Goal: Task Accomplishment & Management: Manage account settings

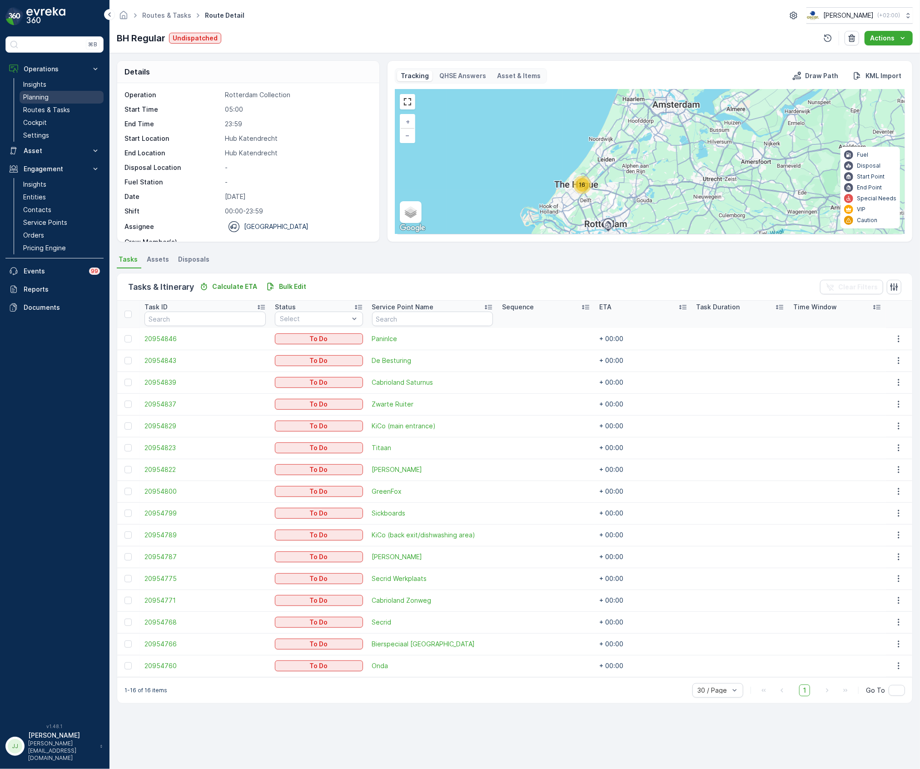
scroll to position [28, 0]
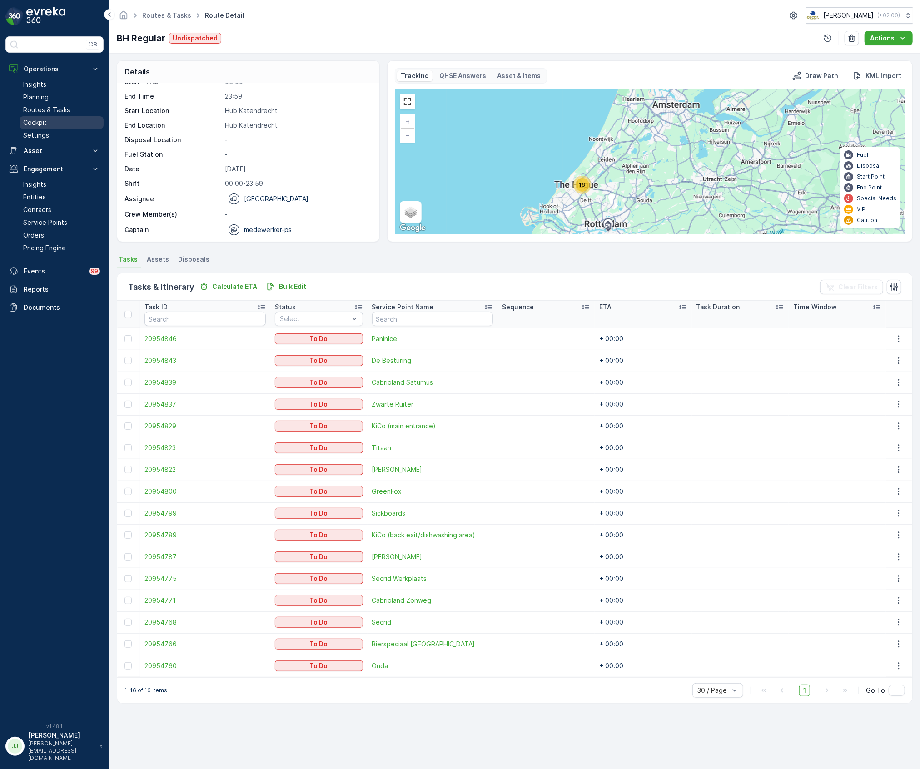
click at [39, 122] on p "Cockpit" at bounding box center [35, 122] width 24 height 9
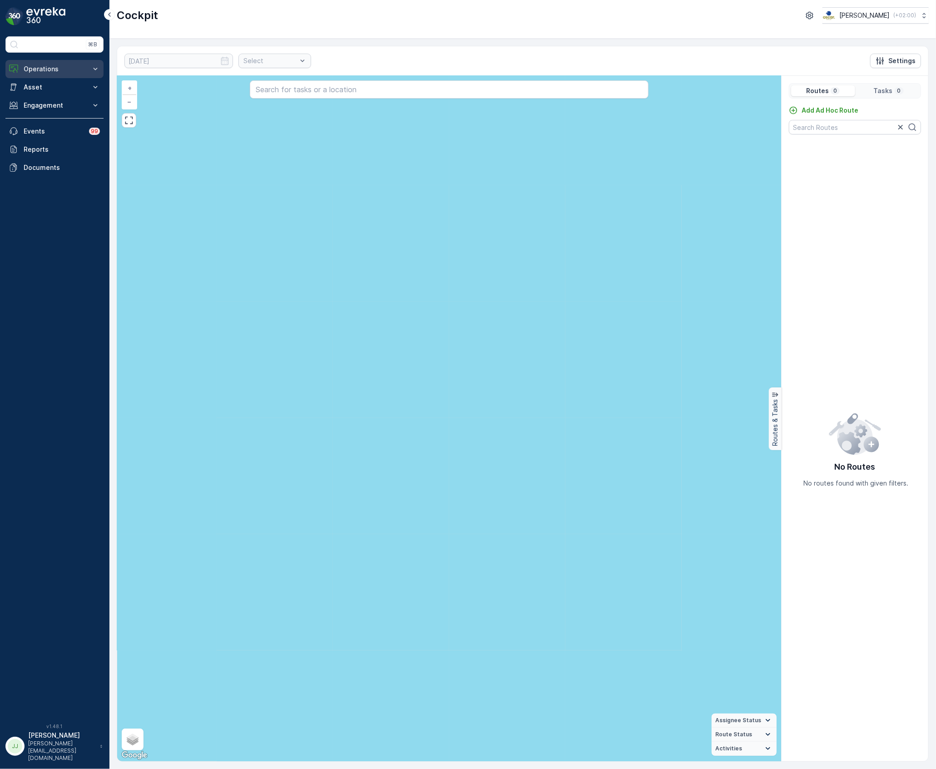
click at [54, 72] on p "Operations" at bounding box center [55, 69] width 62 height 9
click at [53, 97] on link "Planning" at bounding box center [62, 97] width 84 height 13
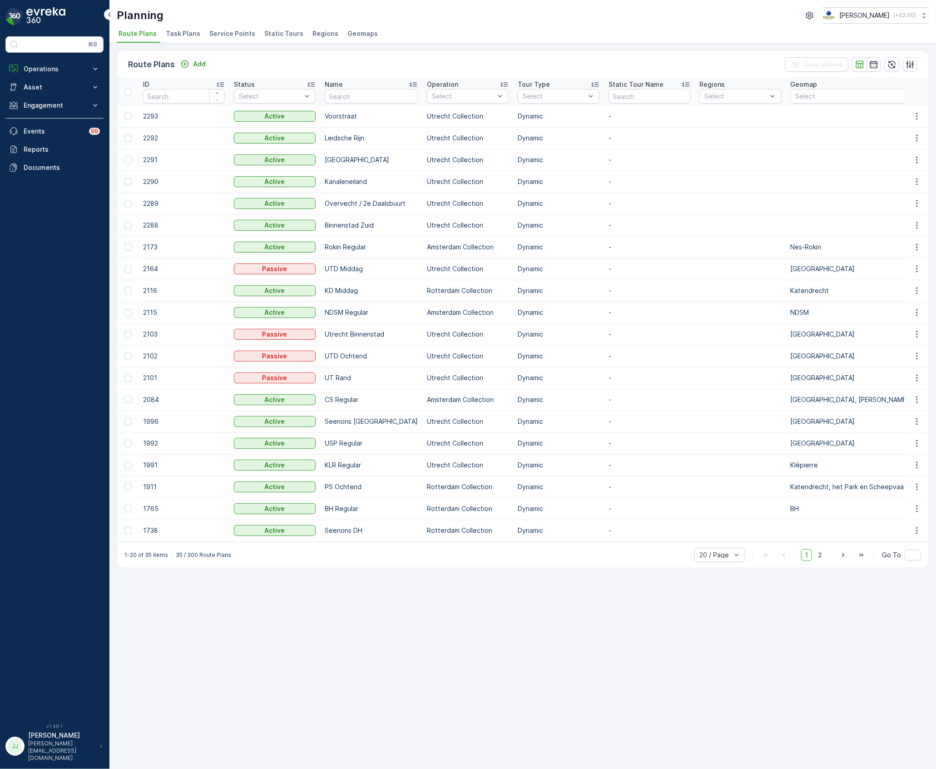
click at [181, 33] on span "Task Plans" at bounding box center [183, 33] width 35 height 9
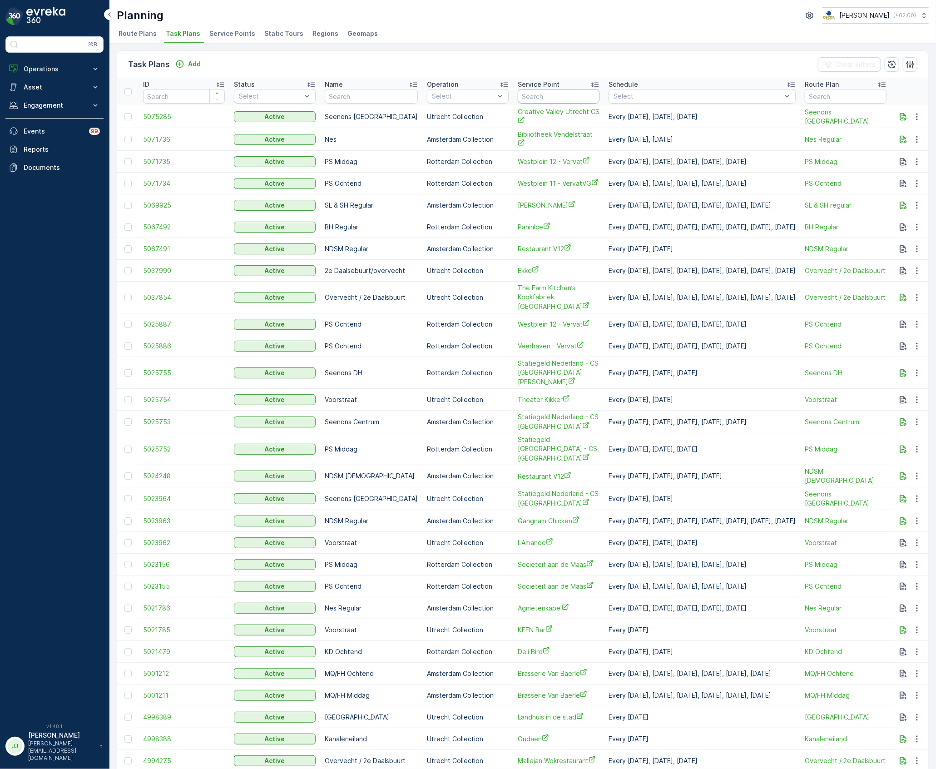
click at [526, 95] on input "text" at bounding box center [559, 96] width 82 height 15
type input "kazern"
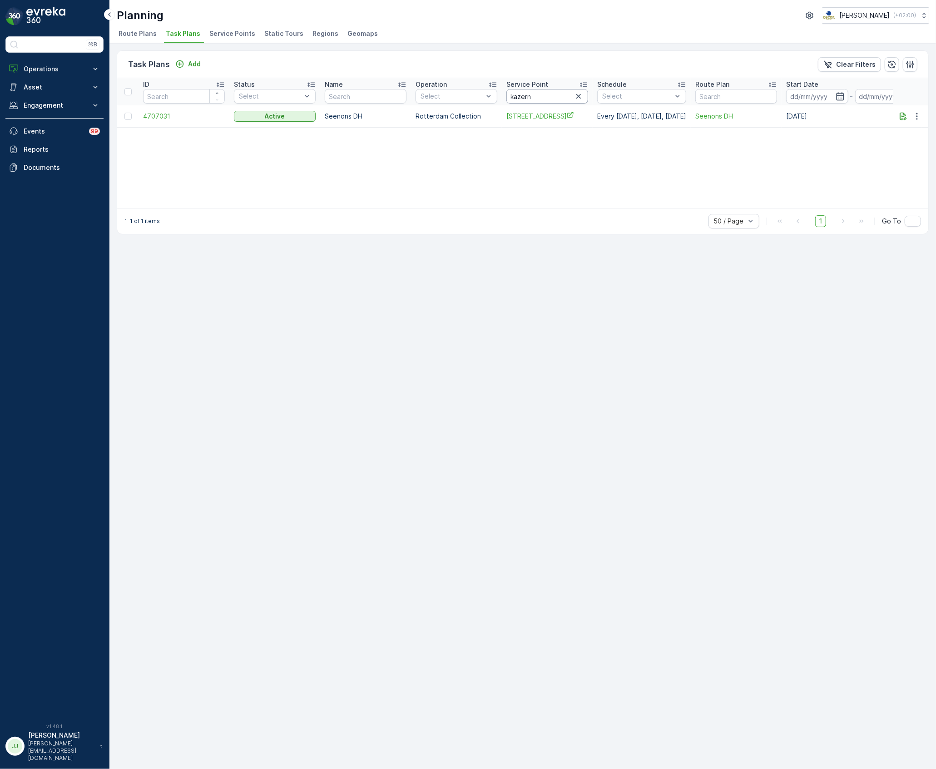
click at [551, 99] on input "kazern" at bounding box center [548, 96] width 82 height 15
click at [904, 117] on icon "button" at bounding box center [903, 116] width 9 height 9
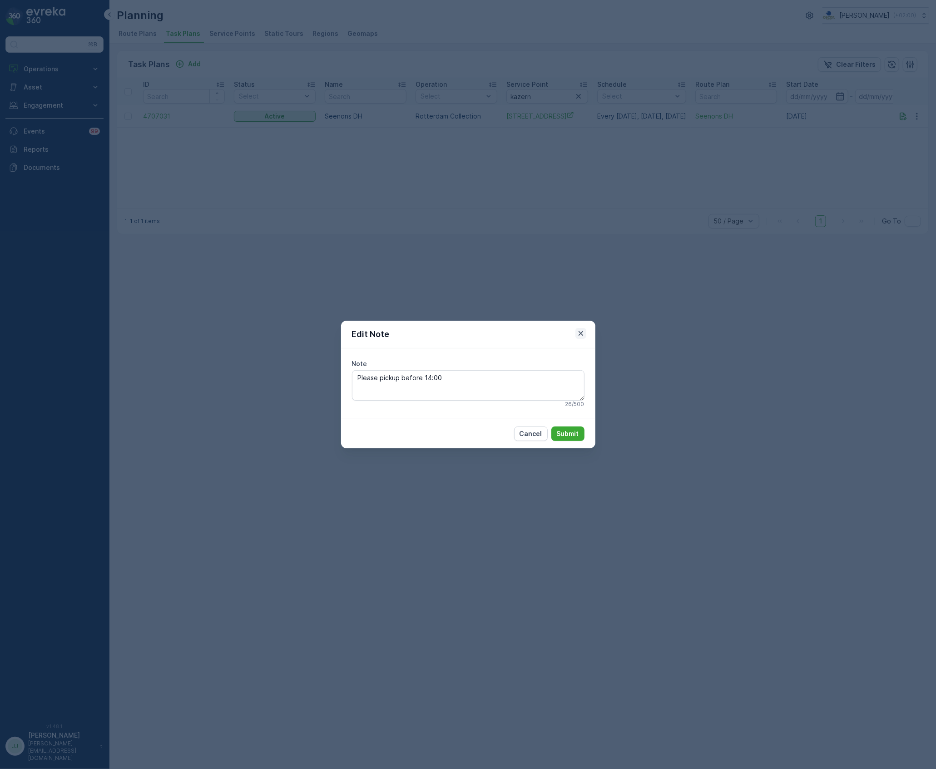
click at [581, 334] on icon "button" at bounding box center [580, 333] width 5 height 5
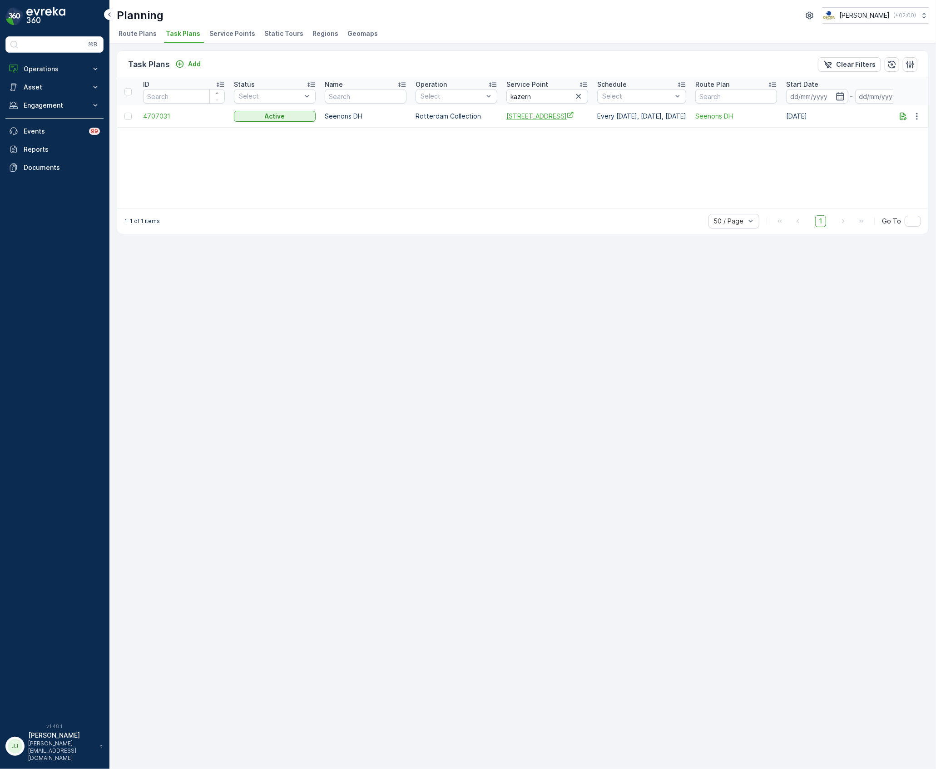
click at [518, 117] on span "Kazernestraat 52" at bounding box center [548, 116] width 82 height 10
drag, startPoint x: 529, startPoint y: 94, endPoint x: 490, endPoint y: 93, distance: 39.1
click at [490, 93] on tr "ID Status Select Name Operation Select Service Point kazern Schedule Select Rou…" at bounding box center [607, 91] width 980 height 27
type input "weesper"
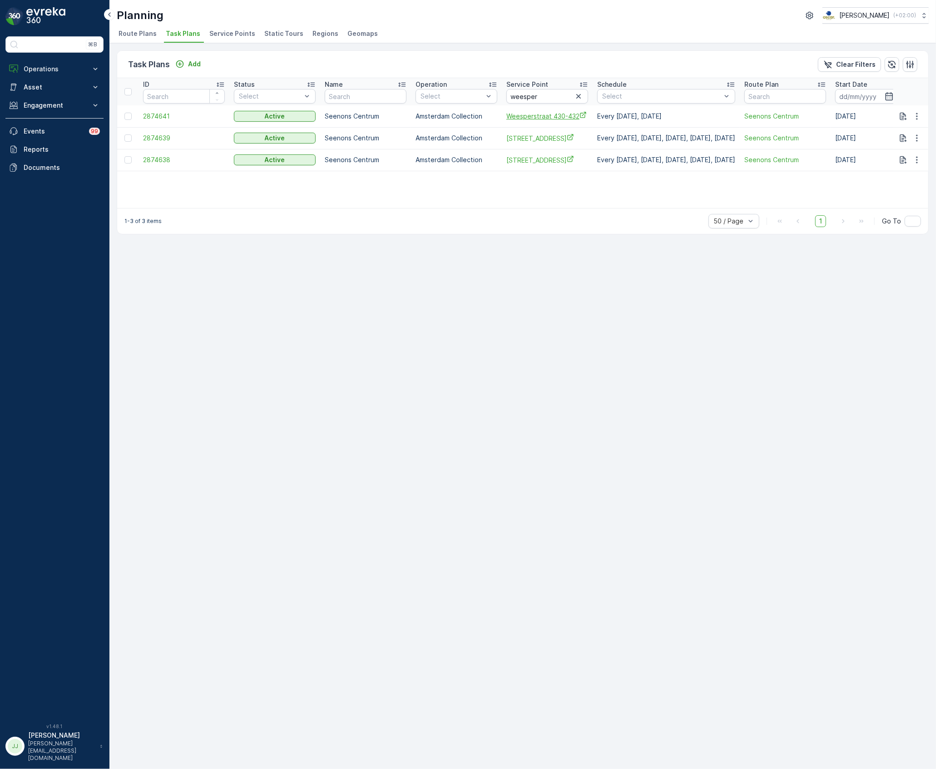
click at [531, 120] on span "Weesperstraat 430-432" at bounding box center [548, 116] width 82 height 10
click at [527, 143] on span "Weesperplein 8" at bounding box center [548, 139] width 82 height 10
click at [529, 157] on span "Weesperplein 11" at bounding box center [548, 160] width 82 height 10
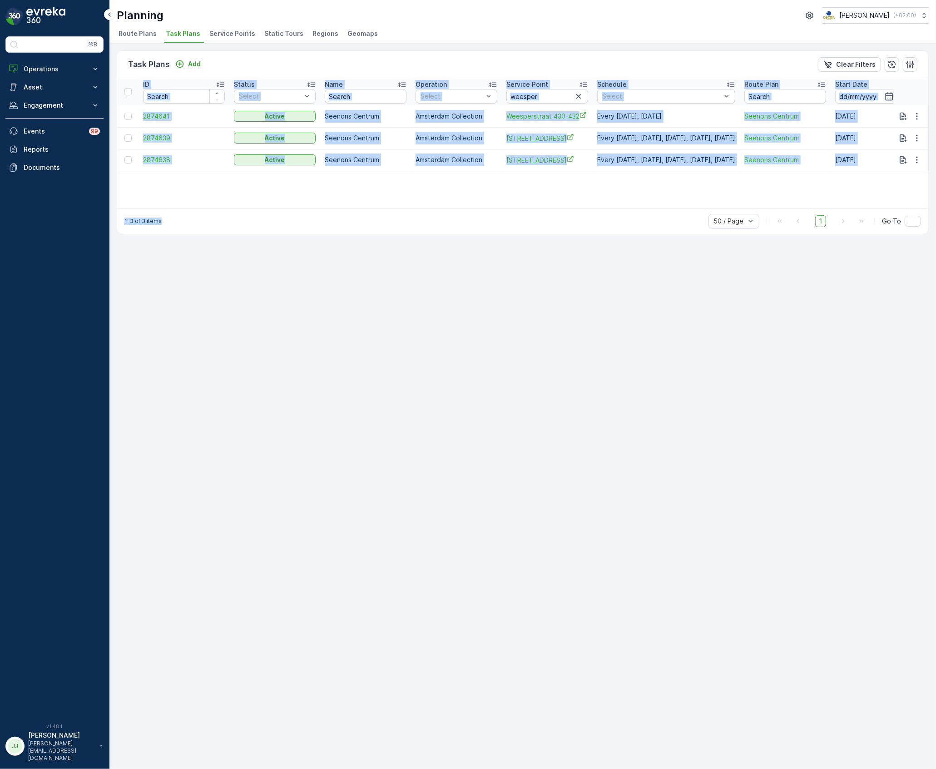
drag, startPoint x: 307, startPoint y: 208, endPoint x: 367, endPoint y: 204, distance: 60.1
click at [367, 204] on div "Task Plans Add Clear Filters ID Status Select Name Operation Select Service Poi…" at bounding box center [523, 142] width 812 height 184
click at [366, 204] on div "ID Status Select Name Operation Select Service Point weesper Schedule Select Ro…" at bounding box center [522, 143] width 811 height 130
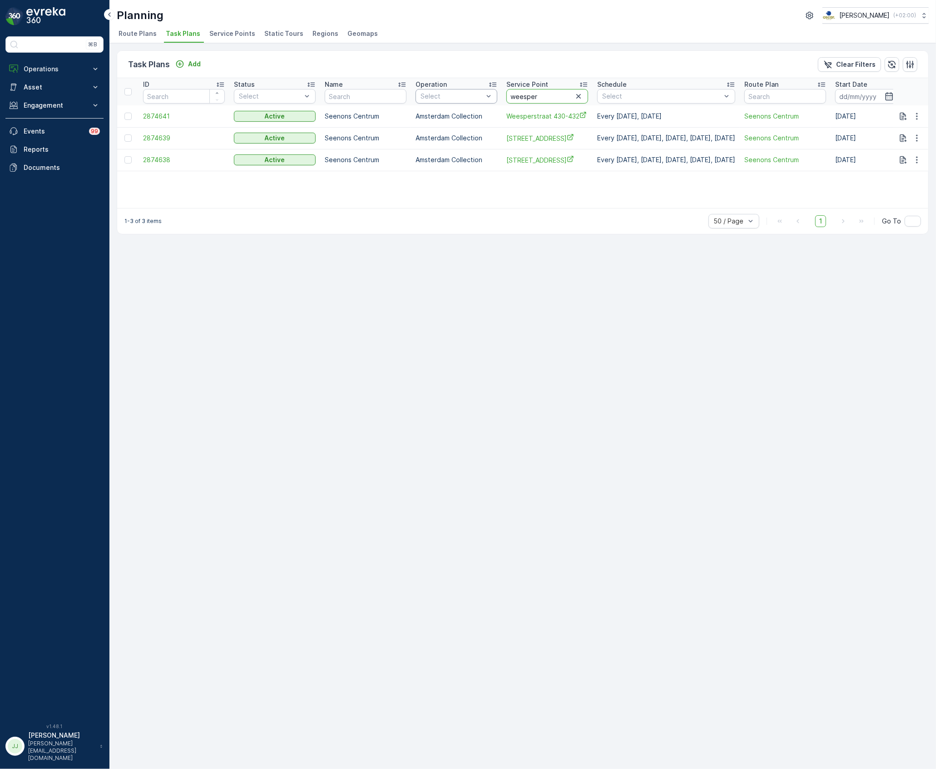
drag, startPoint x: 501, startPoint y: 96, endPoint x: 466, endPoint y: 95, distance: 35.0
click at [466, 96] on tr "ID Status Select Name Operation Select Service Point weesper Schedule Select Ro…" at bounding box center [631, 91] width 1029 height 27
type input "zwarte w"
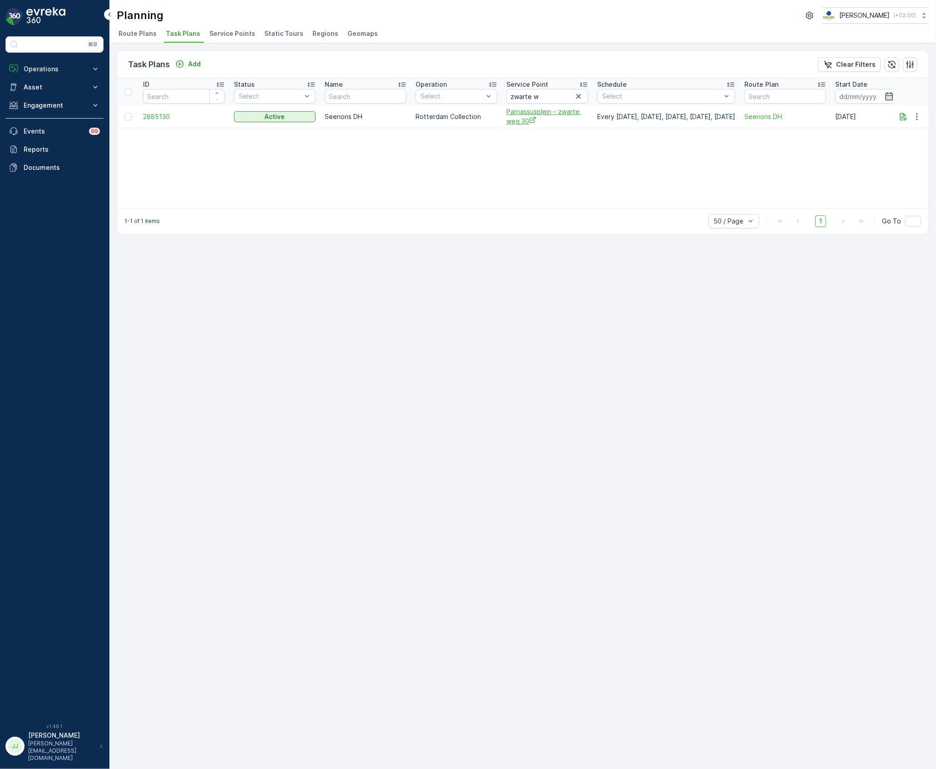
click at [521, 121] on span "Parnassusplein – zwarte weg 30" at bounding box center [548, 116] width 82 height 19
drag, startPoint x: 522, startPoint y: 95, endPoint x: 460, endPoint y: 92, distance: 62.8
click at [460, 93] on tr "ID Status Select Name Operation Select Service Point zwarte w Schedule Select R…" at bounding box center [631, 91] width 1029 height 27
type input "turfmar"
click at [542, 133] on span "Parnassusplein – Turfmarkt 244" at bounding box center [548, 138] width 82 height 19
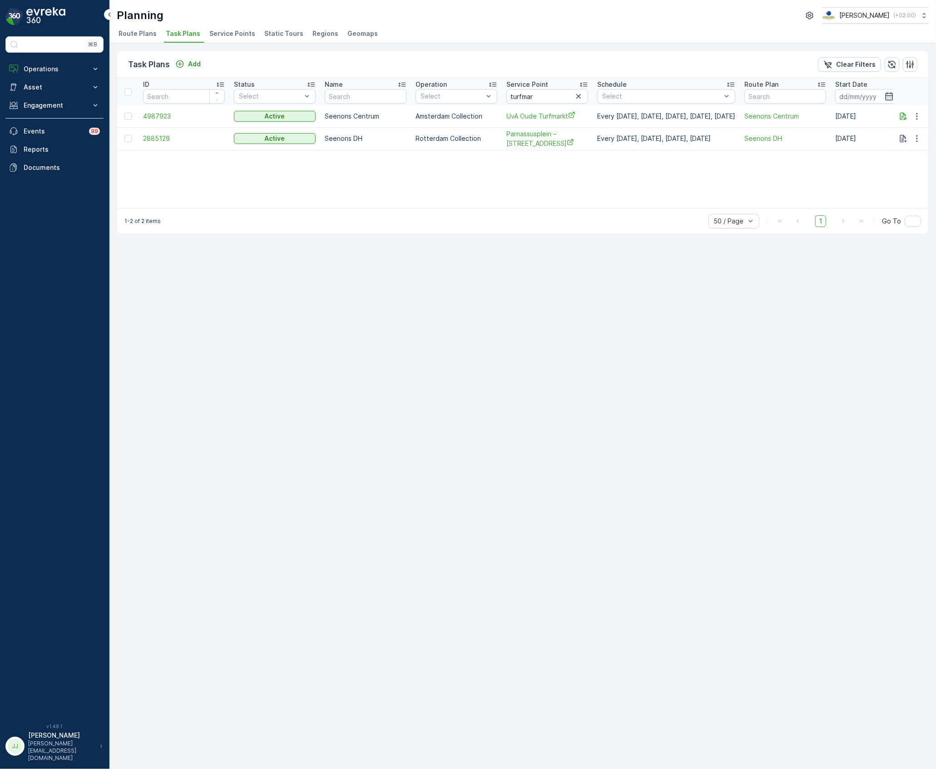
drag, startPoint x: 55, startPoint y: 70, endPoint x: 54, endPoint y: 84, distance: 14.6
click at [55, 70] on p "Operations" at bounding box center [55, 69] width 62 height 9
click at [57, 108] on p "Routes & Tasks" at bounding box center [46, 109] width 47 height 9
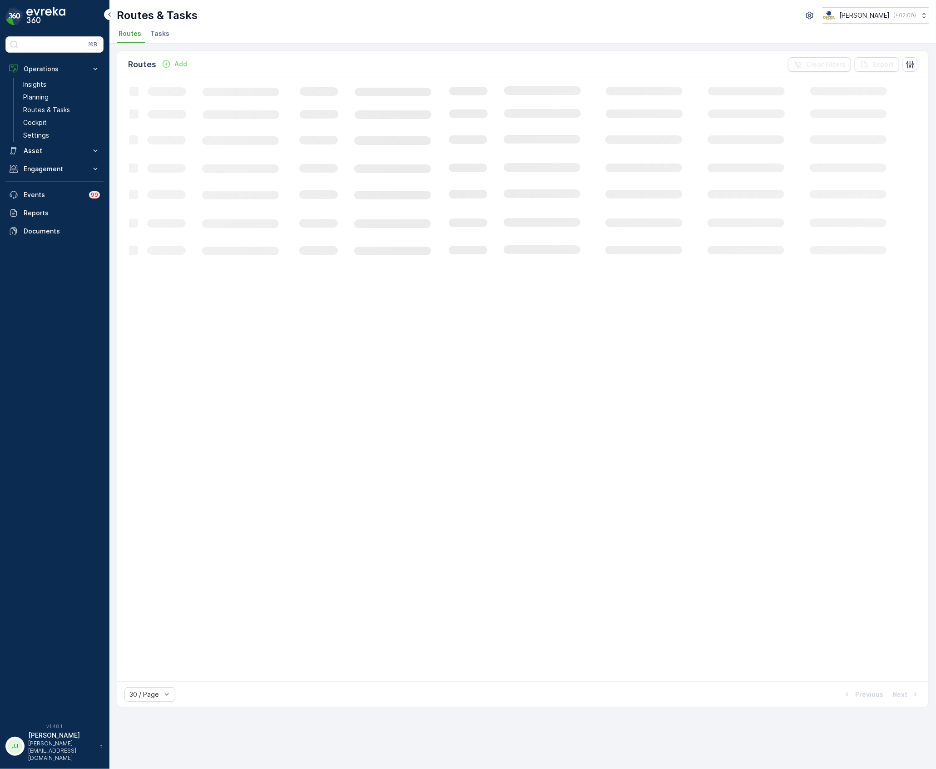
click at [164, 30] on span "Tasks" at bounding box center [159, 33] width 19 height 9
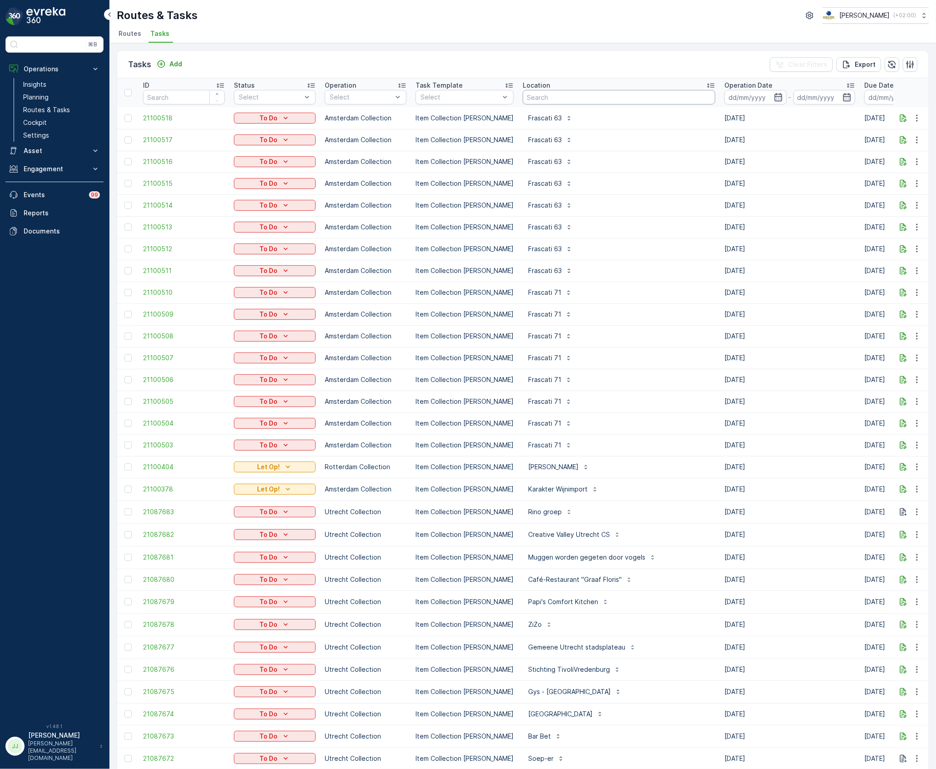
click at [524, 97] on input "text" at bounding box center [619, 97] width 193 height 15
type input "REM"
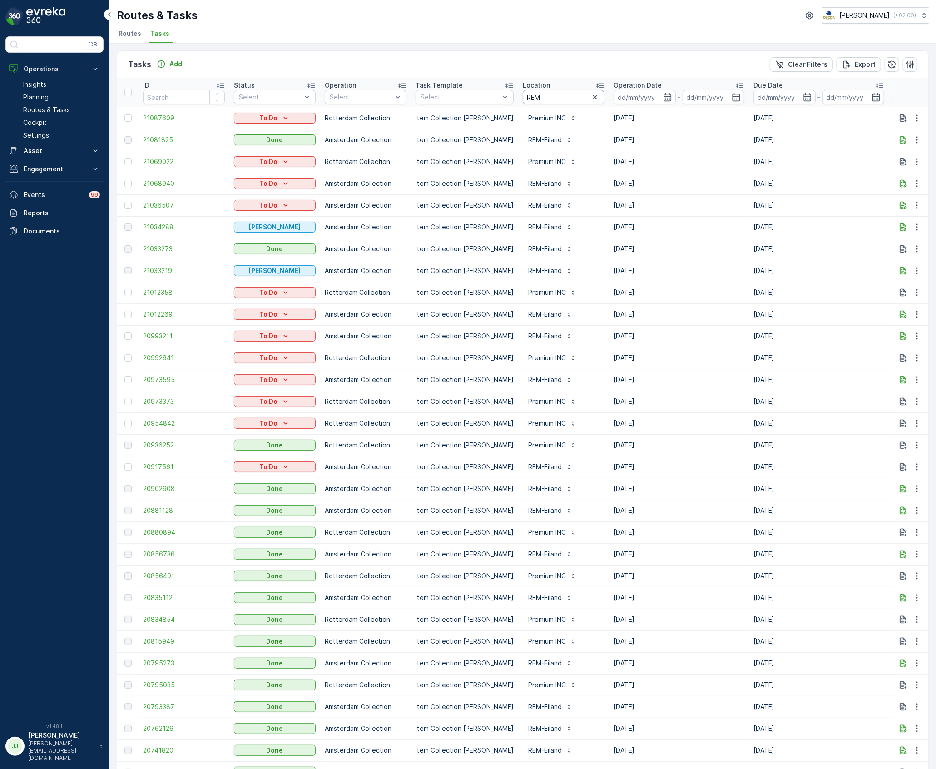
click at [557, 96] on input "REM" at bounding box center [564, 97] width 82 height 15
type input "REM-ei"
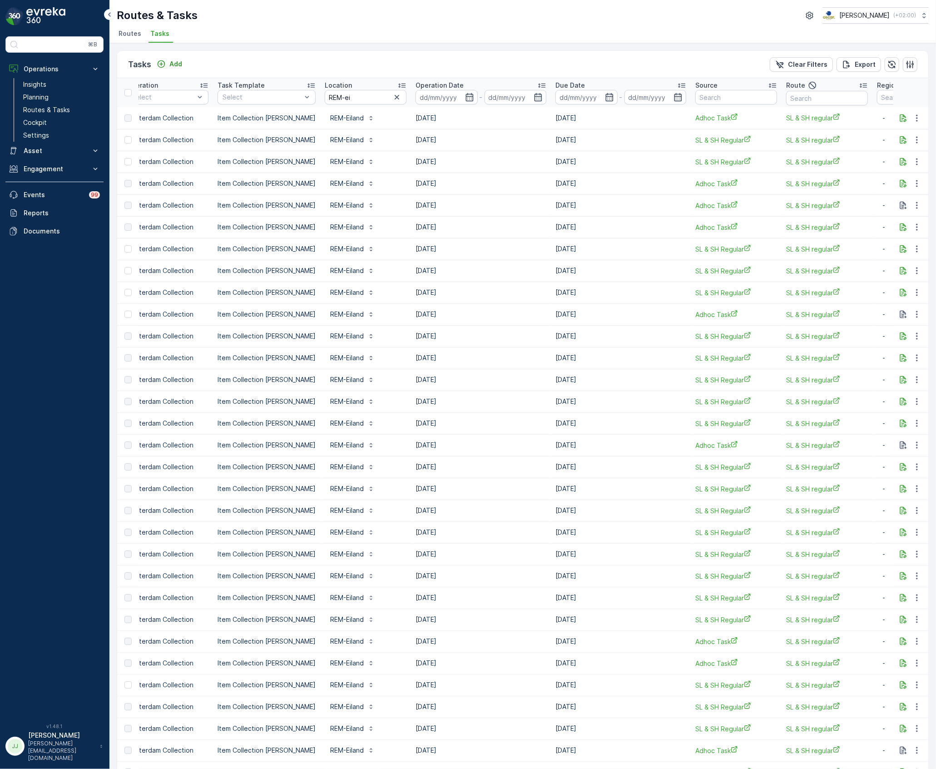
scroll to position [0, 303]
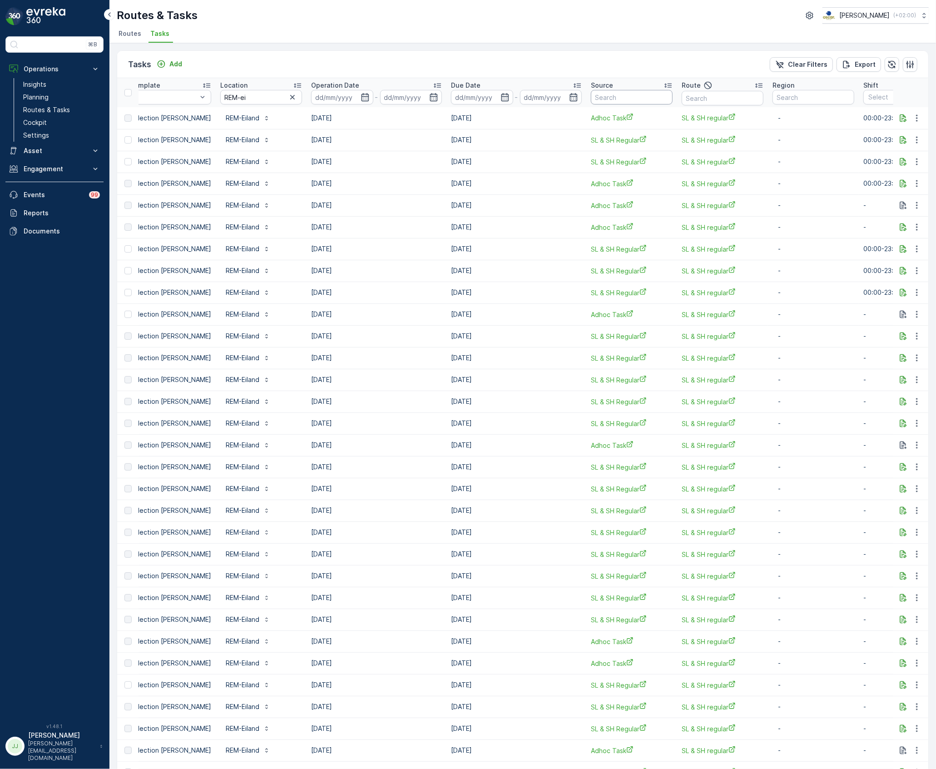
click at [646, 98] on input "text" at bounding box center [632, 97] width 82 height 15
type input "ad"
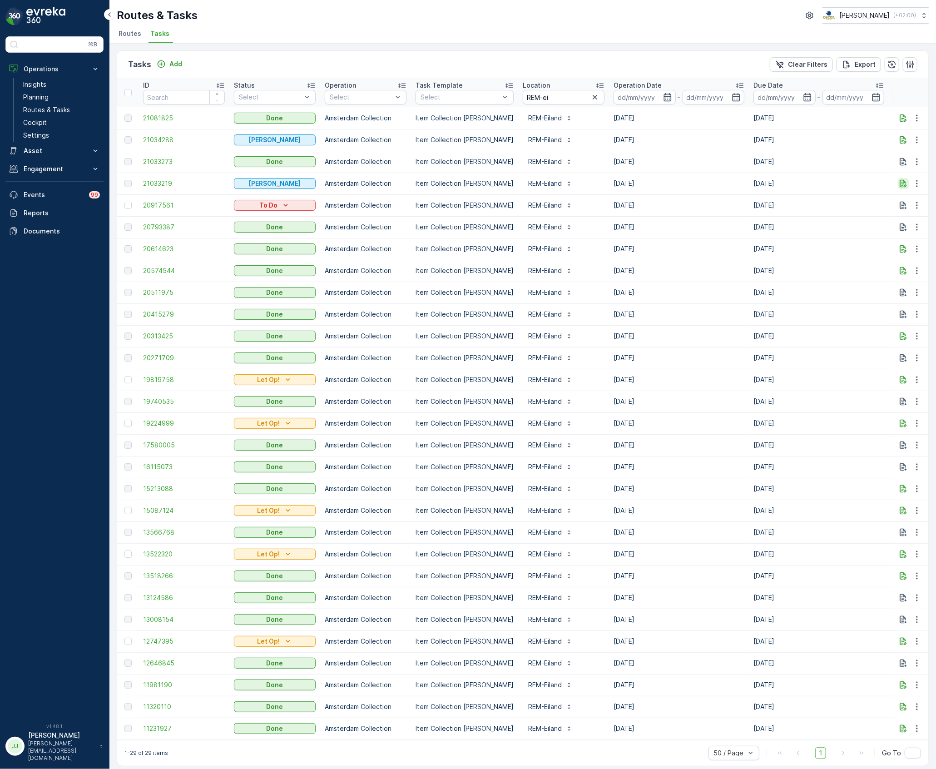
click at [900, 182] on icon "button" at bounding box center [903, 183] width 9 height 9
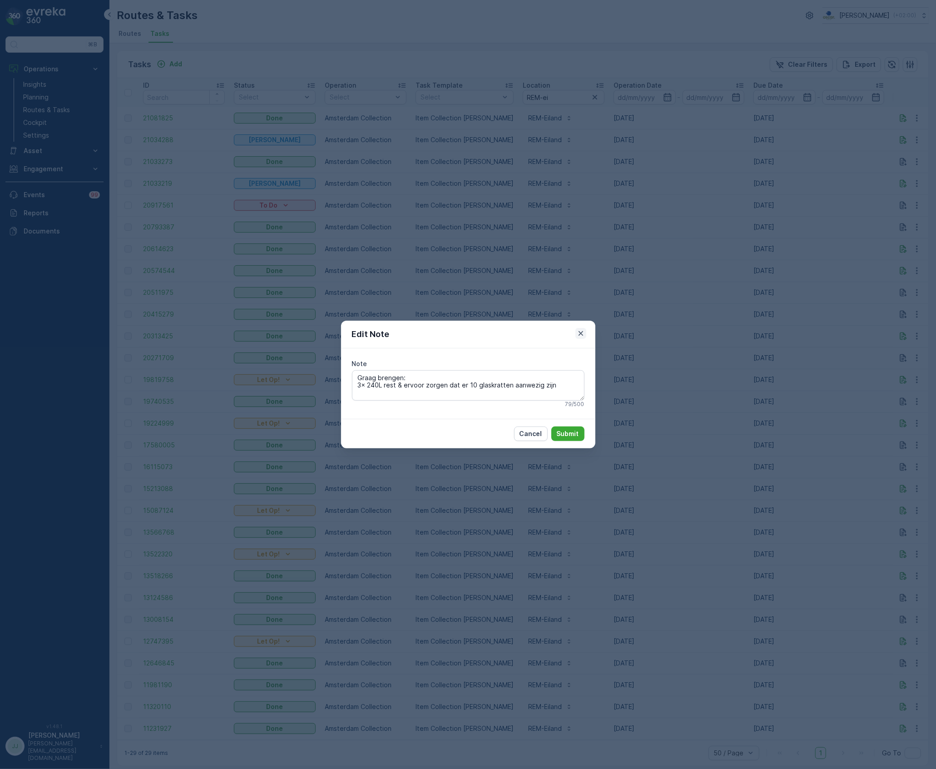
click at [584, 329] on icon "button" at bounding box center [580, 333] width 9 height 9
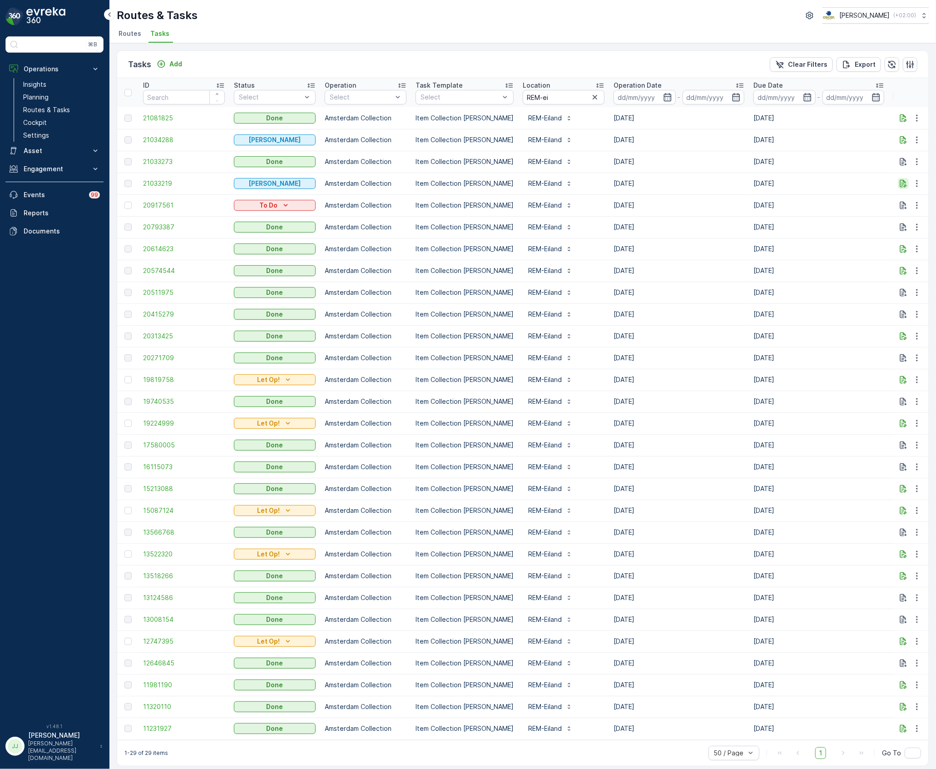
click at [899, 184] on icon "button" at bounding box center [903, 183] width 9 height 9
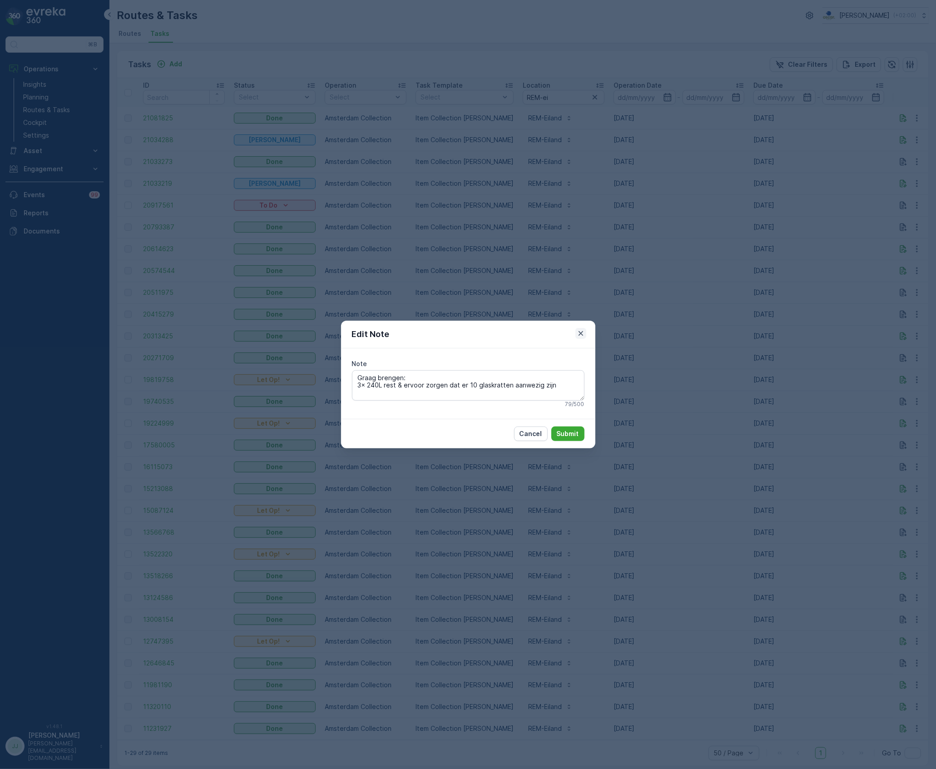
click at [579, 333] on icon "button" at bounding box center [580, 333] width 9 height 9
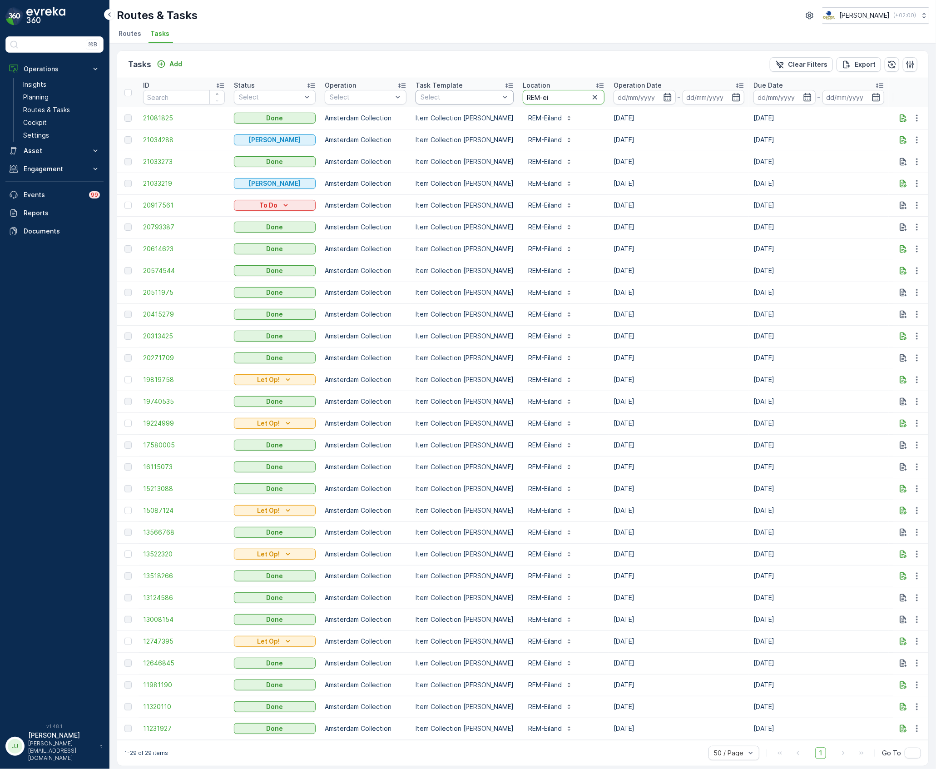
drag, startPoint x: 531, startPoint y: 97, endPoint x: 449, endPoint y: 93, distance: 81.4
click at [449, 93] on tr "ID Status Select Operation Select Task Template Select Location REM-ei Operatio…" at bounding box center [817, 92] width 1401 height 29
type input "uva"
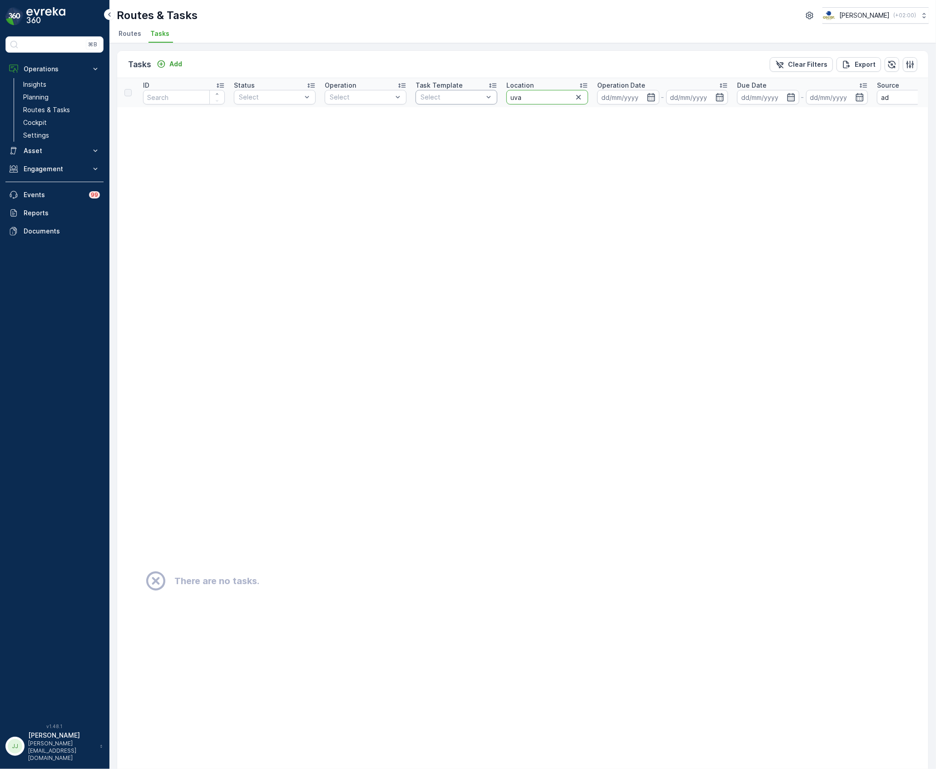
drag, startPoint x: 560, startPoint y: 92, endPoint x: 480, endPoint y: 94, distance: 80.0
click at [480, 94] on tr "ID Status Select Operation Select Task Template Select Location uva Operation D…" at bounding box center [797, 92] width 1361 height 29
type input "bushuis"
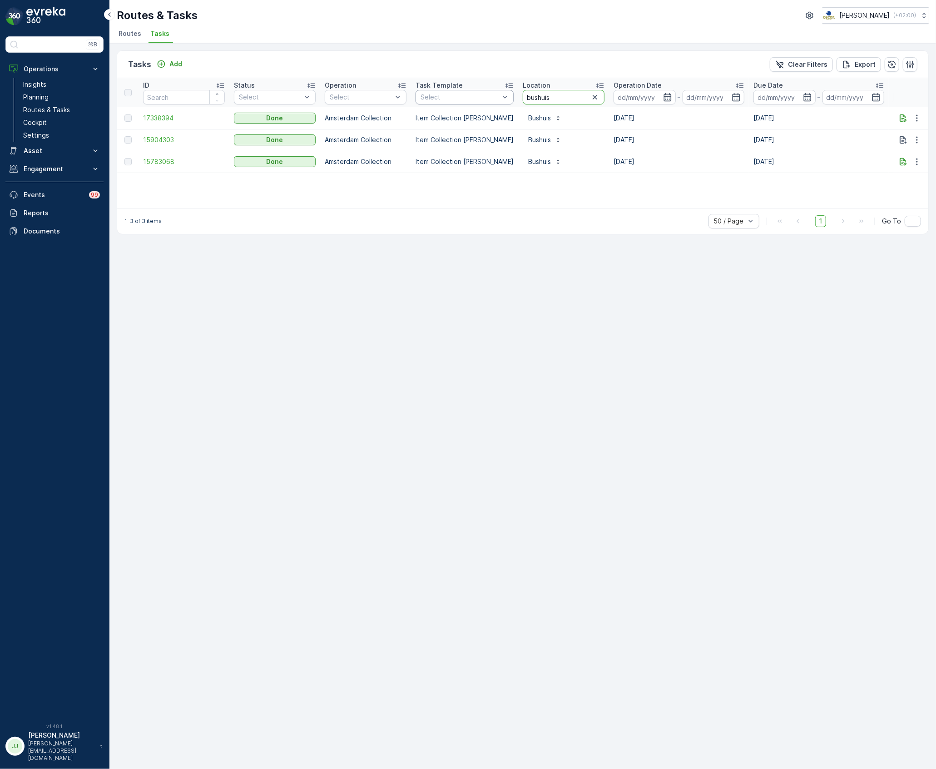
drag, startPoint x: 549, startPoint y: 99, endPoint x: 466, endPoint y: 91, distance: 83.9
click at [466, 91] on tr "ID Status Select Operation Select Task Template Select Location bushuis Operati…" at bounding box center [817, 92] width 1401 height 29
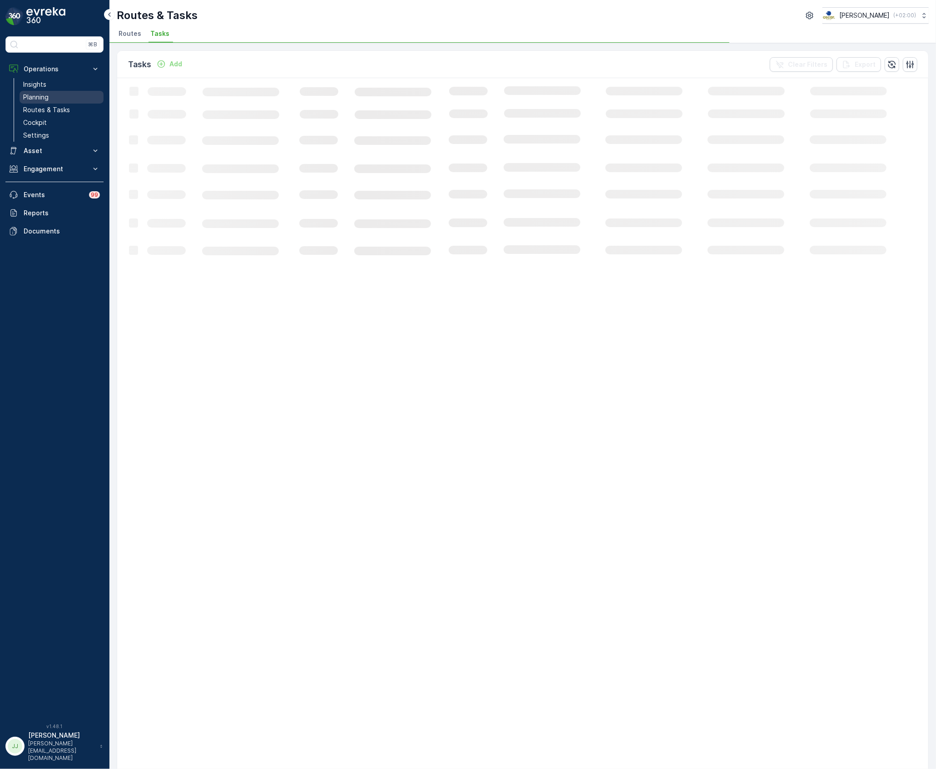
click at [68, 94] on link "Planning" at bounding box center [62, 97] width 84 height 13
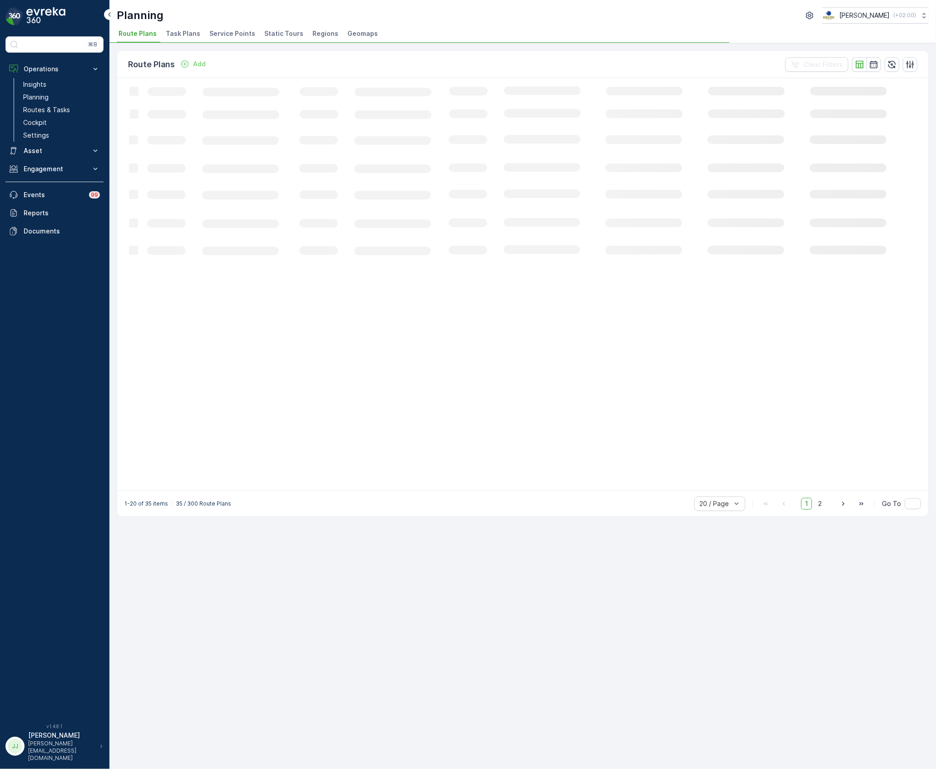
click at [231, 31] on span "Service Points" at bounding box center [232, 33] width 46 height 9
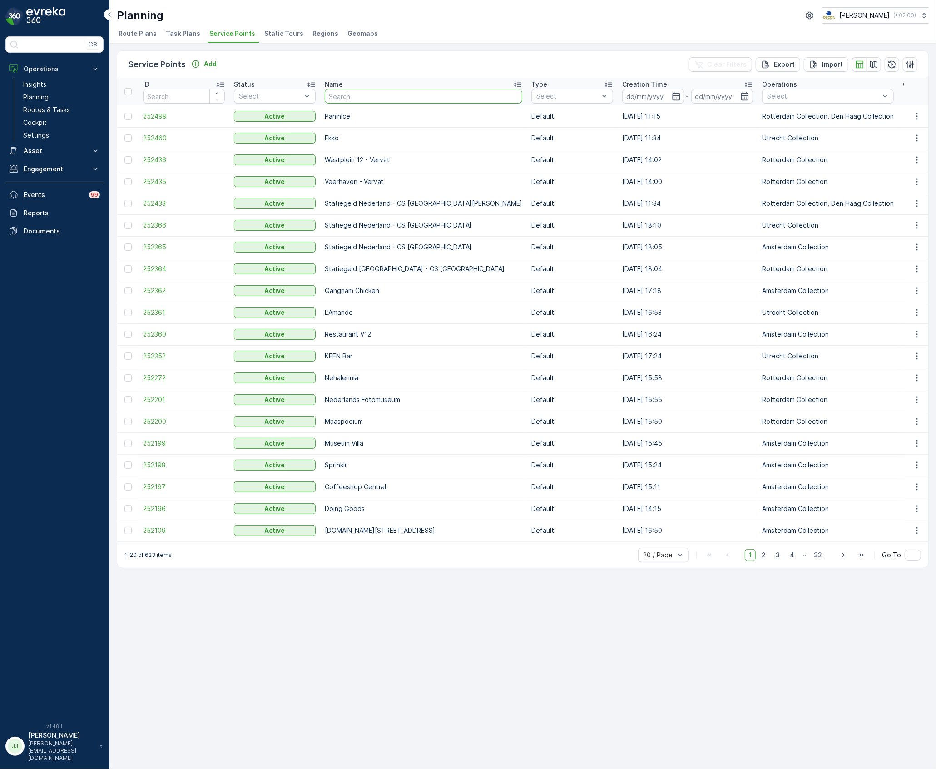
click at [414, 95] on input "text" at bounding box center [424, 96] width 198 height 15
type input "bushui"
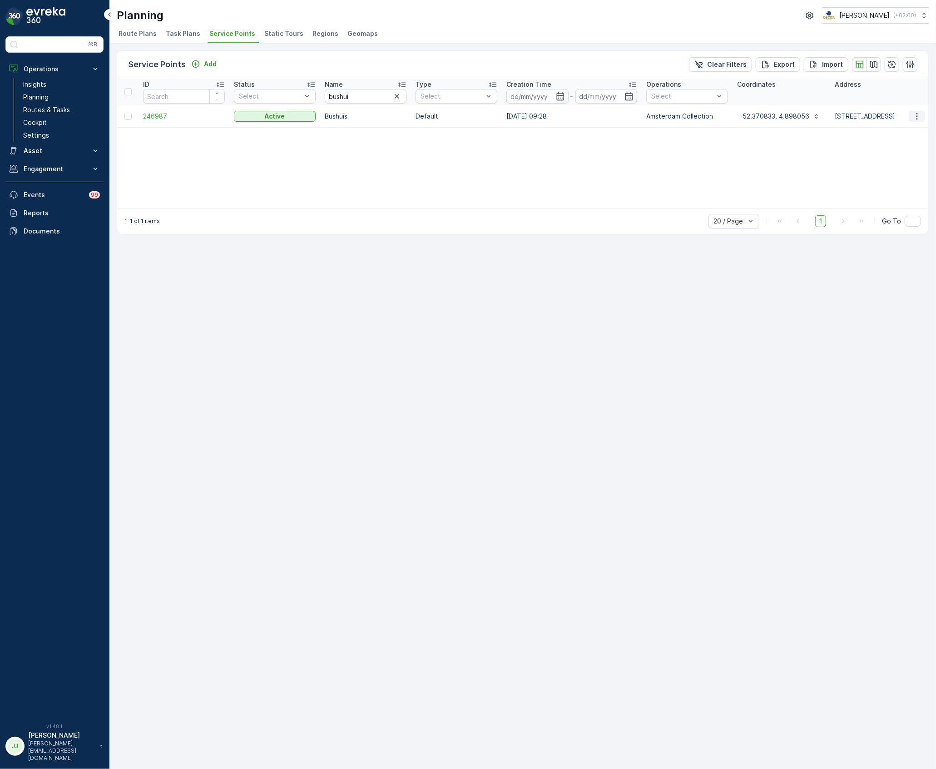
click at [915, 118] on icon "button" at bounding box center [917, 116] width 9 height 9
click at [882, 144] on span "Edit Service Point" at bounding box center [891, 142] width 55 height 9
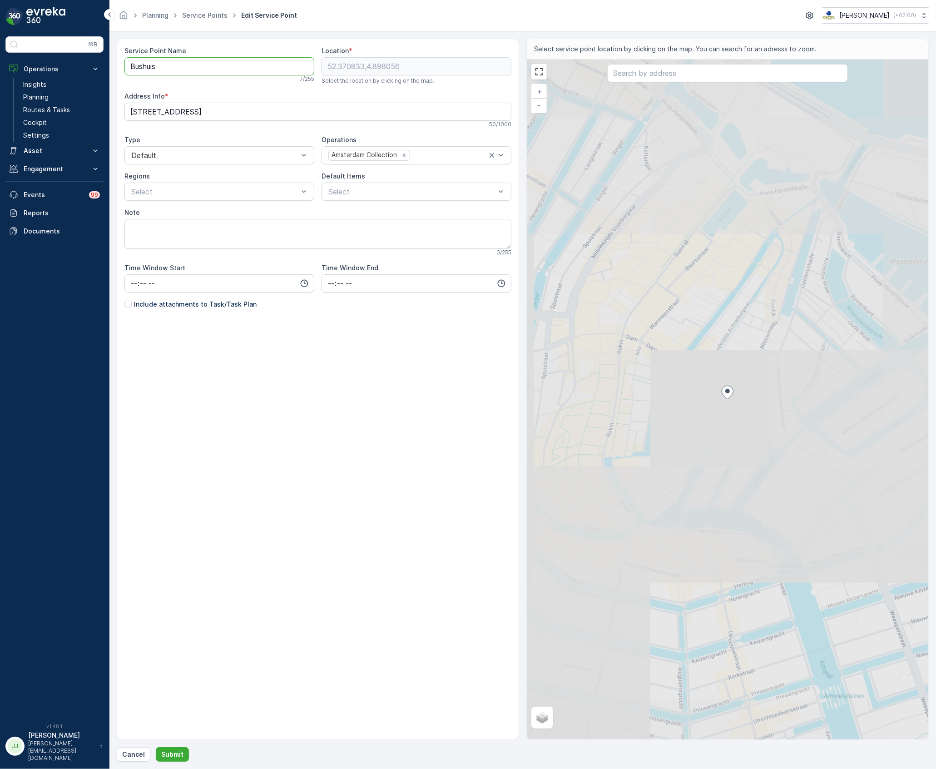
click at [242, 71] on Name "Bushuis" at bounding box center [219, 66] width 190 height 18
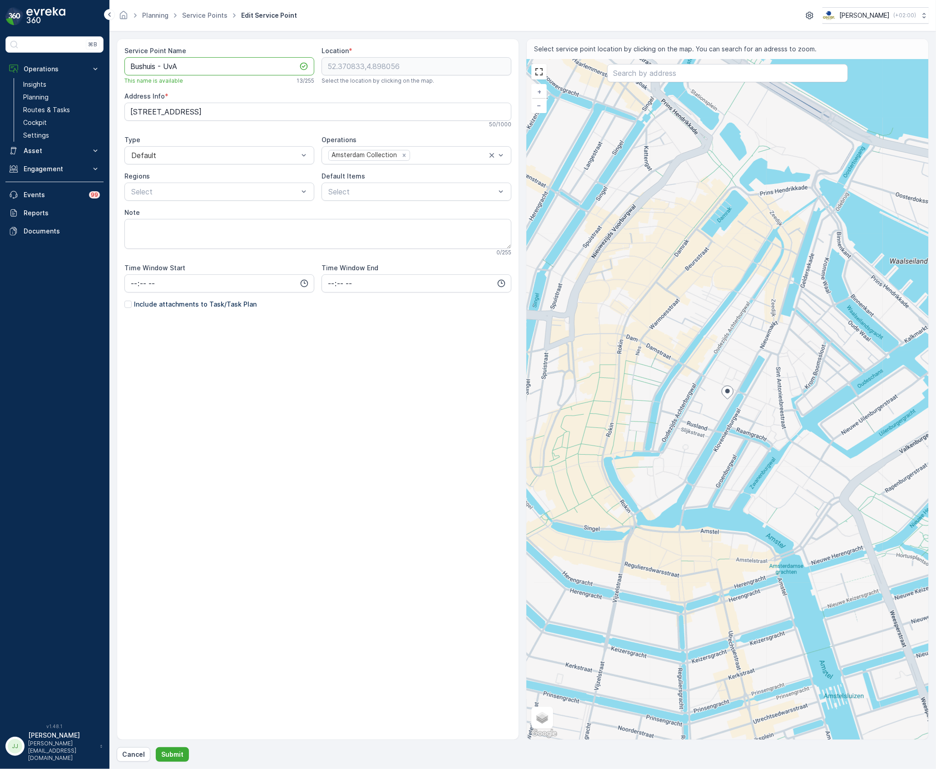
type Name "Bushuis - UvA"
click at [140, 308] on p "Include attachments to Task/Task Plan" at bounding box center [195, 304] width 123 height 9
click at [124, 300] on input "Include attachments to Task/Task Plan" at bounding box center [124, 300] width 0 height 0
click at [173, 756] on p "Submit" at bounding box center [172, 754] width 22 height 9
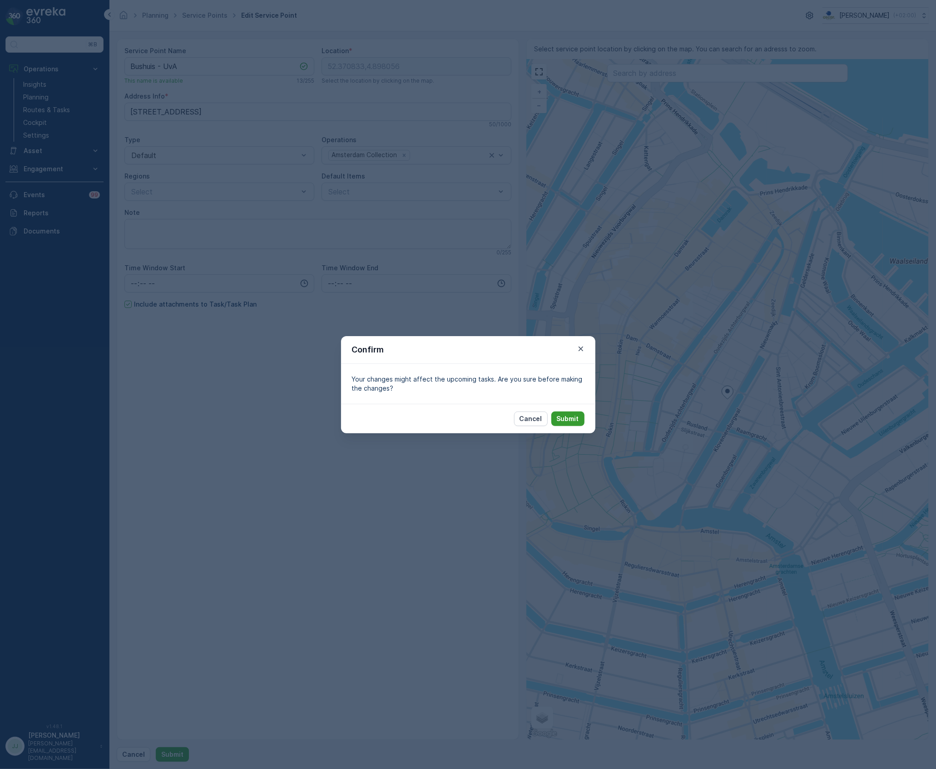
click at [566, 420] on p "Submit" at bounding box center [568, 418] width 22 height 9
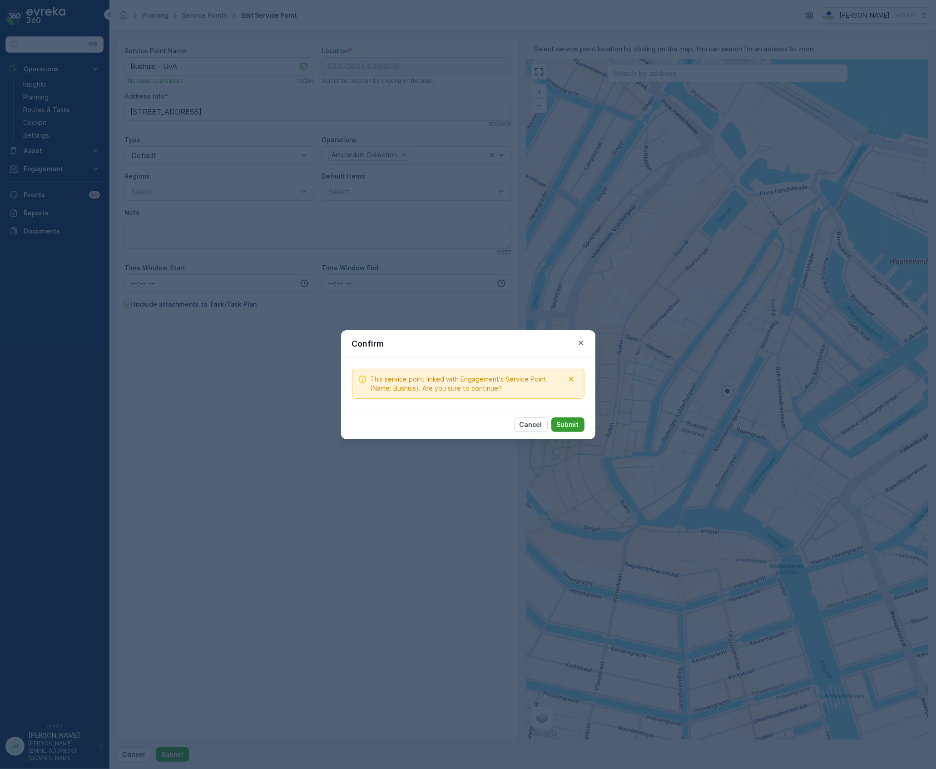
click at [573, 426] on p "Submit" at bounding box center [568, 424] width 22 height 9
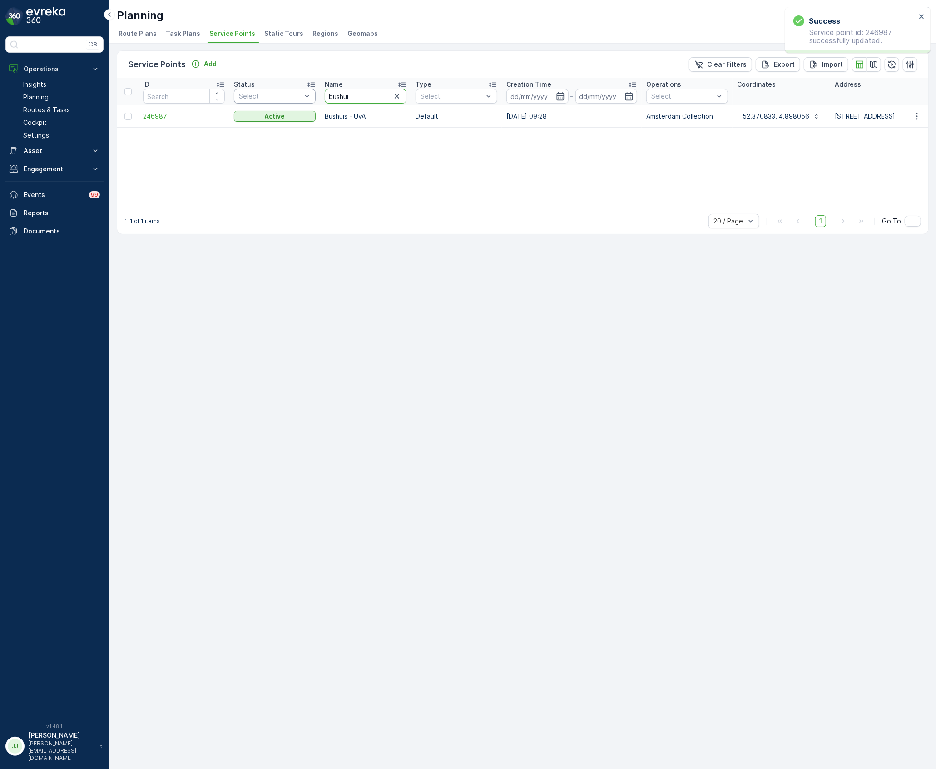
drag, startPoint x: 351, startPoint y: 93, endPoint x: 262, endPoint y: 91, distance: 89.1
click at [262, 91] on tr "ID Status Select Name bushui Type Select Creation Time - Operations Select Coor…" at bounding box center [783, 91] width 1332 height 27
type input "spinh"
click at [917, 115] on icon "button" at bounding box center [917, 116] width 9 height 9
click at [901, 143] on span "Edit Service Point" at bounding box center [891, 142] width 55 height 9
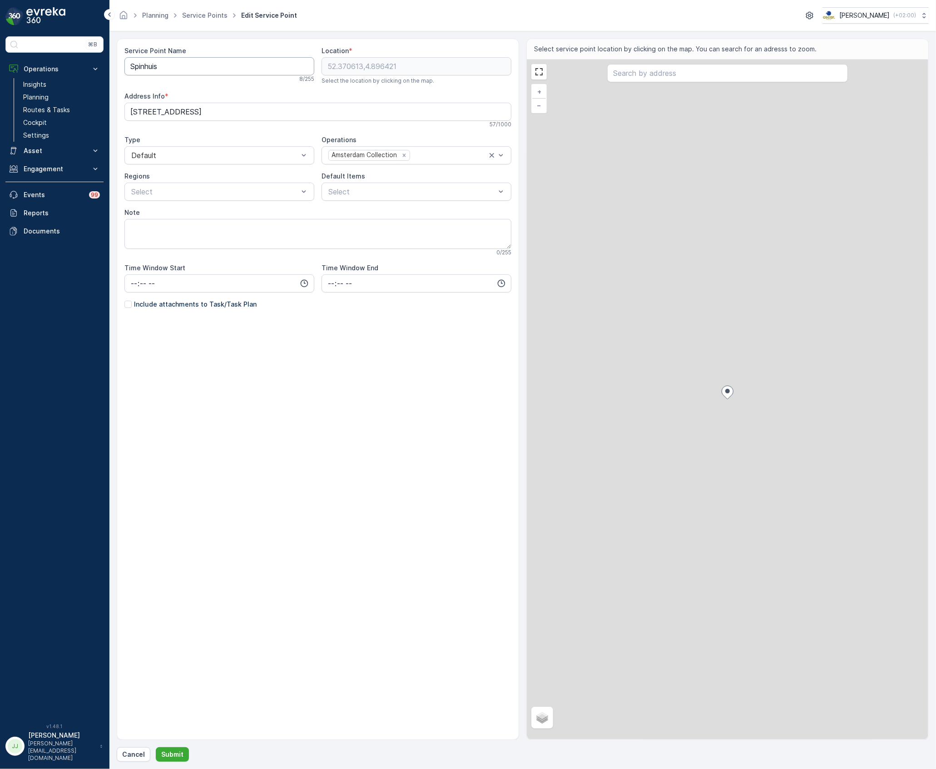
drag, startPoint x: 224, startPoint y: 59, endPoint x: 225, endPoint y: 65, distance: 5.6
click at [224, 60] on Name "Spinhuis" at bounding box center [219, 66] width 190 height 18
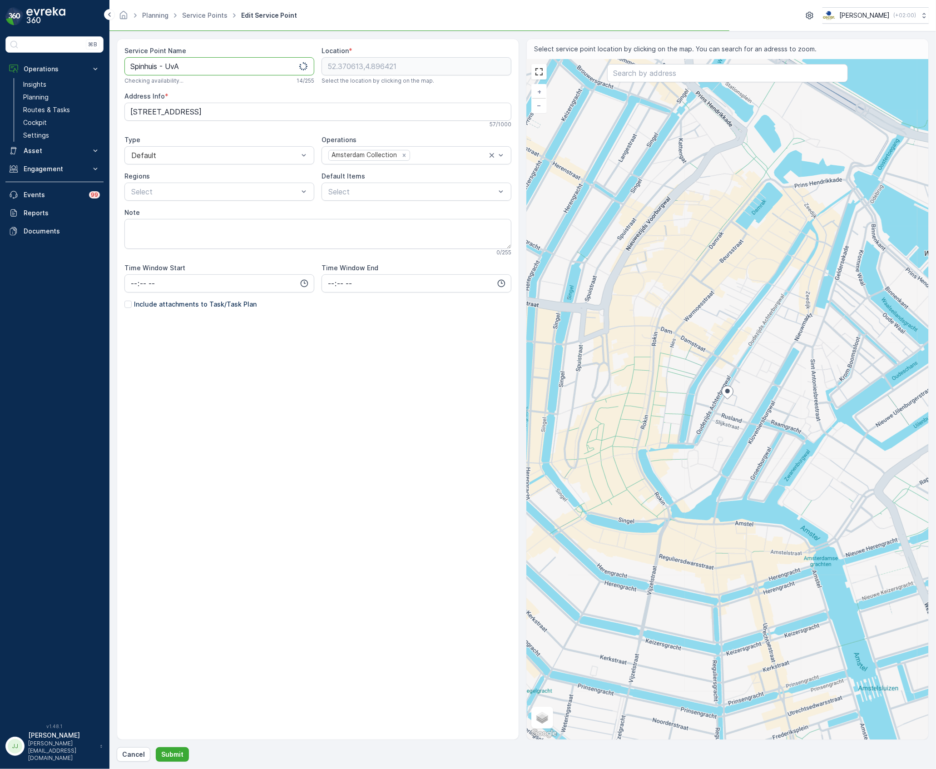
type Name "Spinhuis - UvA"
click at [201, 301] on p "Include attachments to Task/Task Plan" at bounding box center [195, 304] width 123 height 9
click at [124, 300] on input "Include attachments to Task/Task Plan" at bounding box center [124, 300] width 0 height 0
click at [177, 746] on div "Service Point Name Spinhuis - UvA This name is available 14 / 255 Location * 52…" at bounding box center [523, 400] width 812 height 723
click at [177, 751] on p "Submit" at bounding box center [172, 754] width 22 height 9
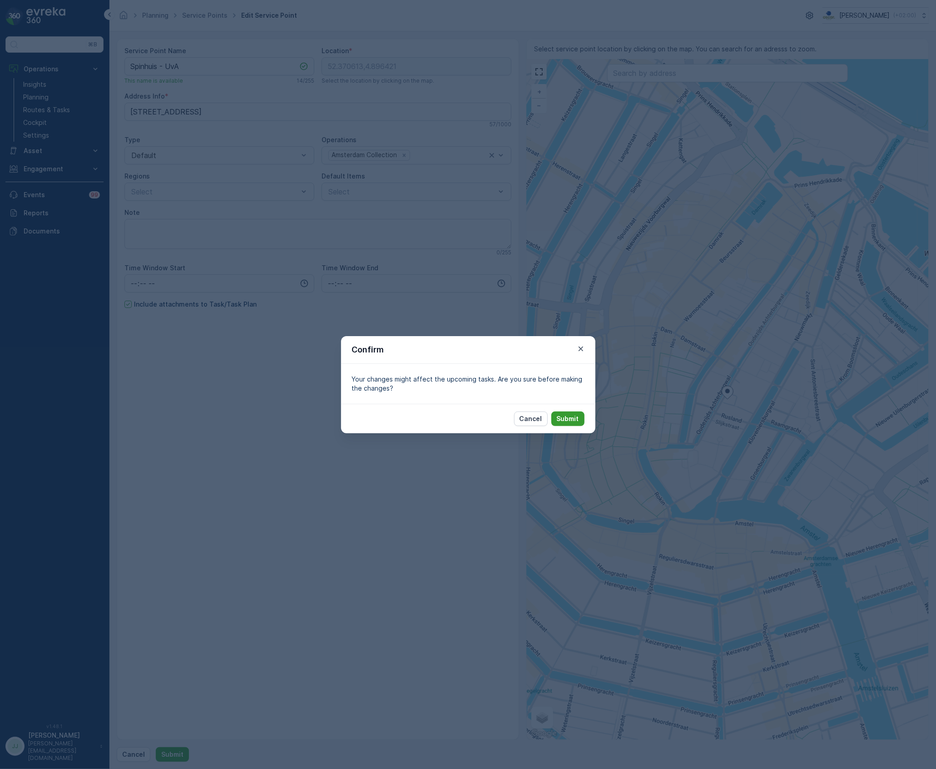
click at [561, 420] on p "Submit" at bounding box center [568, 418] width 22 height 9
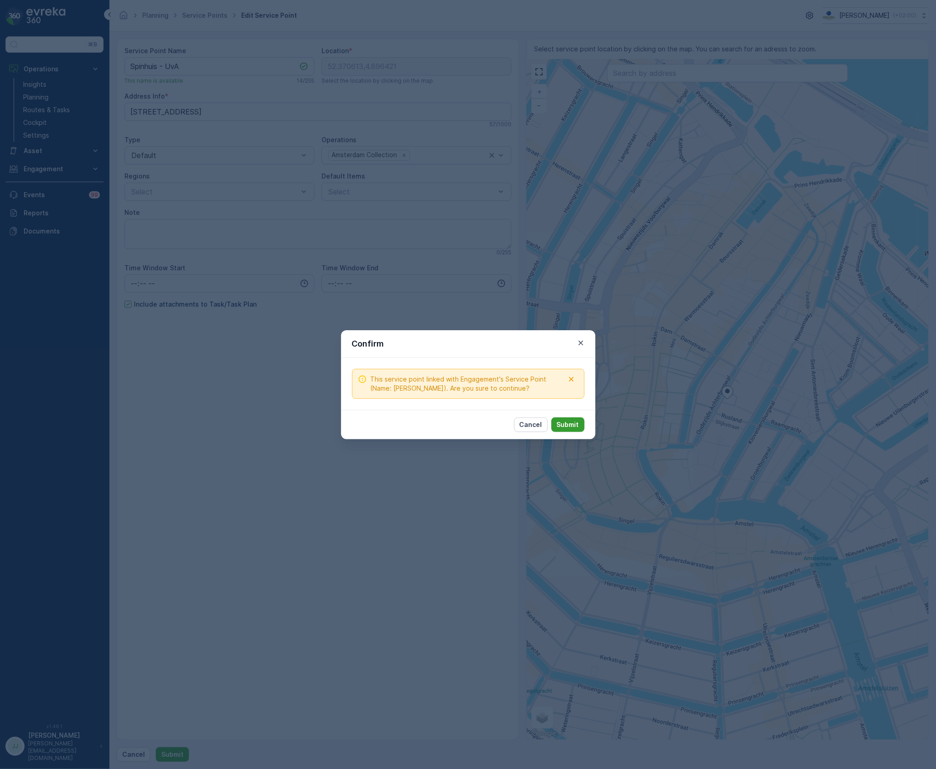
click at [565, 423] on p "Submit" at bounding box center [568, 424] width 22 height 9
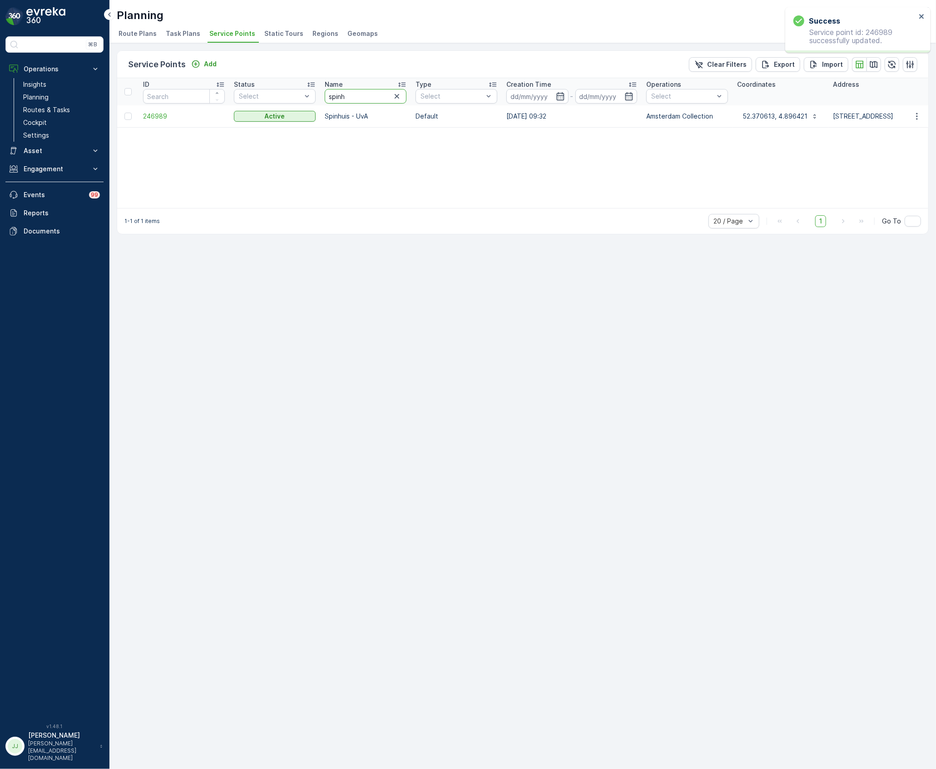
drag, startPoint x: 377, startPoint y: 92, endPoint x: 322, endPoint y: 93, distance: 55.0
click at [322, 93] on th "Name spinh" at bounding box center [365, 91] width 91 height 27
type input "oude"
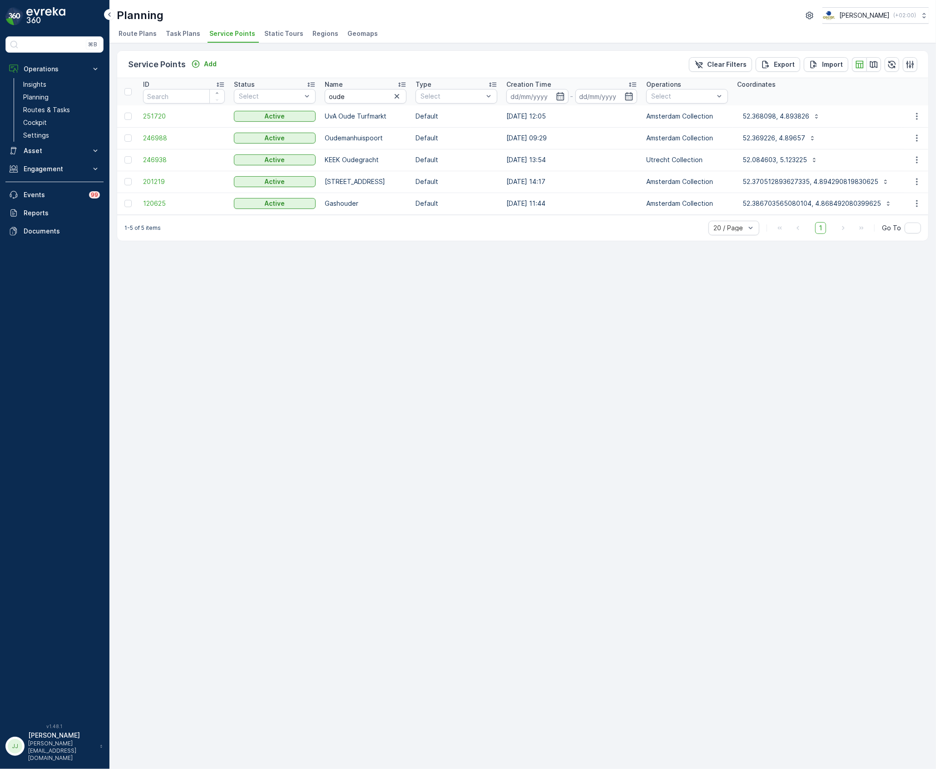
click at [926, 138] on td at bounding box center [916, 138] width 25 height 22
click at [920, 137] on icon "button" at bounding box center [917, 138] width 9 height 9
click at [905, 166] on span "Edit Service Point" at bounding box center [891, 164] width 55 height 9
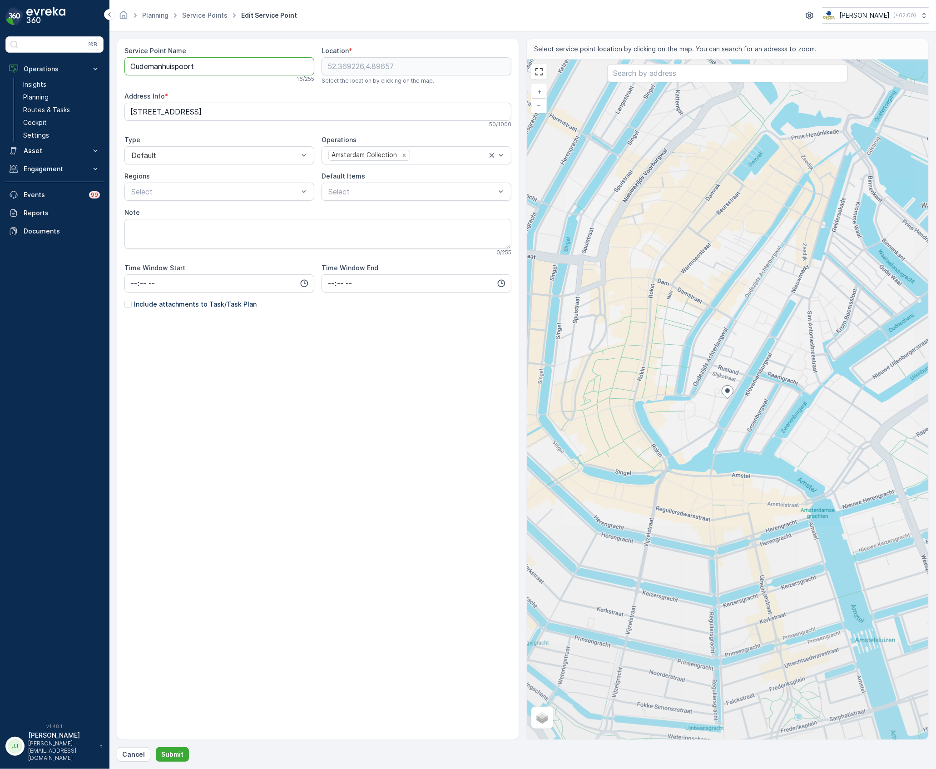
click at [273, 66] on Name "Oudemanhuispoort" at bounding box center [219, 66] width 190 height 18
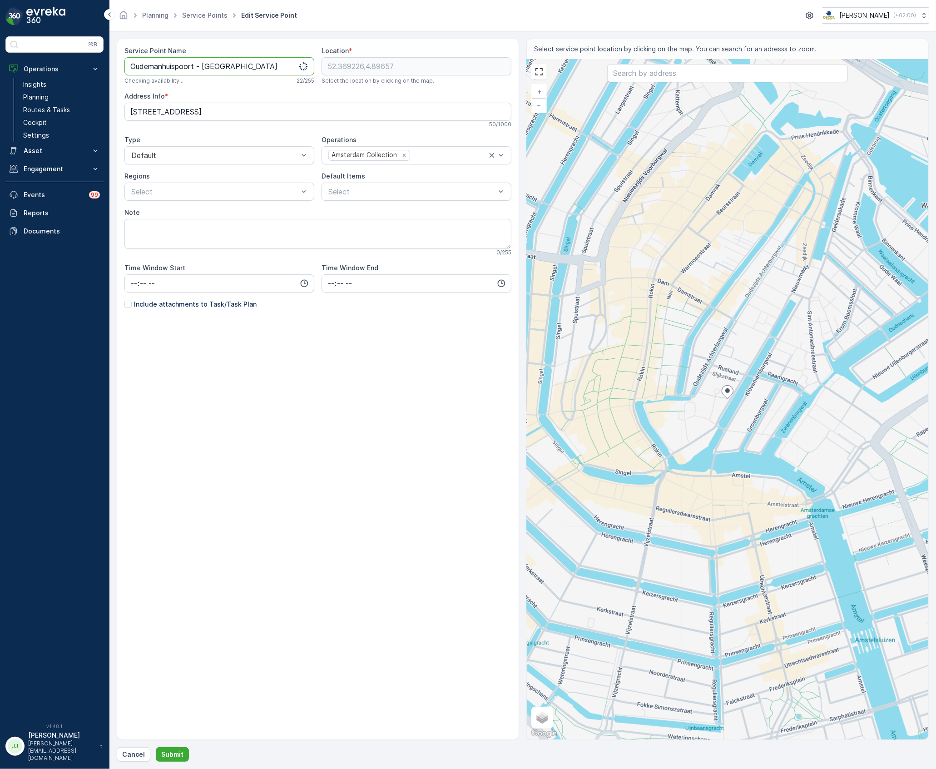
type Name "Oudemanhuispoort - UvA"
click at [220, 306] on p "Include attachments to Task/Task Plan" at bounding box center [195, 304] width 123 height 9
click at [124, 300] on input "Include attachments to Task/Task Plan" at bounding box center [124, 300] width 0 height 0
click at [182, 751] on button "Submit" at bounding box center [172, 754] width 33 height 15
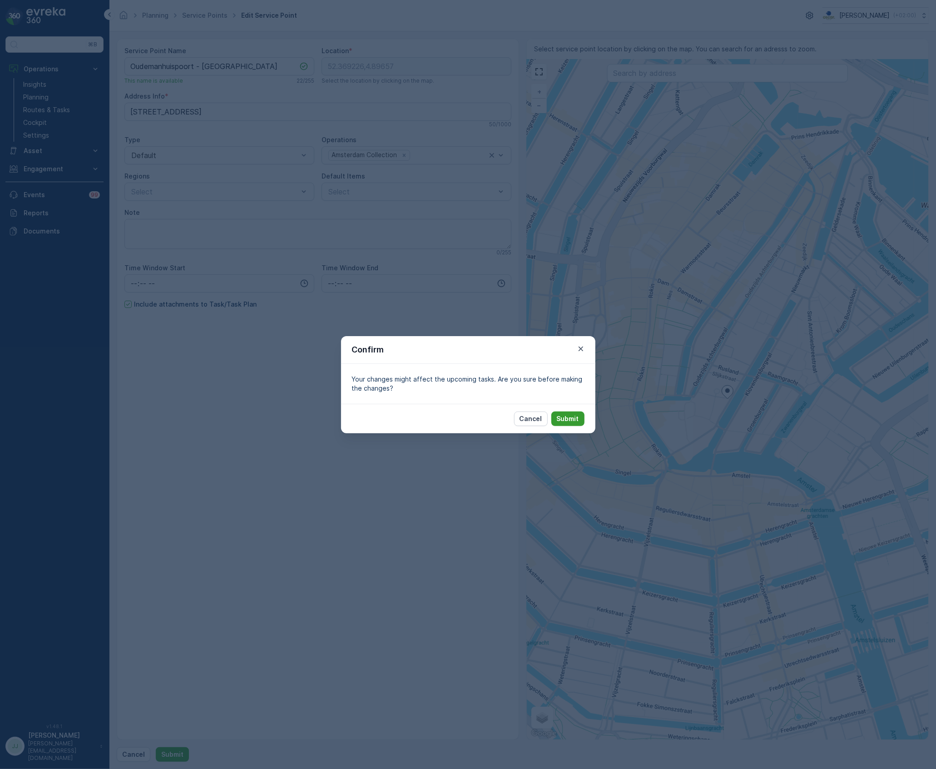
click at [566, 424] on button "Submit" at bounding box center [567, 419] width 33 height 15
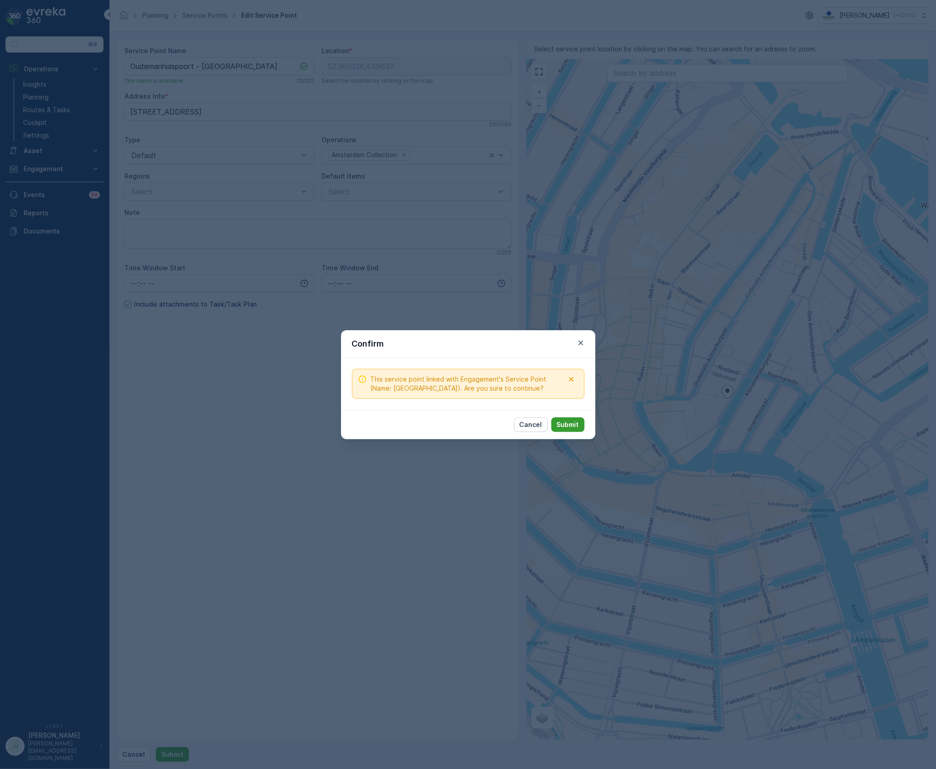
click at [569, 428] on p "Submit" at bounding box center [568, 424] width 22 height 9
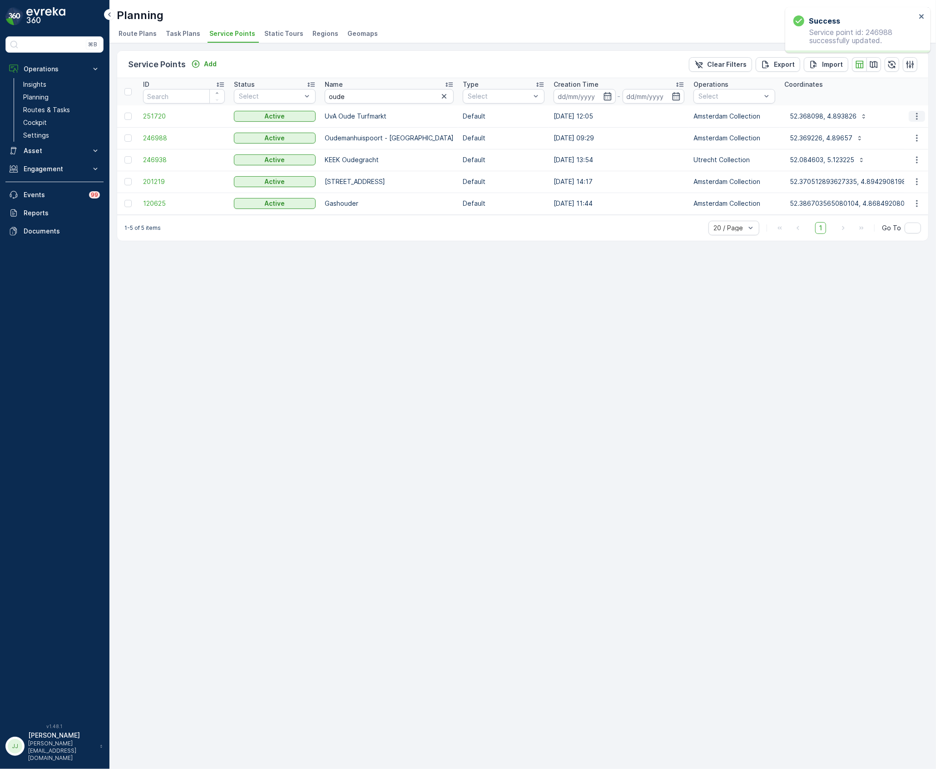
click at [918, 117] on icon "button" at bounding box center [917, 116] width 9 height 9
click at [914, 140] on span "Edit Service Point" at bounding box center [891, 142] width 55 height 9
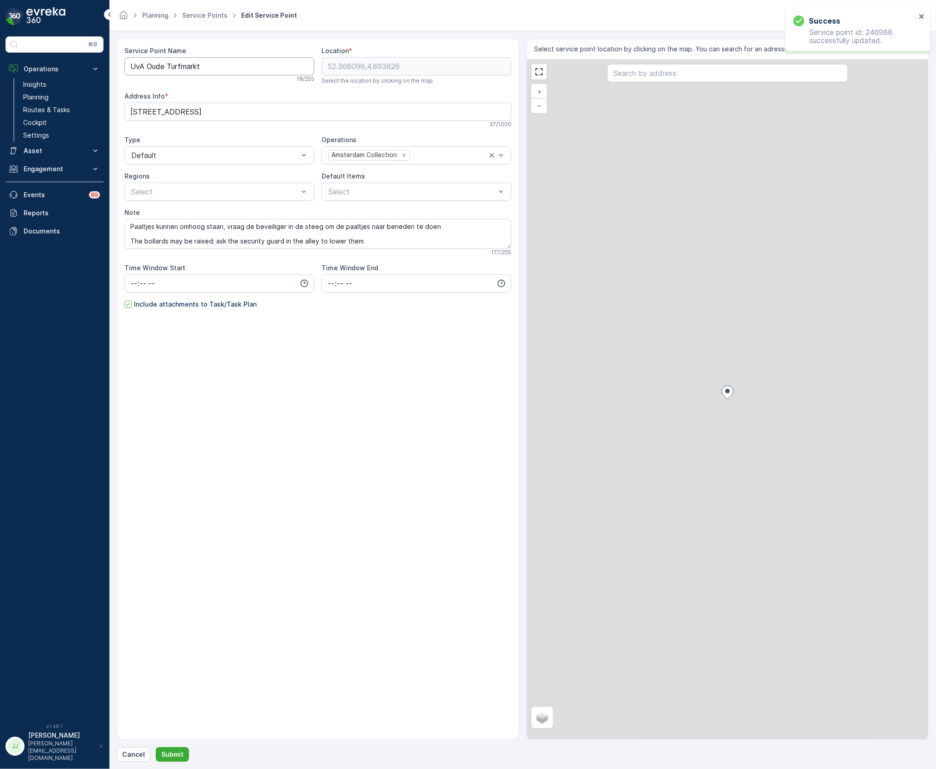
click at [255, 68] on Name "UvA Oude Turfmarkt" at bounding box center [219, 66] width 190 height 18
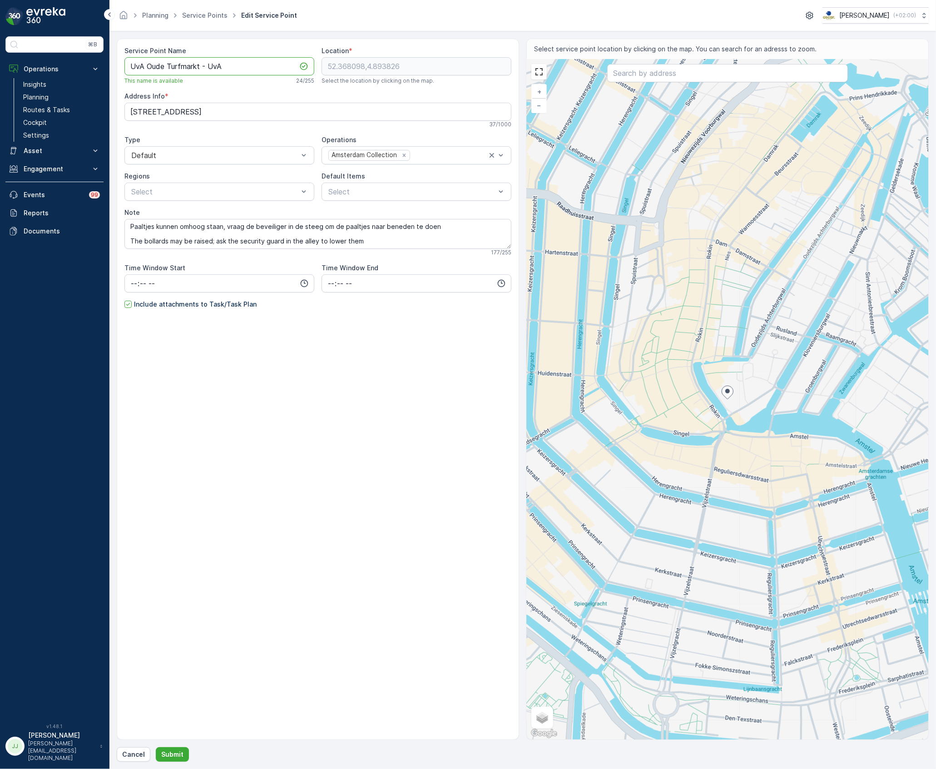
drag, startPoint x: 150, startPoint y: 71, endPoint x: 117, endPoint y: 68, distance: 33.3
click at [118, 69] on div "Service Point Name UvA Oude Turfmarkt - UvA This name is available 24 / 255 Loc…" at bounding box center [318, 389] width 402 height 701
type Name "Oude Turfmarkt - UvA"
click at [176, 756] on p "Submit" at bounding box center [172, 754] width 22 height 9
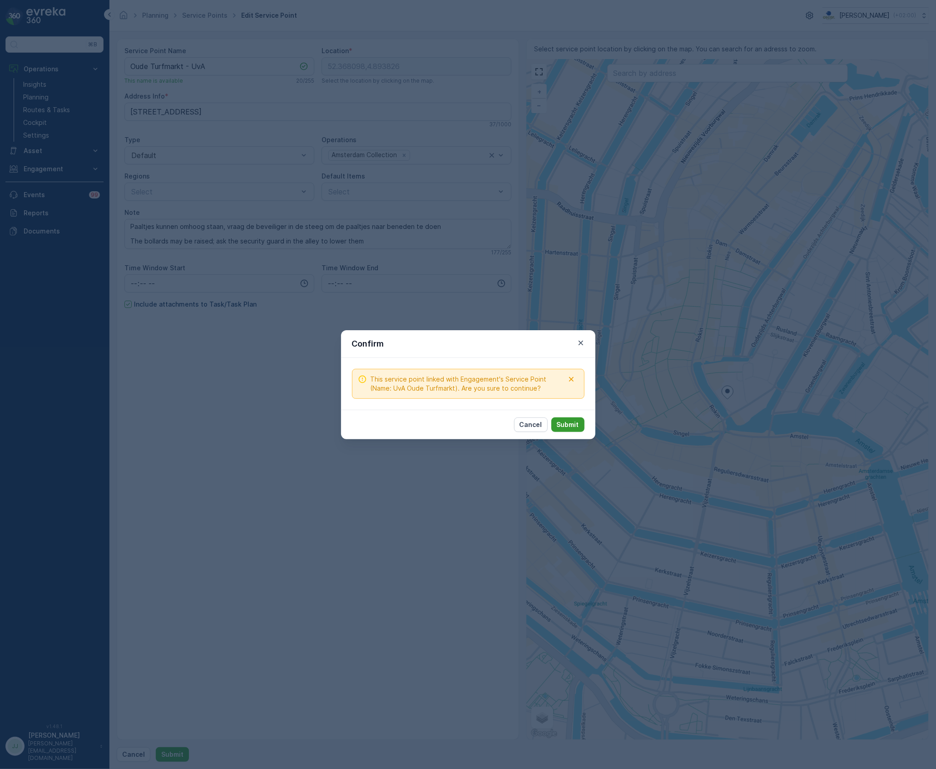
click at [567, 424] on p "Submit" at bounding box center [568, 424] width 22 height 9
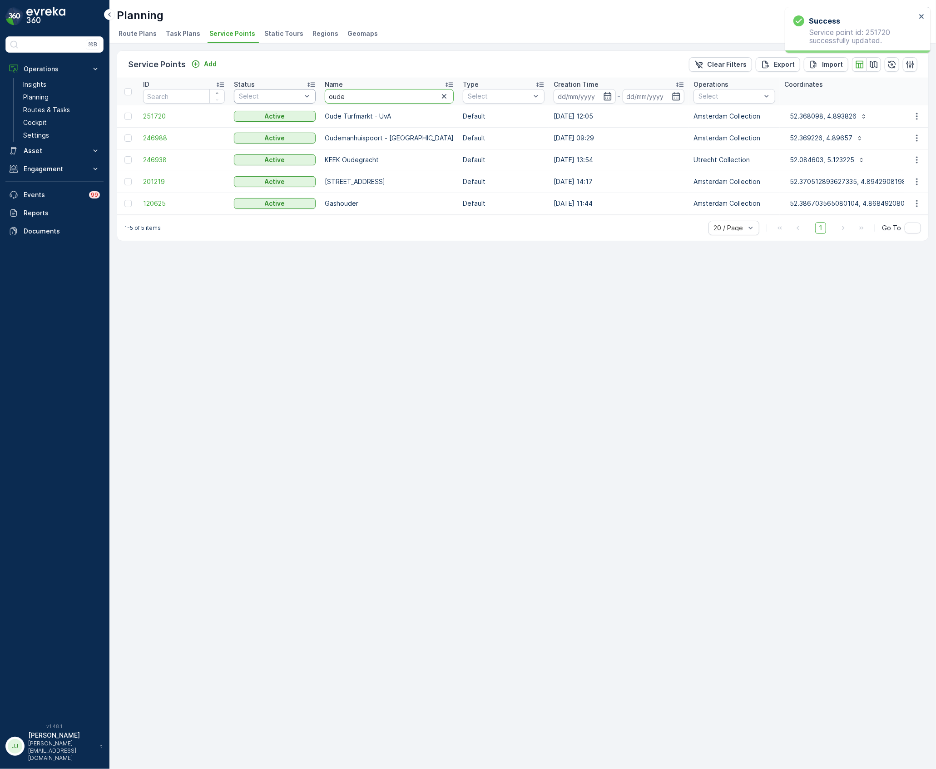
type input "milieu"
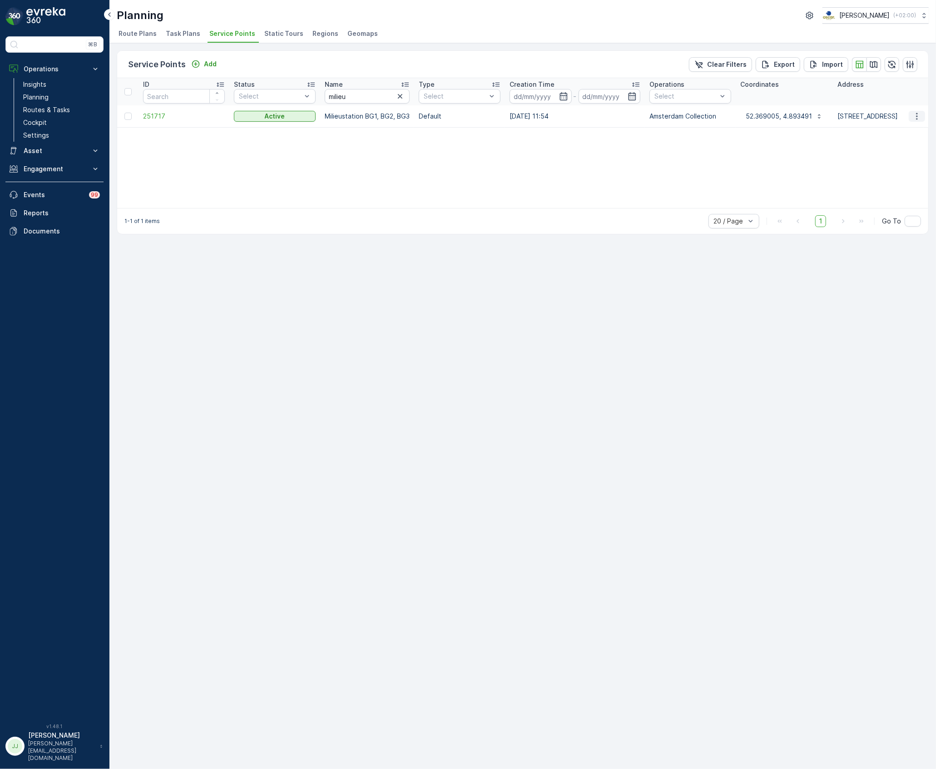
click at [916, 119] on icon "button" at bounding box center [917, 116] width 9 height 9
drag, startPoint x: 916, startPoint y: 119, endPoint x: 909, endPoint y: 142, distance: 24.5
click at [909, 142] on span "Edit Service Point" at bounding box center [891, 142] width 55 height 9
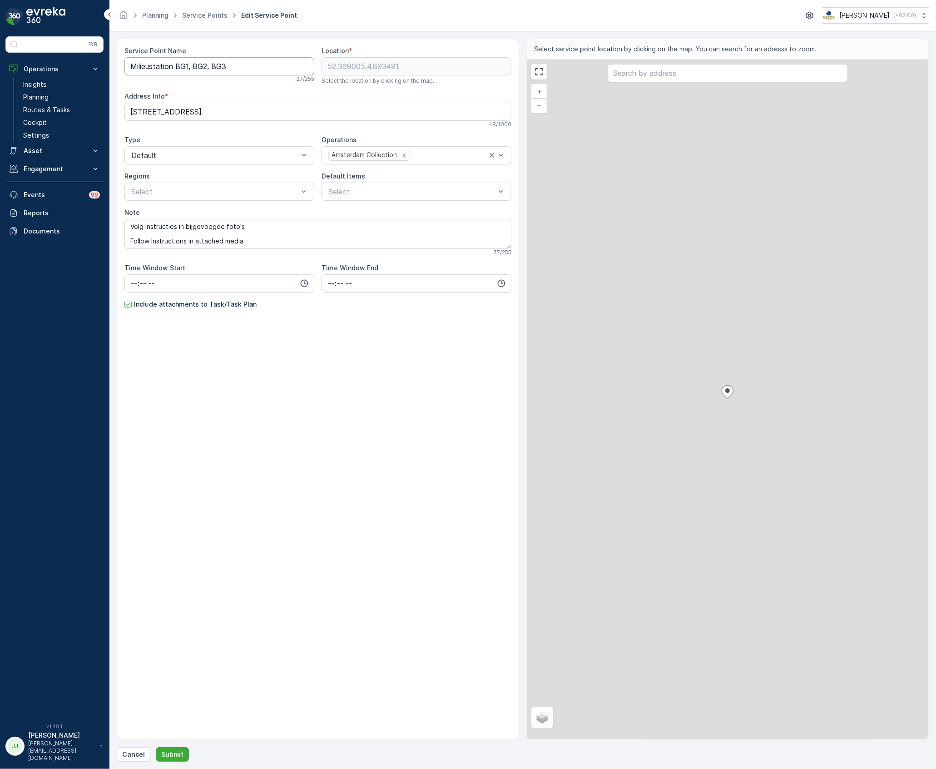
click at [235, 68] on Name "Milieustation BG1, BG2, BG3" at bounding box center [219, 66] width 190 height 18
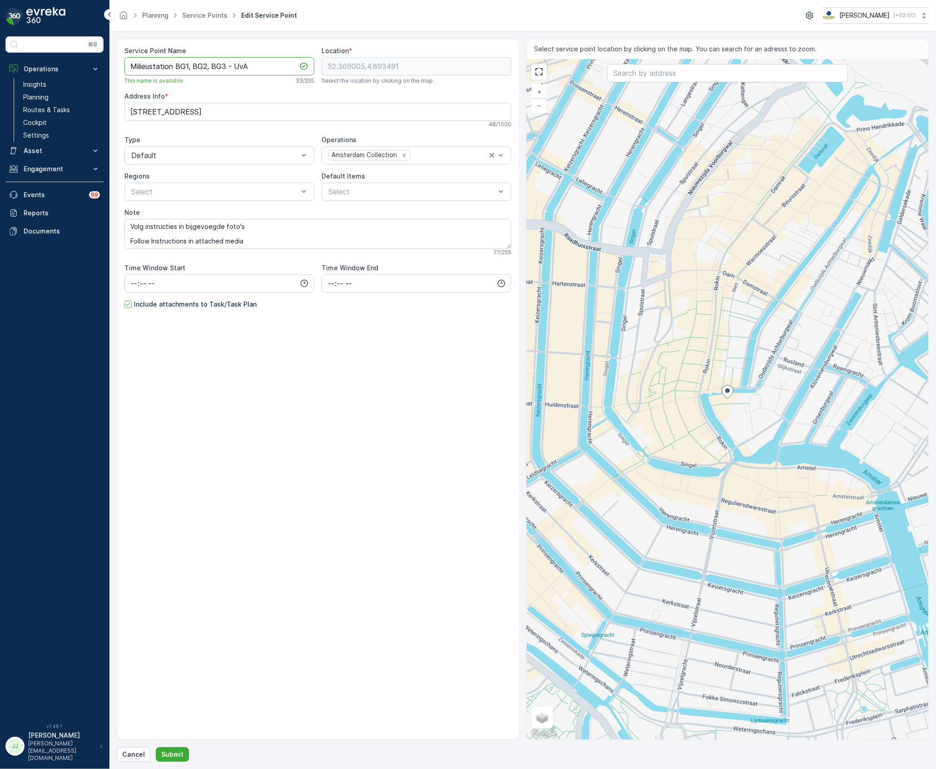
drag, startPoint x: 225, startPoint y: 66, endPoint x: 177, endPoint y: 69, distance: 48.3
click at [177, 69] on Name "Milieustation BG1, BG2, BG3 - UvA" at bounding box center [219, 66] width 190 height 18
type Name "Milieustation BG1, BG2, BG3 - UvA"
click at [161, 751] on p "Submit" at bounding box center [172, 754] width 22 height 9
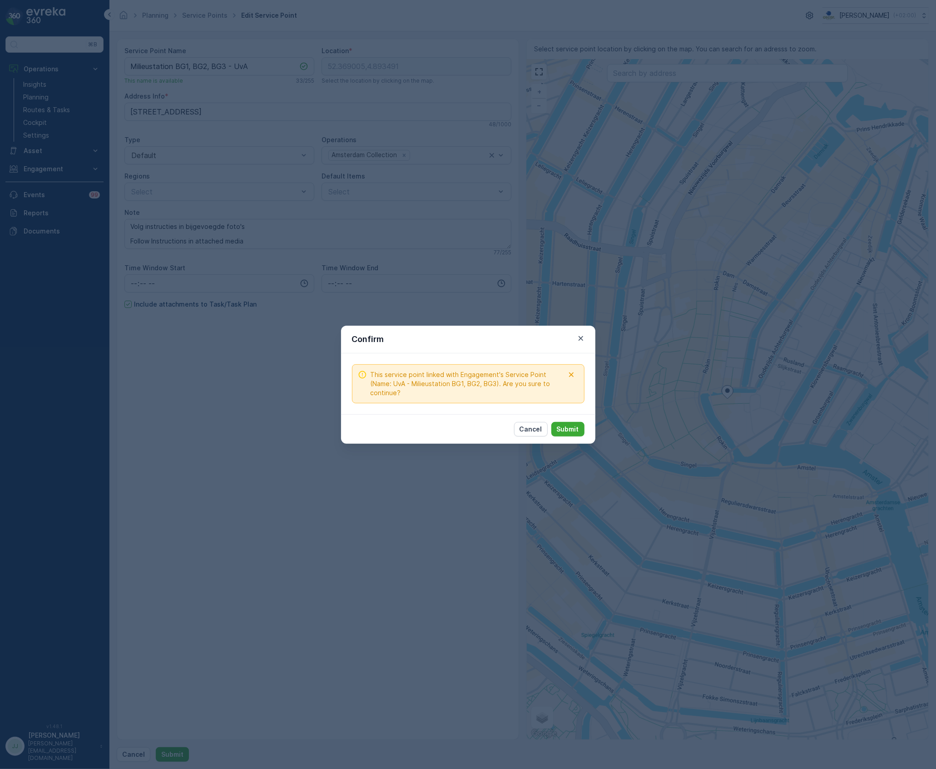
click at [571, 437] on div "Cancel Submit" at bounding box center [468, 429] width 254 height 30
click at [570, 431] on p "Submit" at bounding box center [568, 429] width 22 height 9
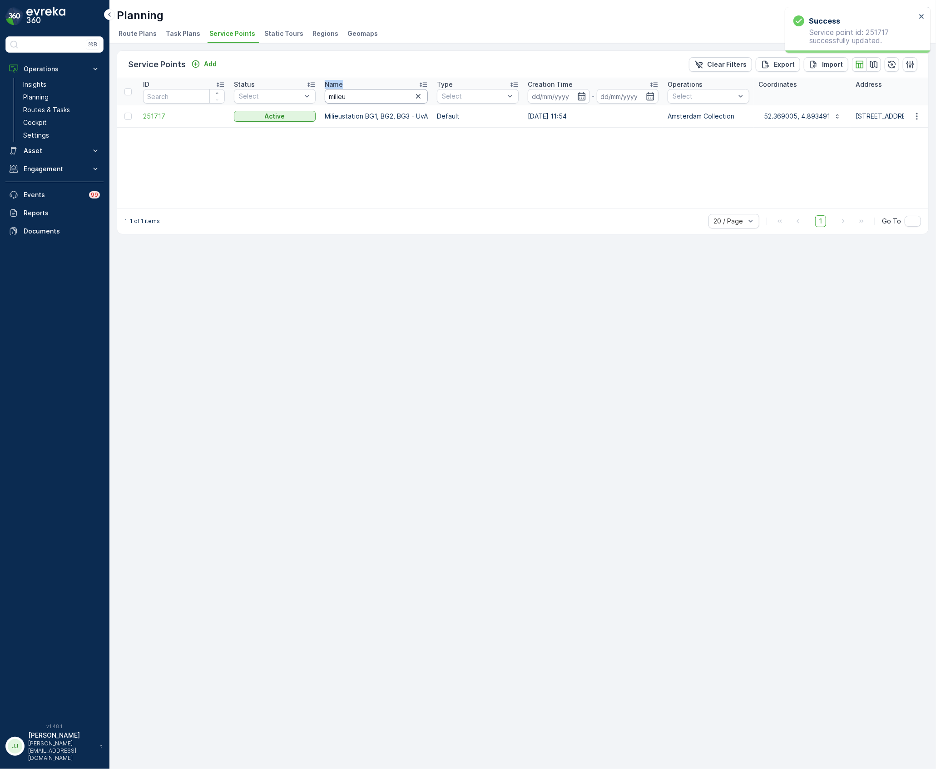
drag, startPoint x: 391, startPoint y: 88, endPoint x: 320, endPoint y: 95, distance: 71.2
click at [315, 95] on tr "ID Status Select Name milieu Type Select Creation Time - Operations Select Coor…" at bounding box center [793, 91] width 1353 height 27
drag, startPoint x: 389, startPoint y: 93, endPoint x: 293, endPoint y: 94, distance: 96.8
click at [293, 94] on tr "ID Status Select Name milieu Type Select Creation Time - Operations Select Coor…" at bounding box center [793, 91] width 1353 height 27
type input "agniet"
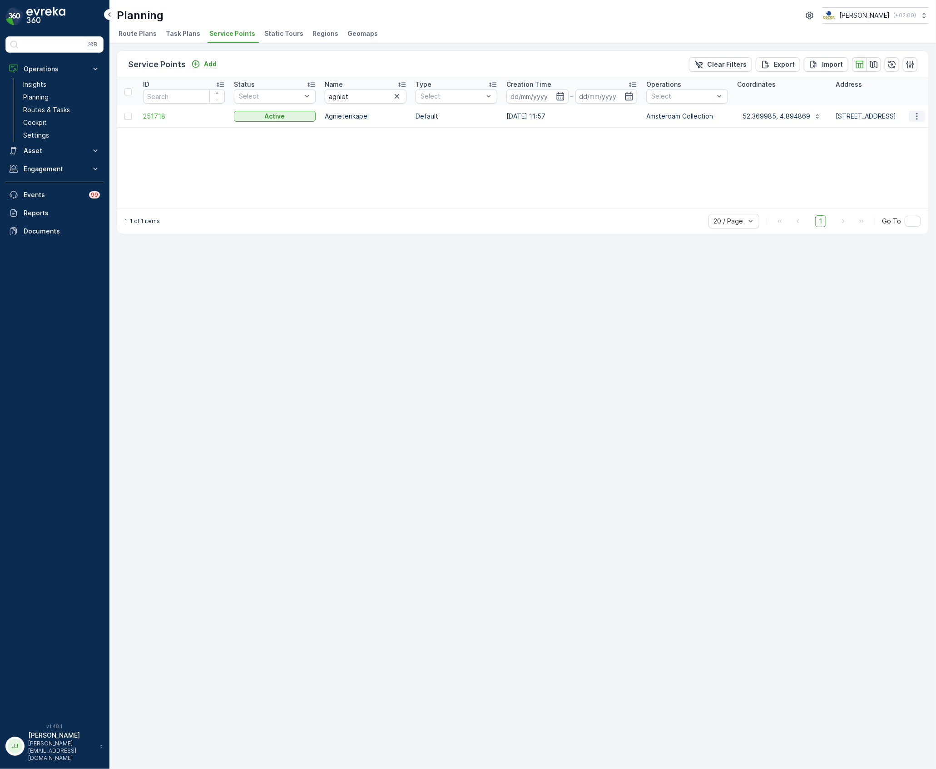
click at [917, 115] on td at bounding box center [916, 116] width 25 height 22
click at [917, 115] on icon "button" at bounding box center [917, 116] width 9 height 9
click at [904, 144] on span "Edit Service Point" at bounding box center [891, 142] width 55 height 9
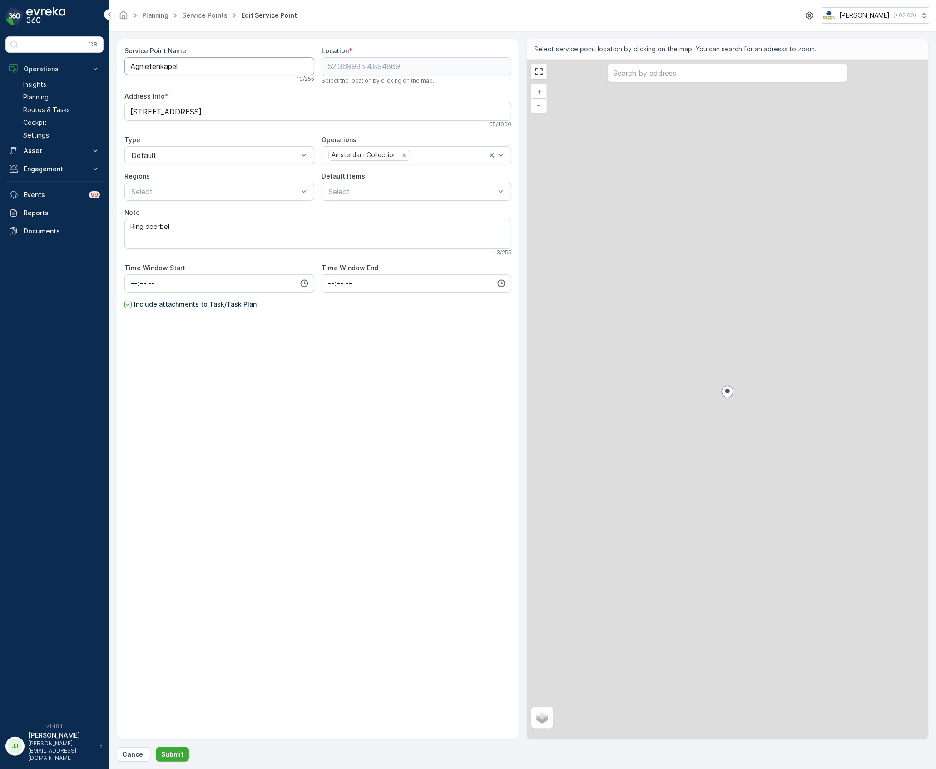
click at [253, 68] on Name "Agnietenkapel" at bounding box center [219, 66] width 190 height 18
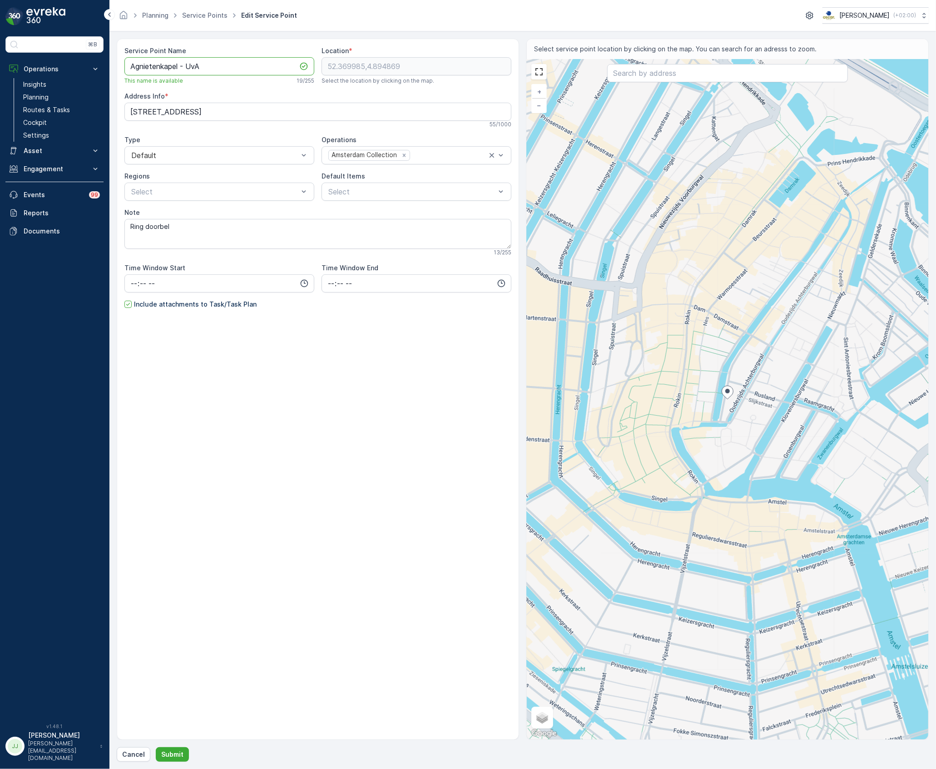
type Name "Agnietenkapel - UvA"
click at [191, 753] on div "Cancel Submit" at bounding box center [523, 754] width 812 height 15
click at [188, 754] on div "Cancel Submit" at bounding box center [523, 754] width 812 height 15
click at [184, 755] on button "Submit" at bounding box center [172, 754] width 33 height 15
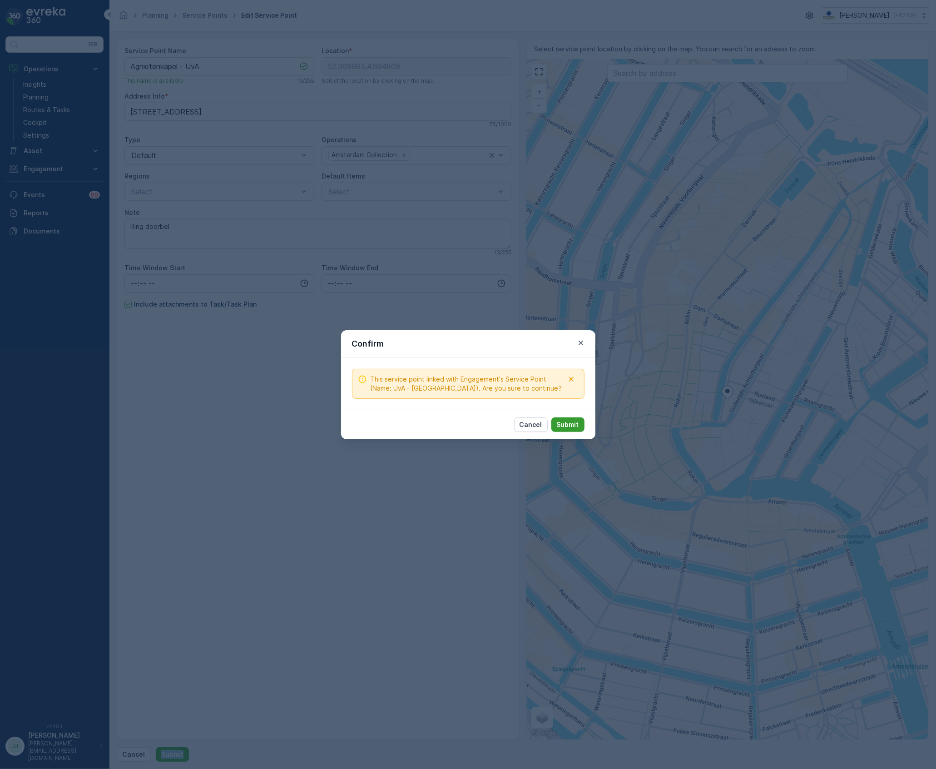
click at [559, 429] on button "Submit" at bounding box center [567, 424] width 33 height 15
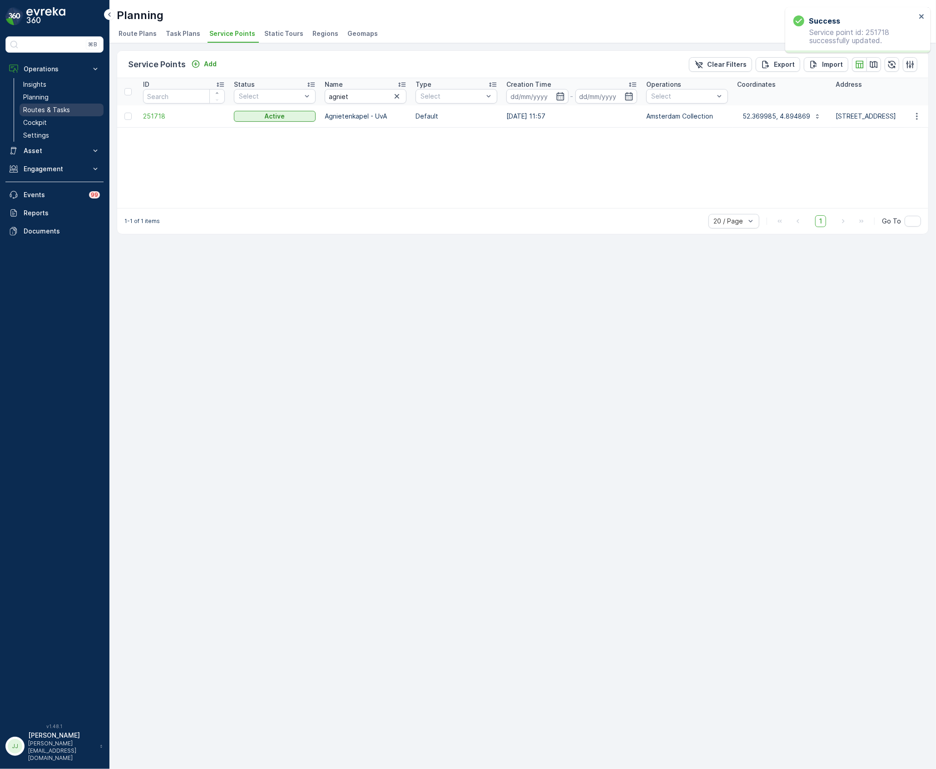
click at [50, 110] on p "Routes & Tasks" at bounding box center [46, 109] width 47 height 9
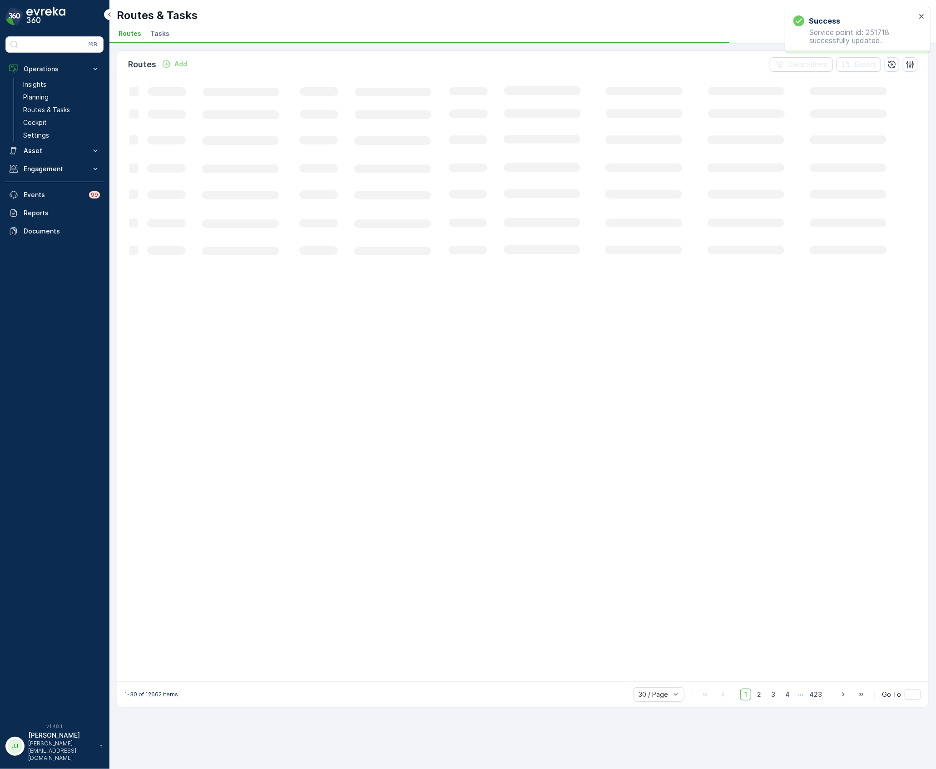
click at [154, 28] on li "Tasks" at bounding box center [161, 34] width 25 height 15
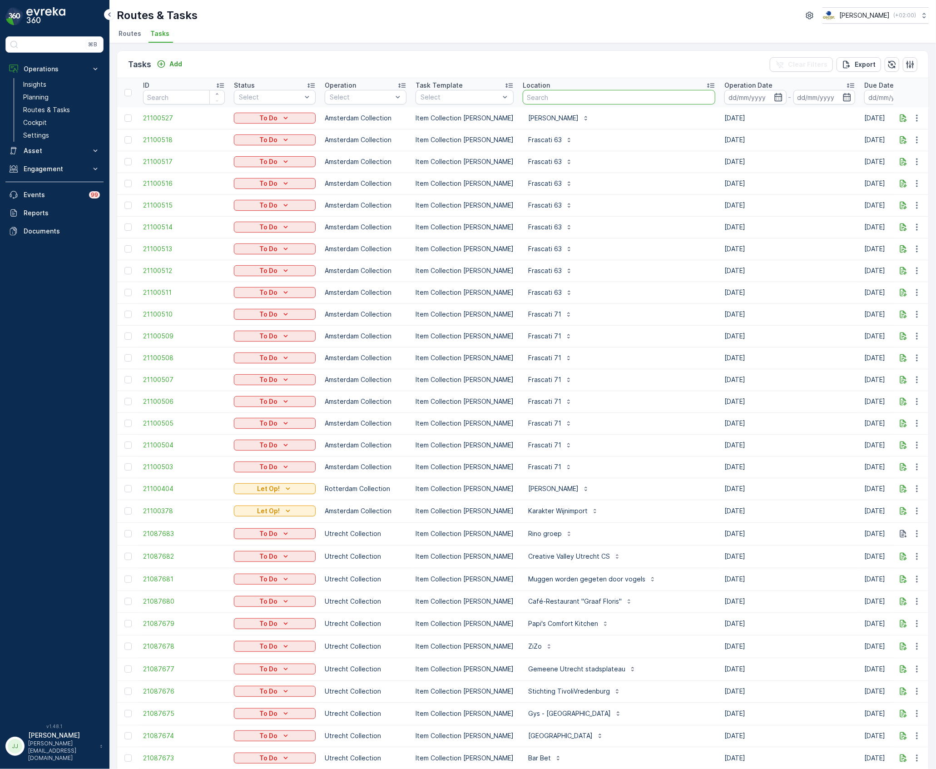
click at [581, 96] on input "text" at bounding box center [619, 97] width 193 height 15
type input "uva"
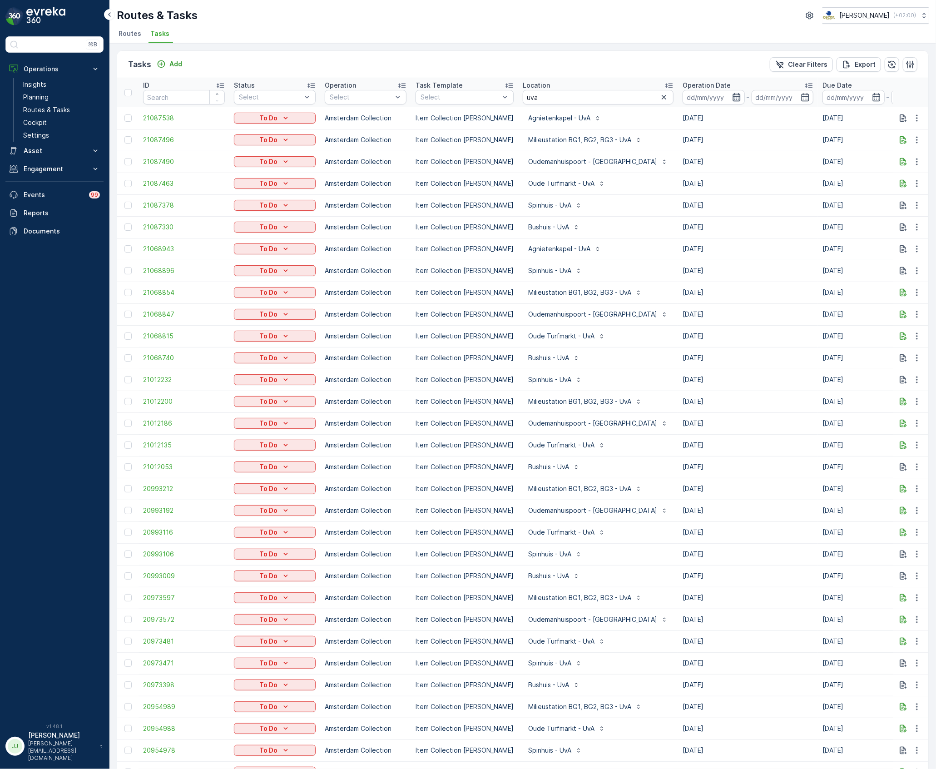
click at [732, 99] on icon "button" at bounding box center [736, 97] width 9 height 9
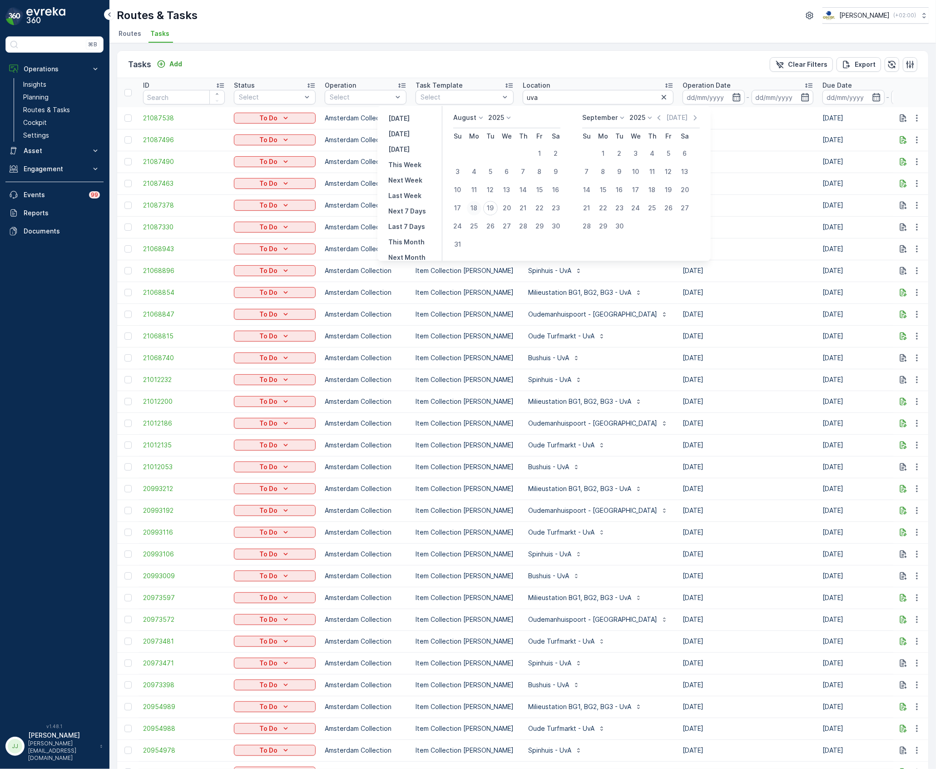
click at [482, 203] on div "18" at bounding box center [474, 208] width 15 height 15
type input "[DATE]"
click at [482, 203] on div "18" at bounding box center [474, 208] width 15 height 15
type input "[DATE]"
click at [481, 204] on div "18" at bounding box center [474, 208] width 15 height 15
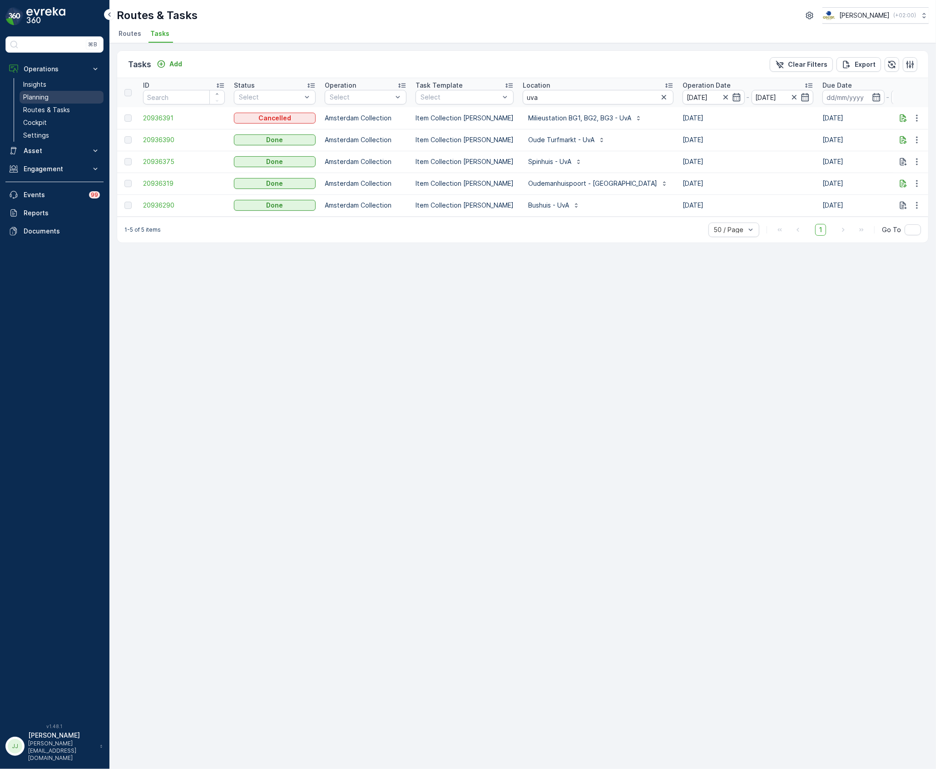
click at [47, 99] on p "Planning" at bounding box center [35, 97] width 25 height 9
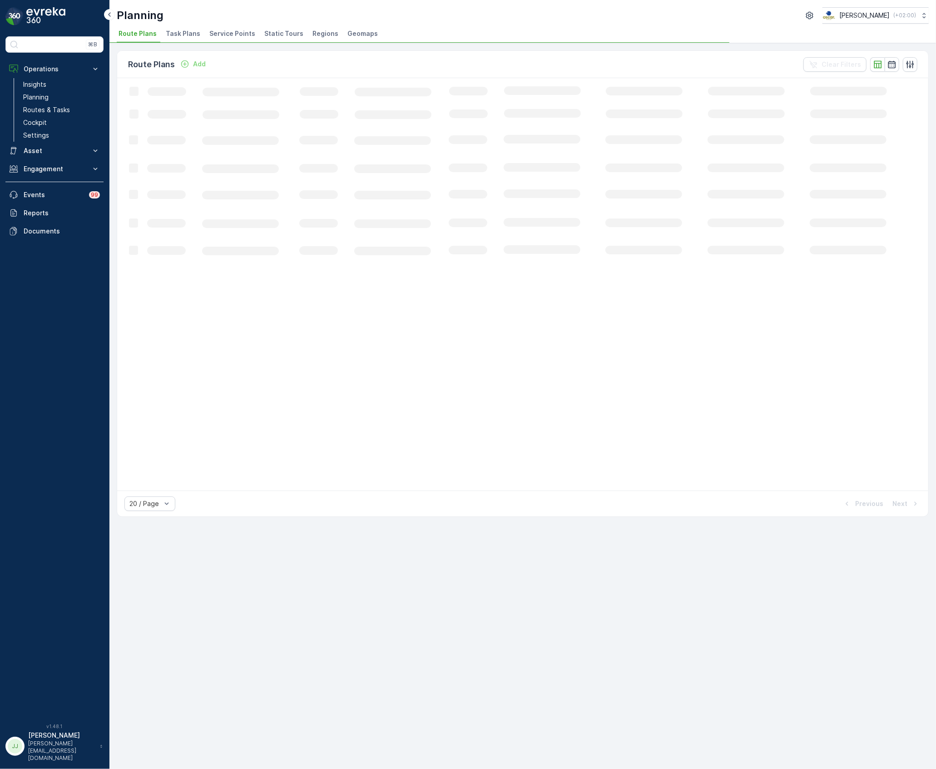
drag, startPoint x: 228, startPoint y: 35, endPoint x: 252, endPoint y: 39, distance: 23.9
click at [228, 35] on span "Service Points" at bounding box center [232, 33] width 46 height 9
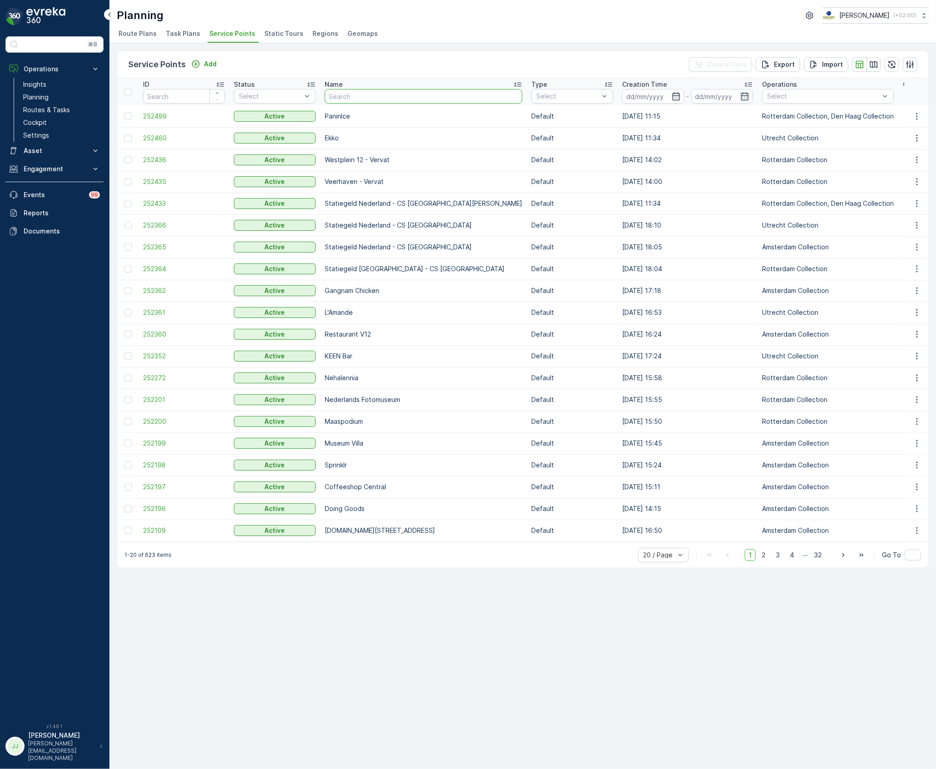
click at [365, 100] on input "text" at bounding box center [424, 96] width 198 height 15
type input "bib"
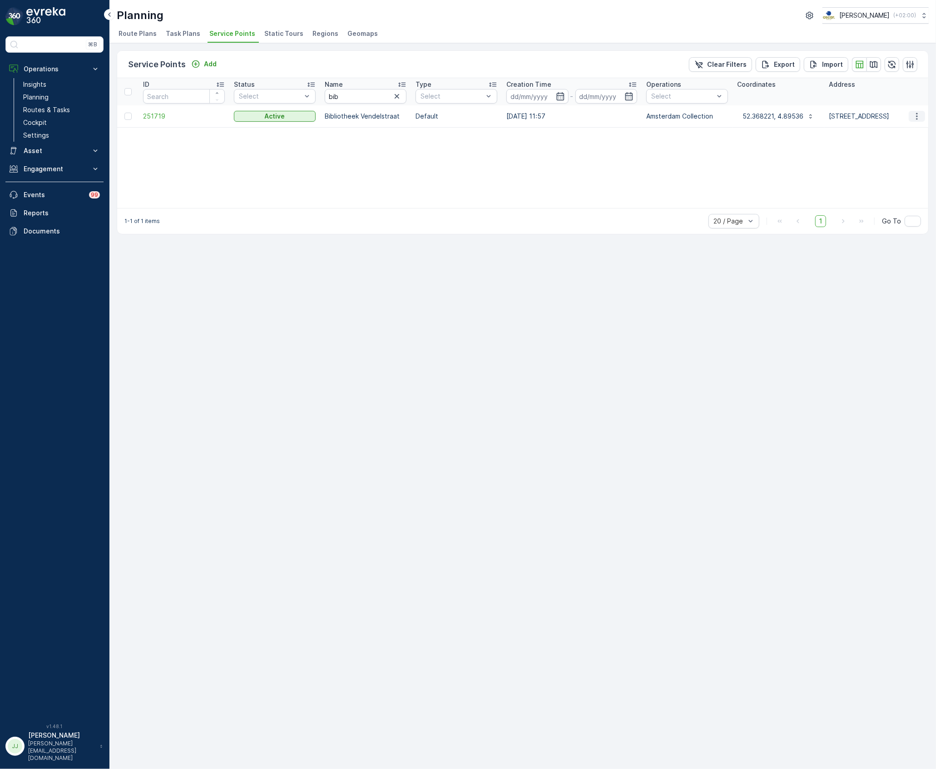
click at [916, 119] on icon "button" at bounding box center [917, 116] width 9 height 9
click at [900, 140] on span "Edit Service Point" at bounding box center [891, 142] width 55 height 9
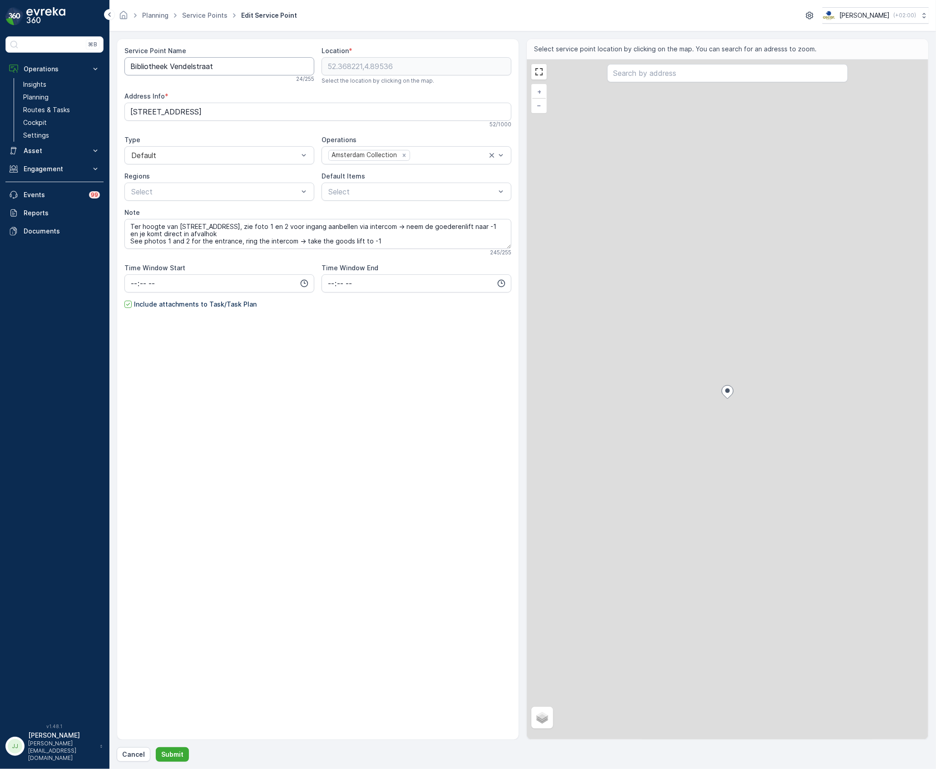
click at [287, 76] on div "24 / 255" at bounding box center [219, 78] width 190 height 7
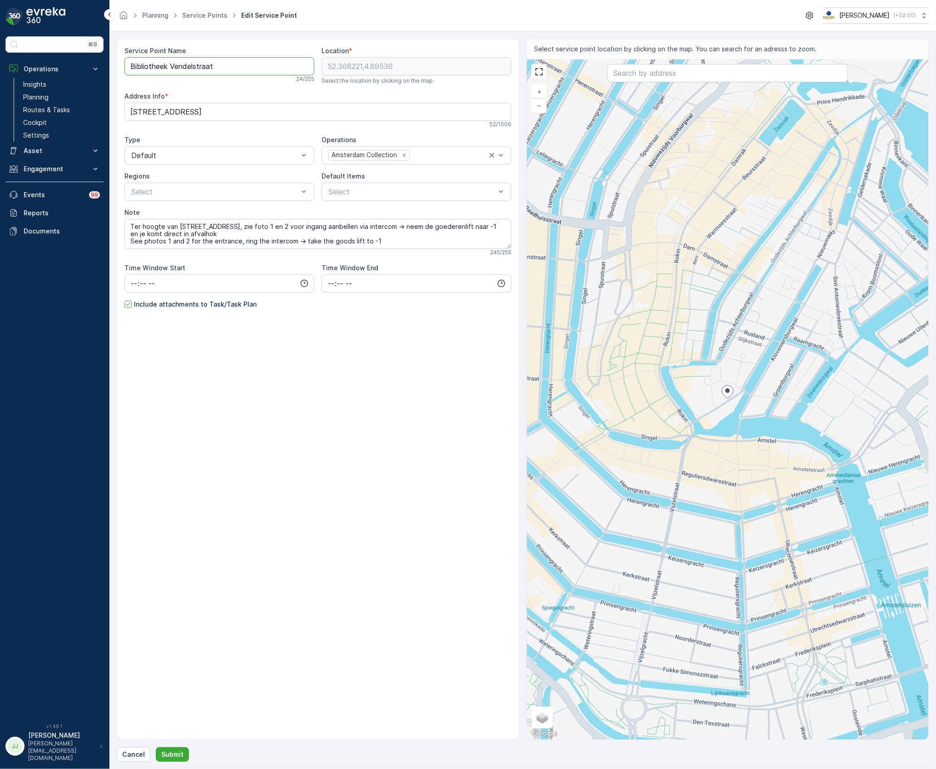
click at [283, 71] on Name "Bibliotheek Vendelstraat" at bounding box center [219, 66] width 190 height 18
type Name "Bibliotheek Vendelstraat - UvA"
click at [181, 750] on p "Submit" at bounding box center [172, 754] width 22 height 9
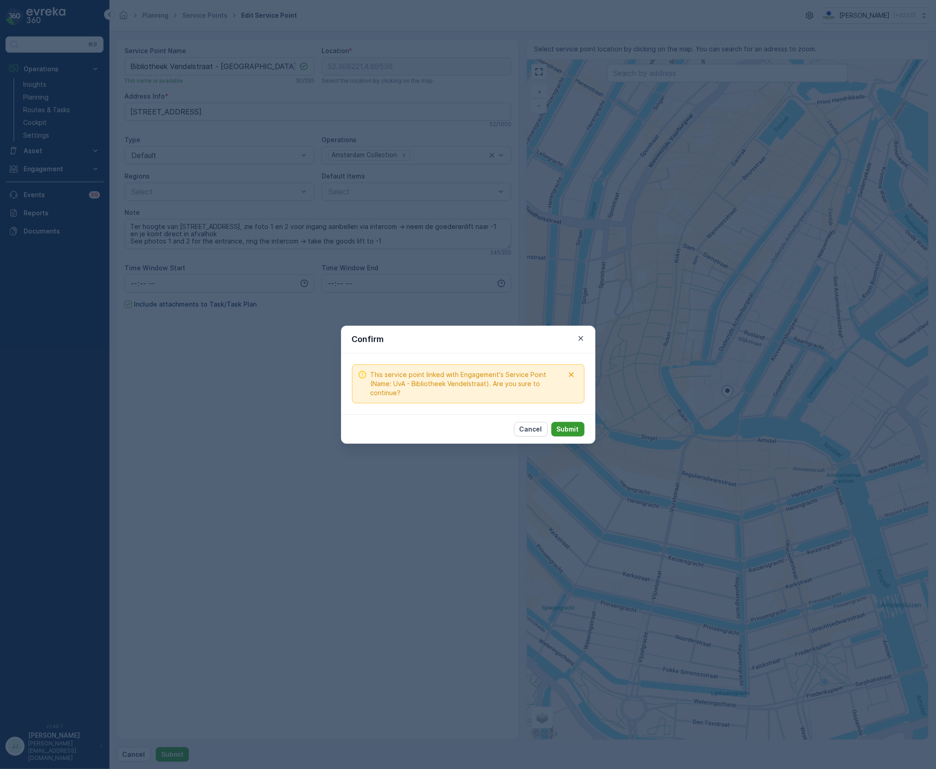
click at [564, 434] on button "Submit" at bounding box center [567, 429] width 33 height 15
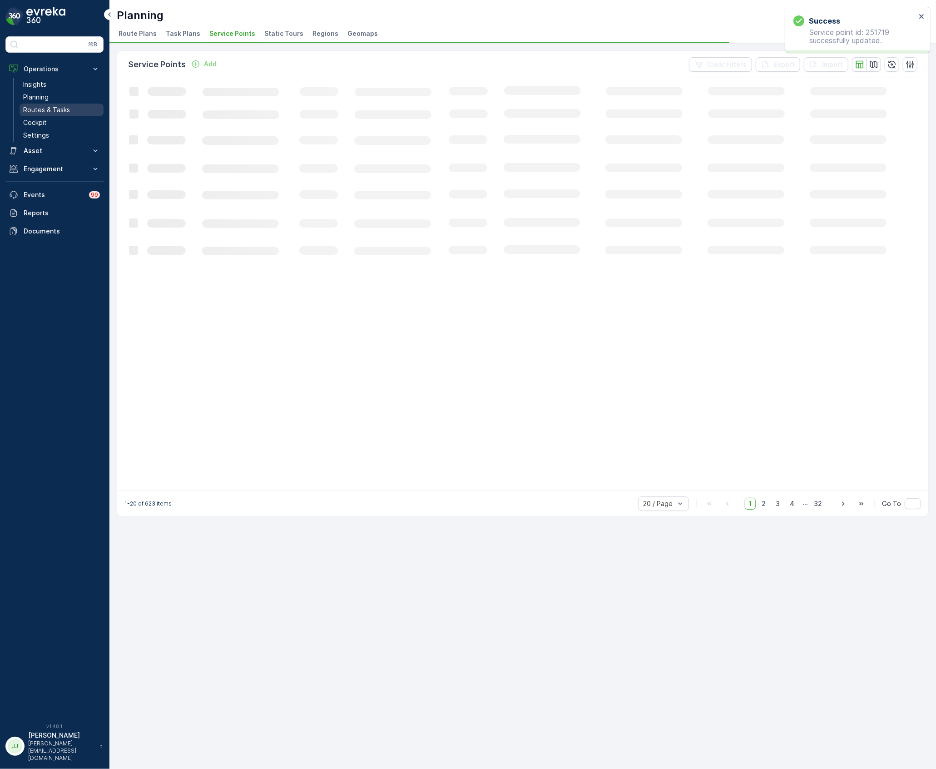
click at [77, 114] on link "Routes & Tasks" at bounding box center [62, 110] width 84 height 13
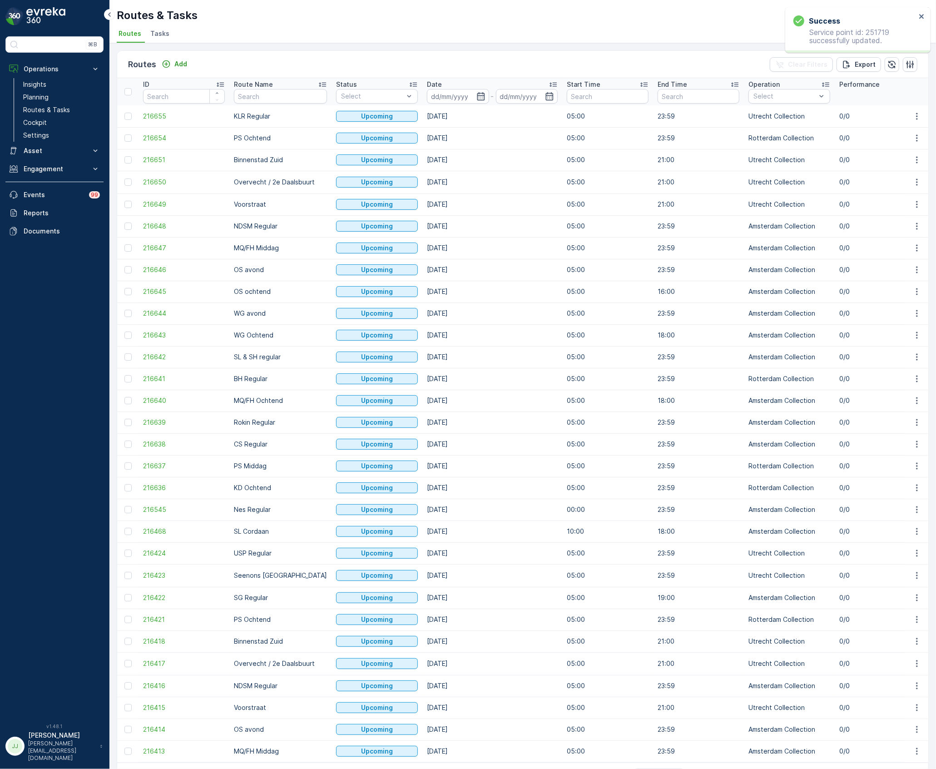
click at [161, 33] on span "Tasks" at bounding box center [159, 33] width 19 height 9
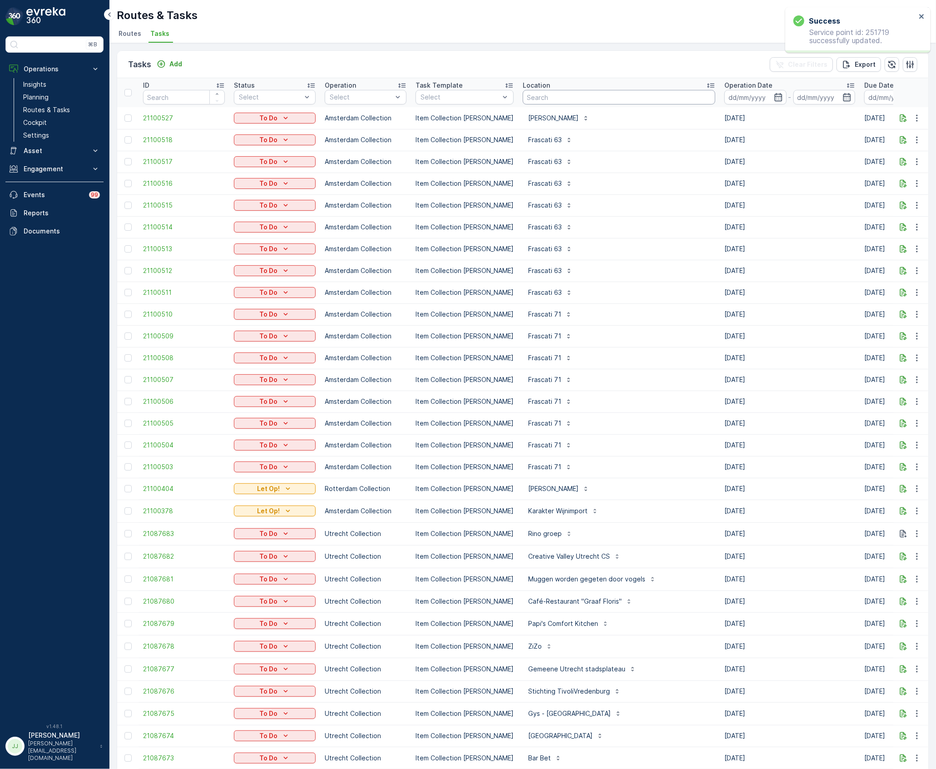
click at [534, 99] on input "text" at bounding box center [619, 97] width 193 height 15
type input "uva"
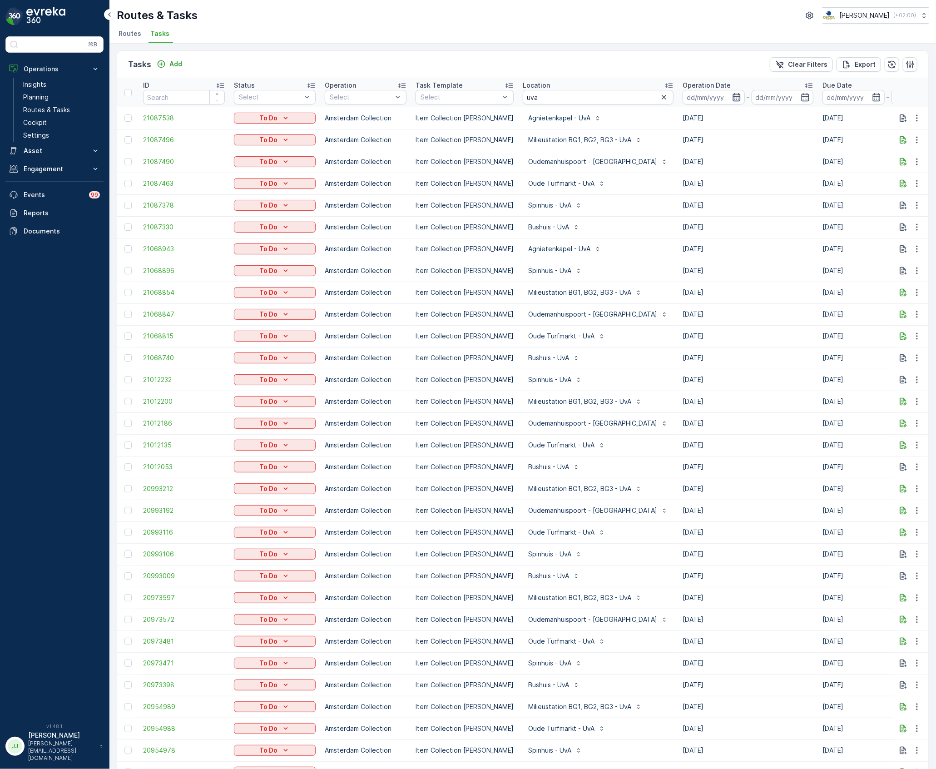
click at [732, 95] on icon "button" at bounding box center [736, 97] width 9 height 9
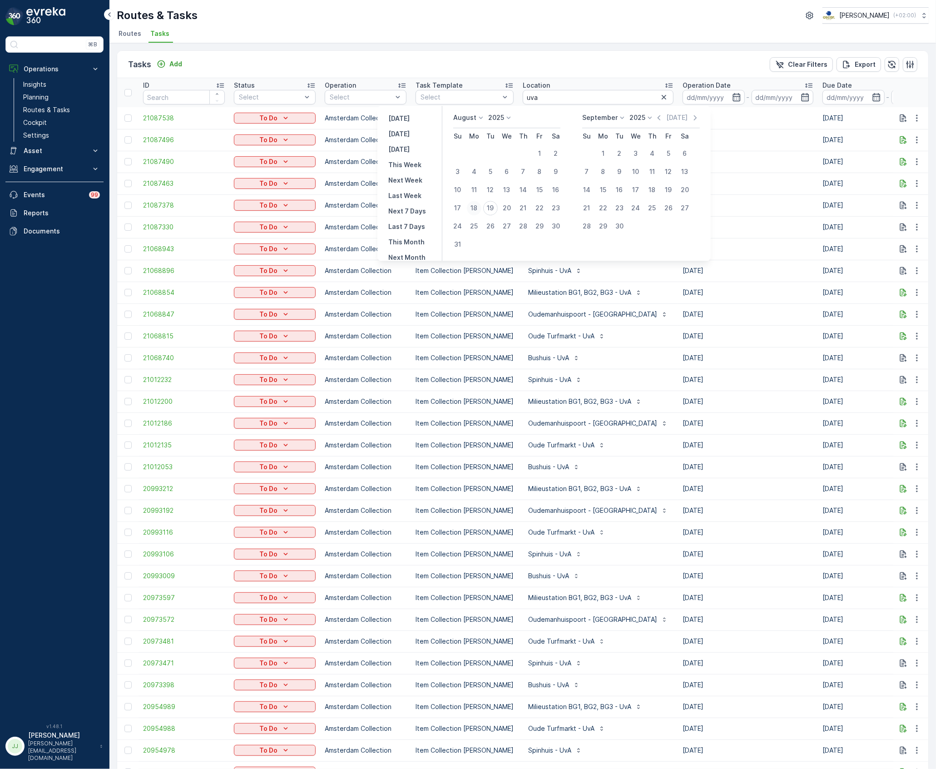
click at [482, 205] on div "18" at bounding box center [474, 208] width 15 height 15
type input "[DATE]"
click at [482, 205] on div "18" at bounding box center [474, 208] width 15 height 15
type input "[DATE]"
click at [482, 205] on div "18" at bounding box center [474, 208] width 15 height 15
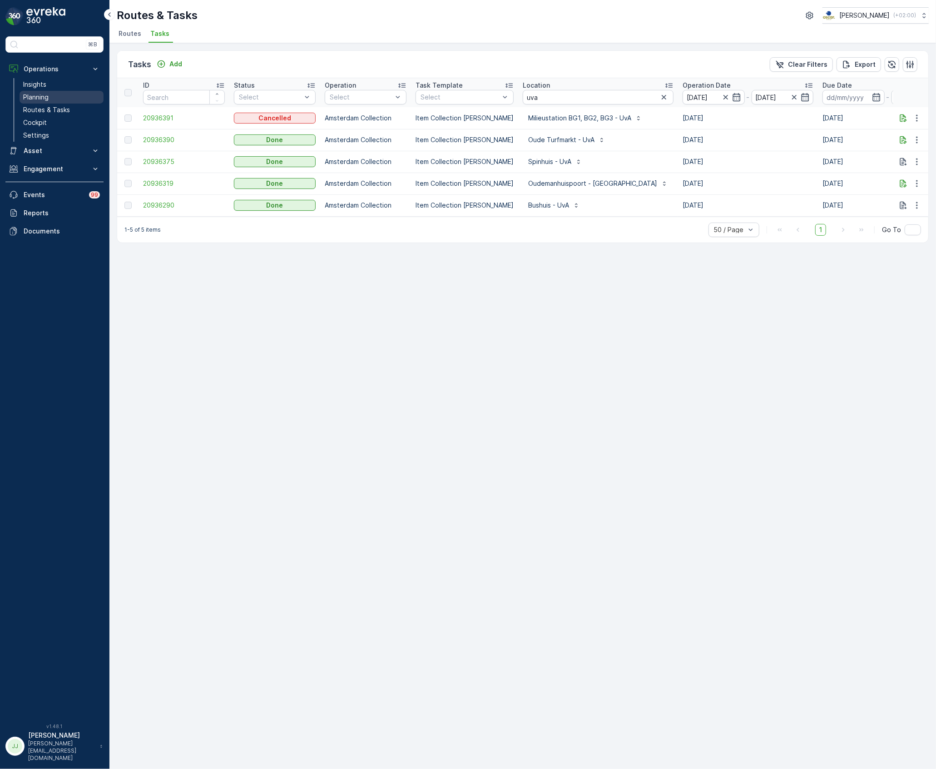
click at [63, 99] on link "Planning" at bounding box center [62, 97] width 84 height 13
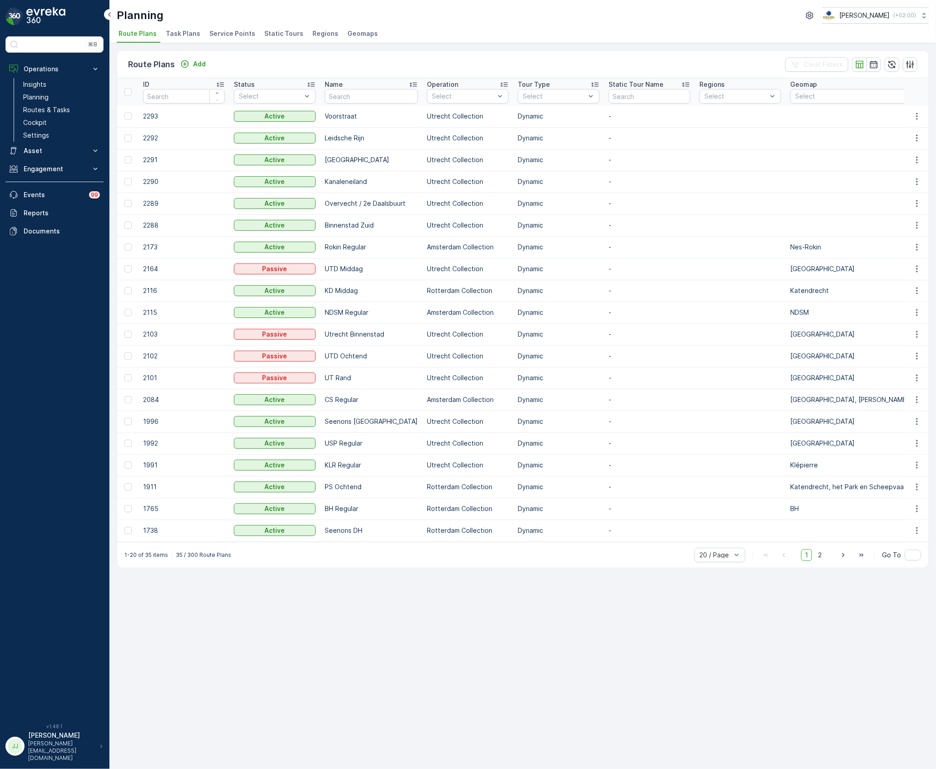
click at [184, 33] on span "Task Plans" at bounding box center [183, 33] width 35 height 9
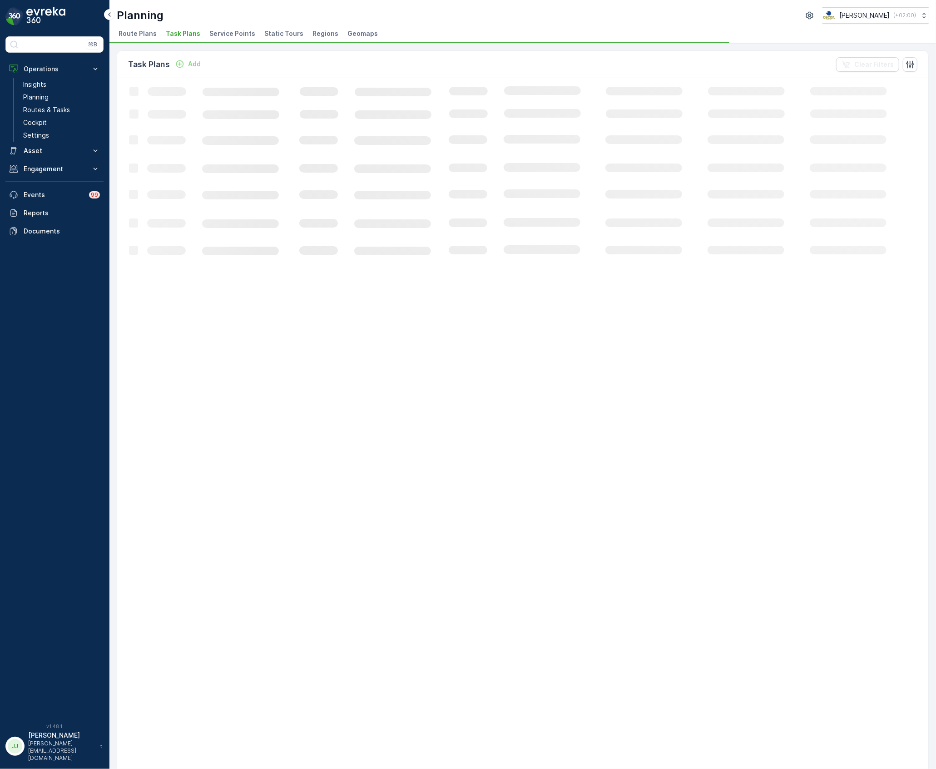
click at [220, 32] on span "Service Points" at bounding box center [232, 33] width 46 height 9
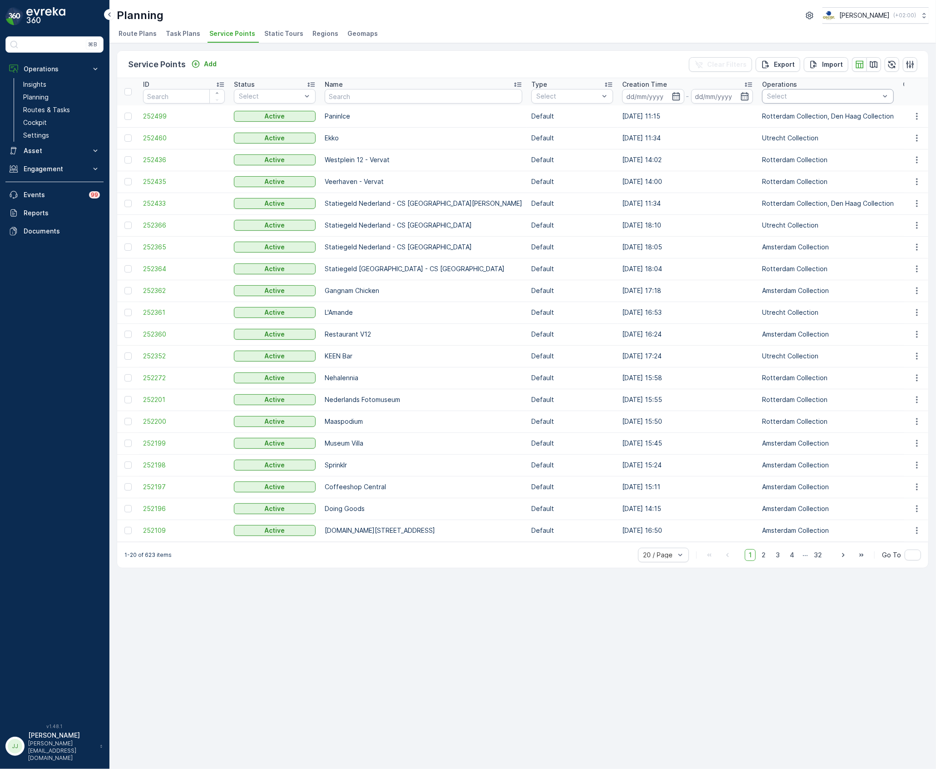
click at [766, 97] on div at bounding box center [823, 96] width 114 height 7
click at [392, 96] on input "text" at bounding box center [424, 96] width 198 height 15
type input "bibl"
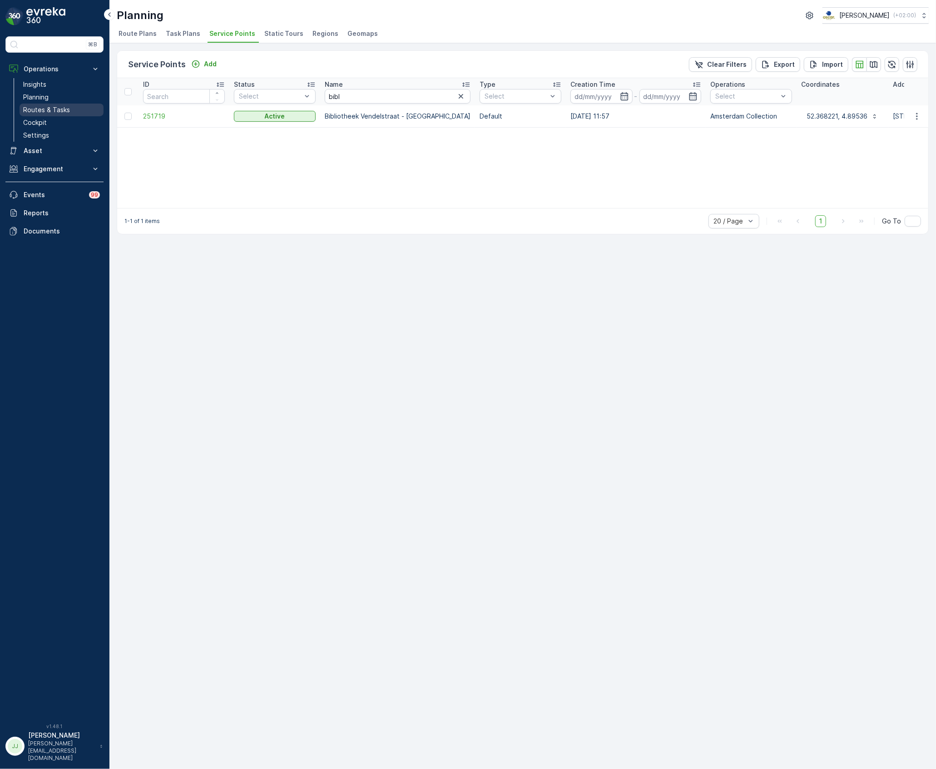
click at [60, 107] on p "Routes & Tasks" at bounding box center [46, 109] width 47 height 9
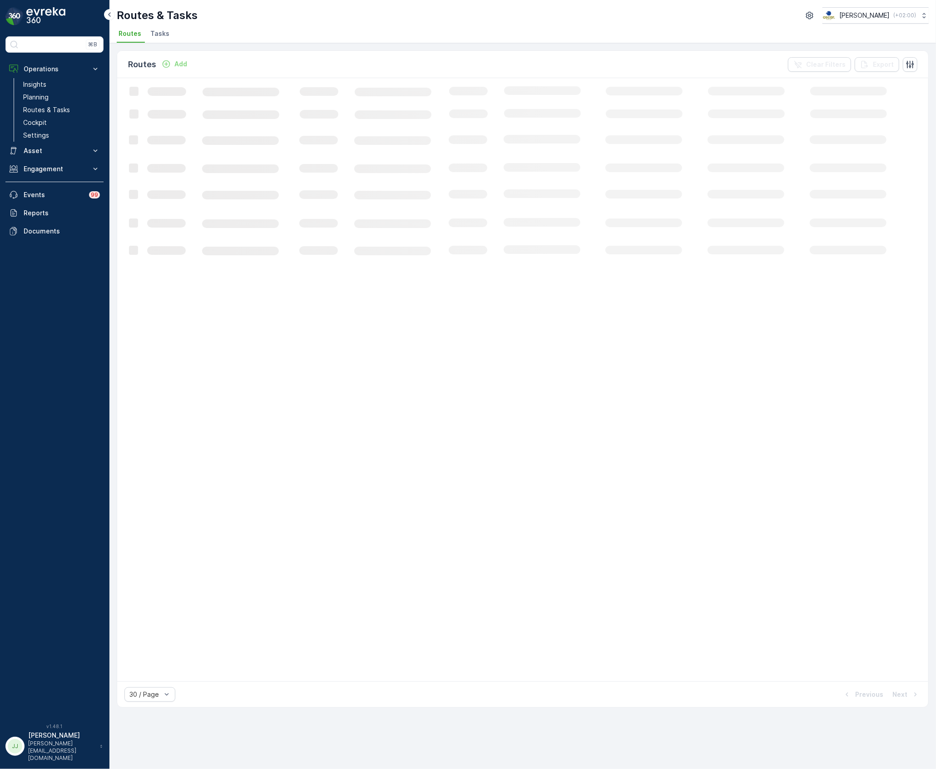
click at [152, 35] on span "Tasks" at bounding box center [159, 33] width 19 height 9
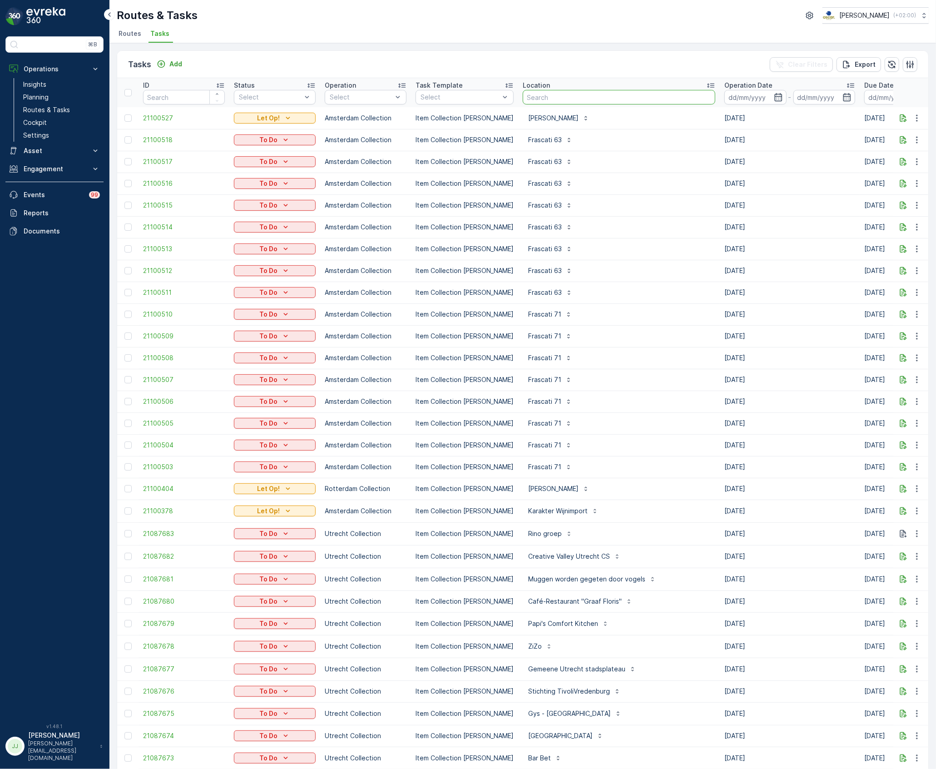
click at [601, 98] on input "text" at bounding box center [619, 97] width 193 height 15
type input "bibl"
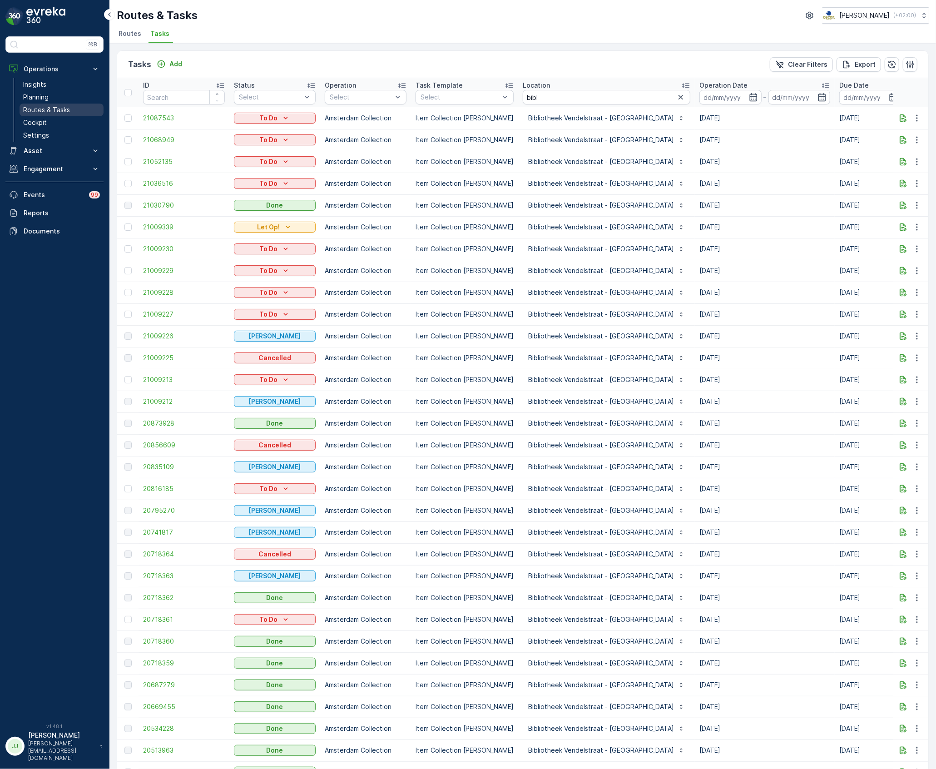
click at [28, 109] on p "Routes & Tasks" at bounding box center [46, 109] width 47 height 9
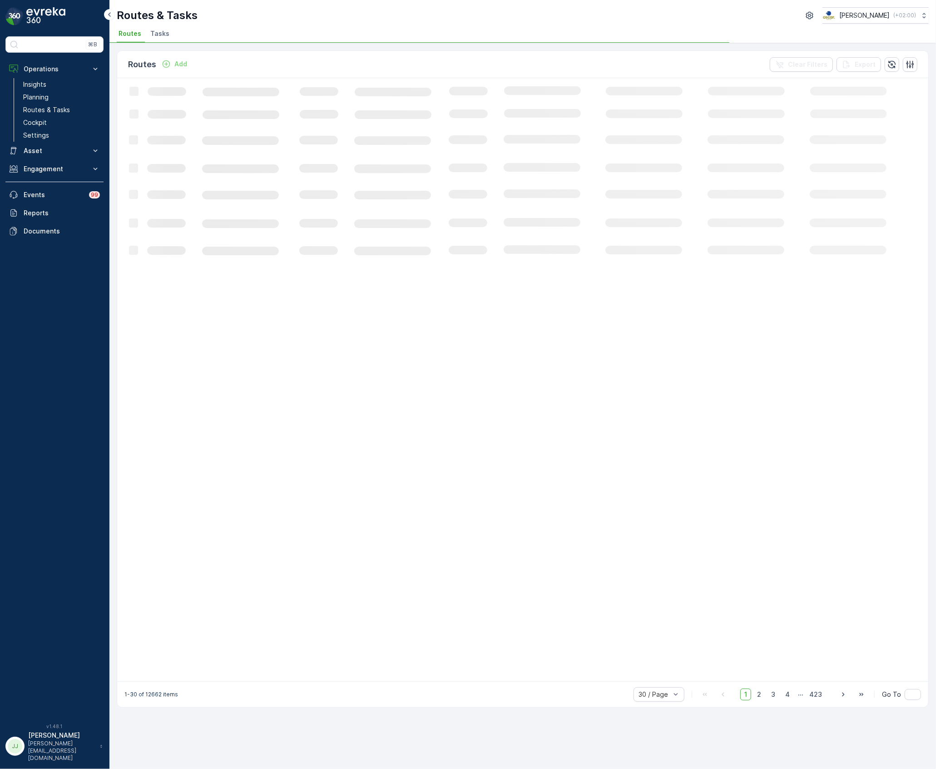
click at [157, 31] on span "Tasks" at bounding box center [159, 33] width 19 height 9
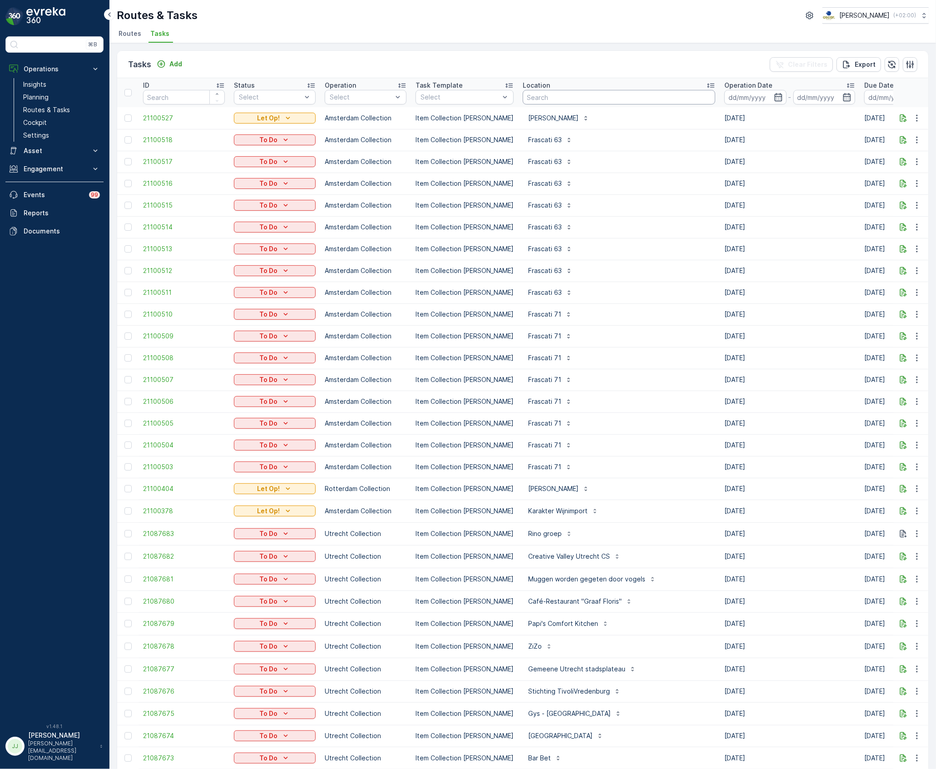
click at [532, 102] on input "text" at bounding box center [619, 97] width 193 height 15
type input "uva"
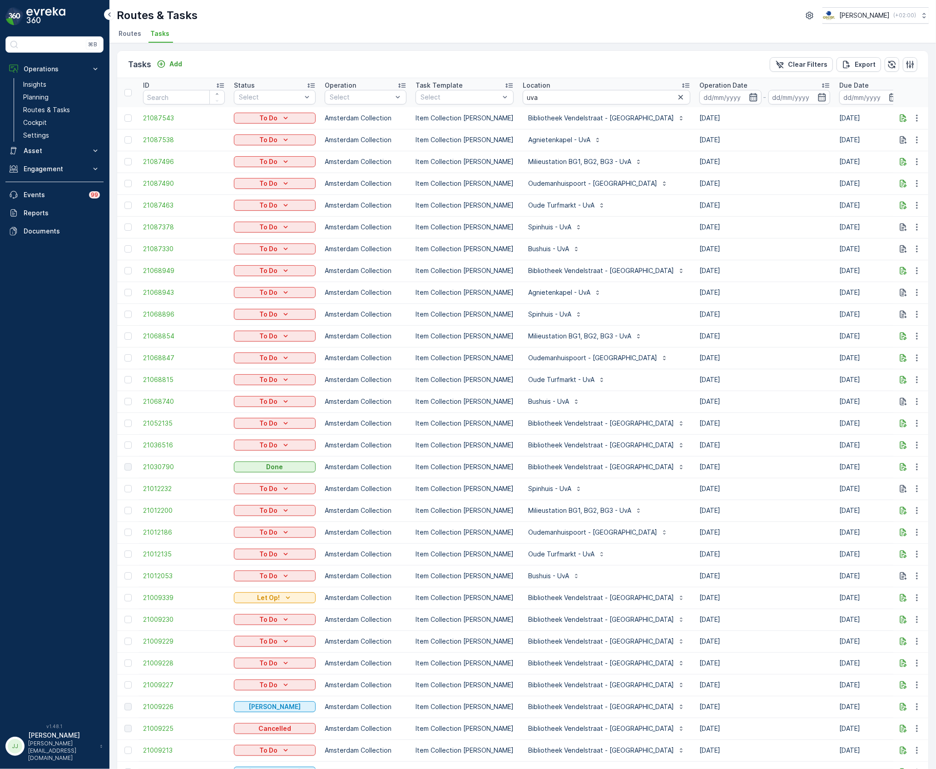
click at [749, 95] on icon "button" at bounding box center [753, 97] width 9 height 9
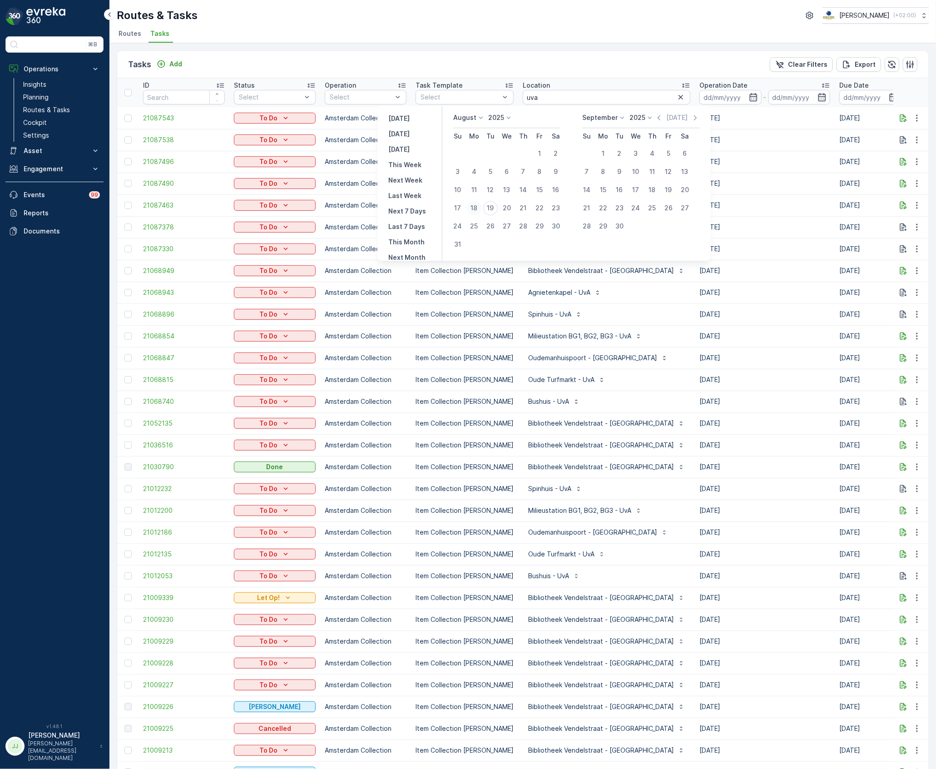
click at [482, 208] on div "18" at bounding box center [474, 208] width 15 height 15
type input "[DATE]"
click at [482, 208] on div "18" at bounding box center [474, 208] width 15 height 15
type input "[DATE]"
click at [482, 208] on div "18" at bounding box center [474, 208] width 15 height 15
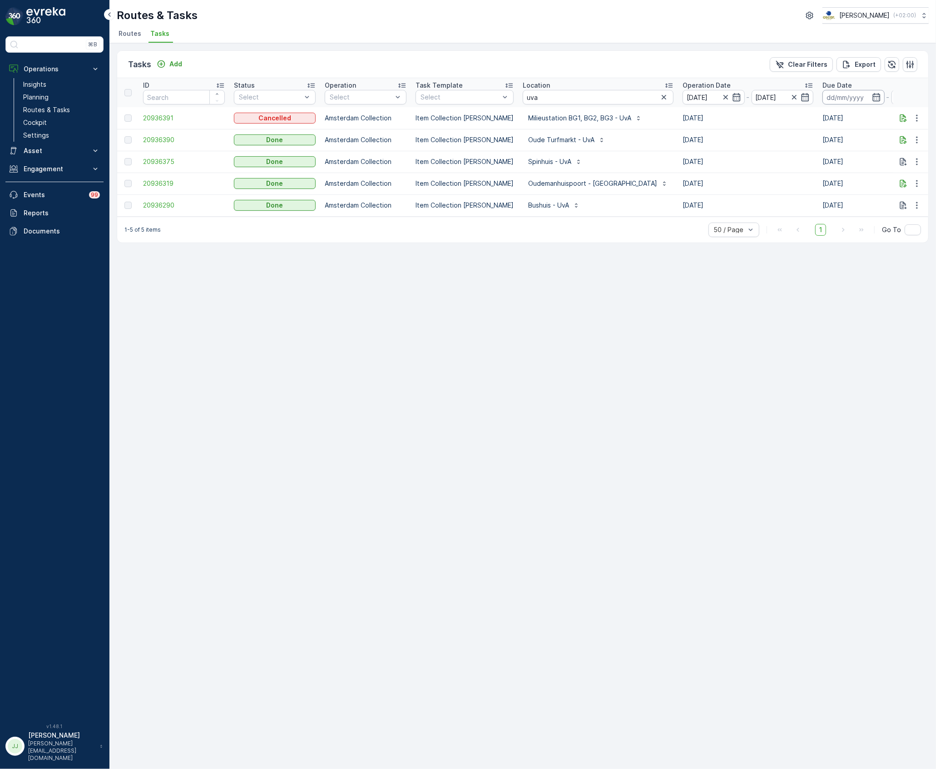
click at [849, 92] on input at bounding box center [854, 97] width 62 height 15
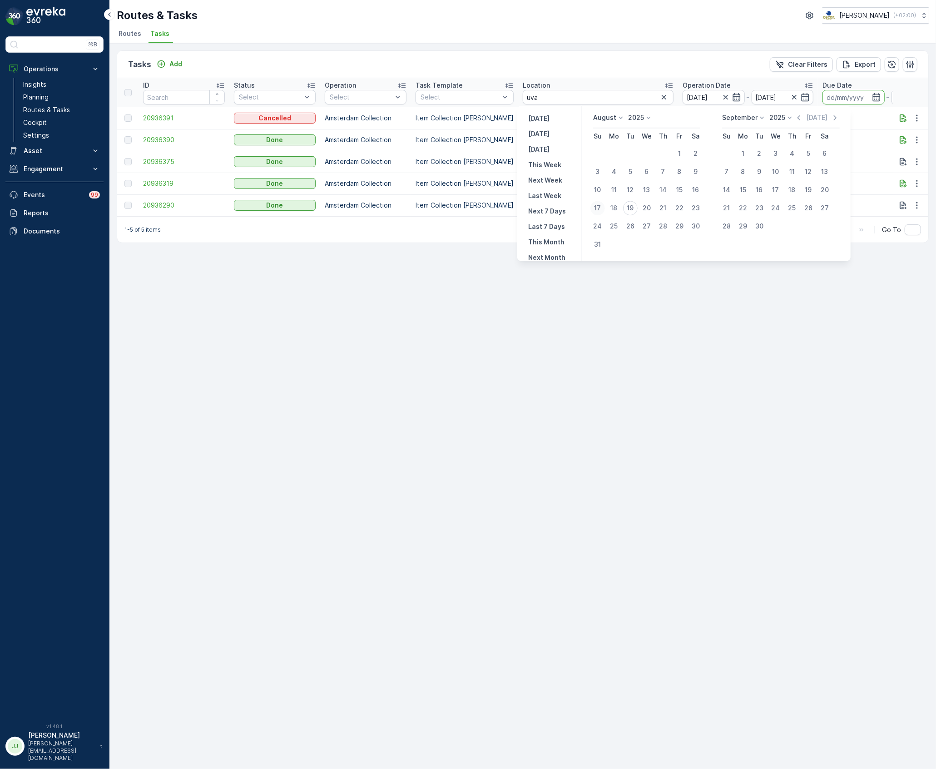
click at [606, 206] on button "17" at bounding box center [598, 208] width 16 height 16
type input "17.08.2025"
click at [616, 208] on div "18" at bounding box center [614, 208] width 15 height 15
type input "[DATE]"
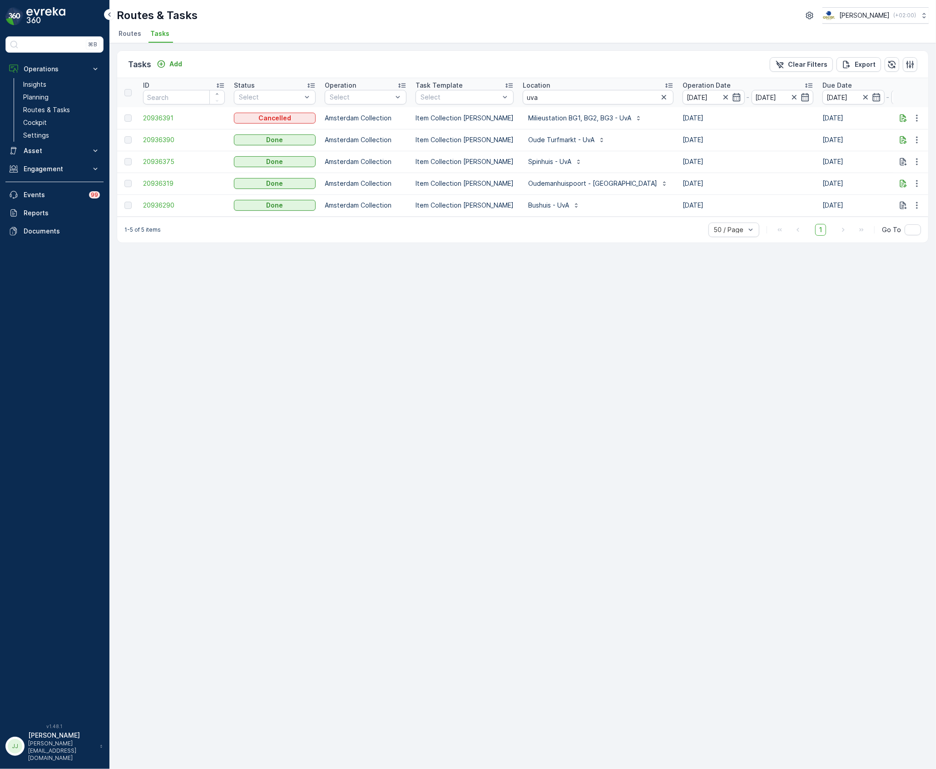
click at [616, 208] on div "Bushuis - UvA" at bounding box center [598, 205] width 151 height 15
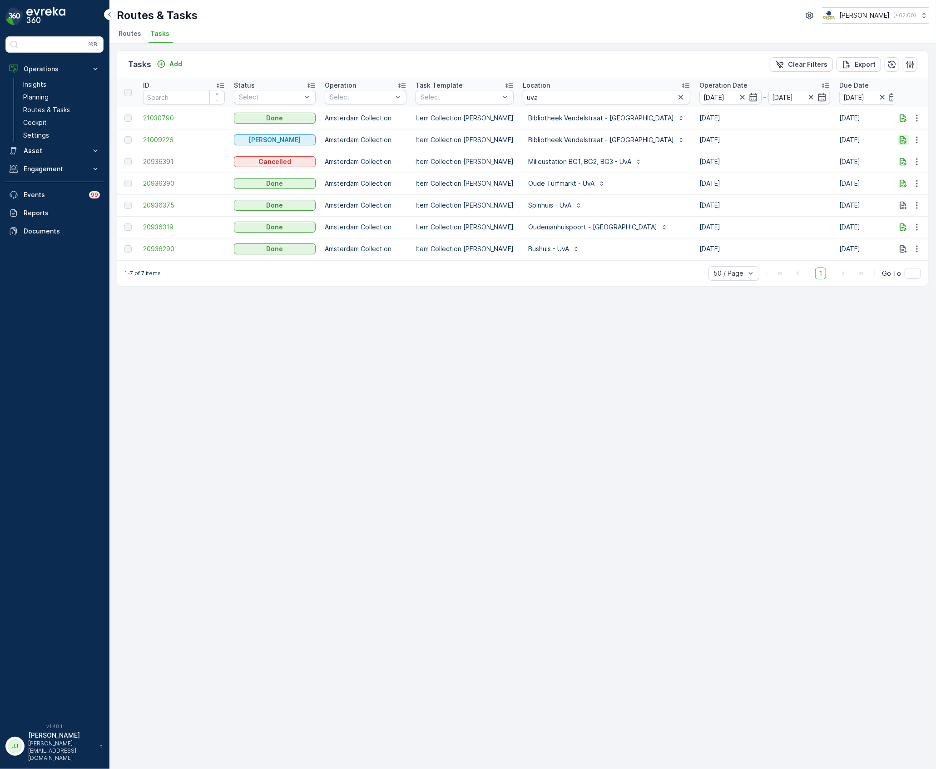
click at [906, 138] on icon "button" at bounding box center [903, 139] width 9 height 9
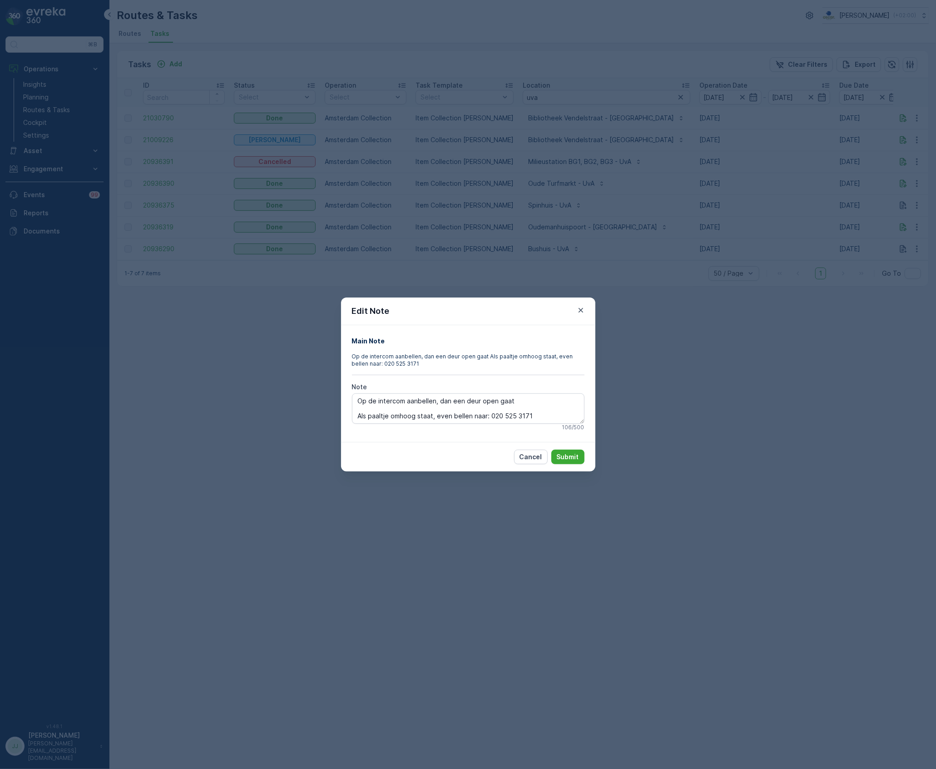
click at [577, 310] on icon "button" at bounding box center [580, 310] width 9 height 9
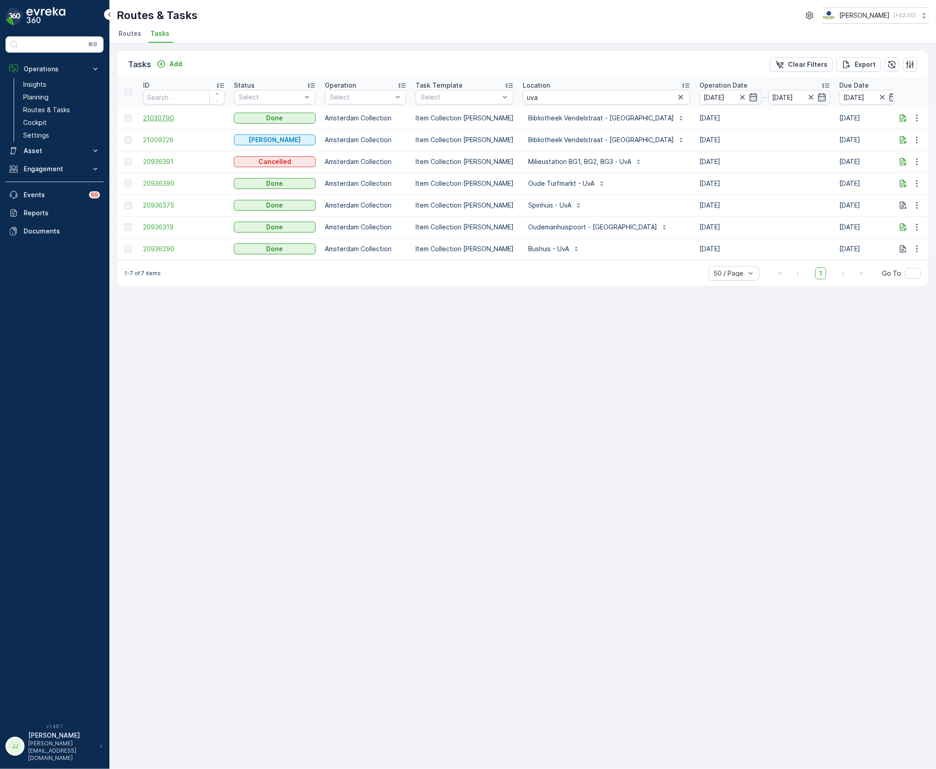
click at [178, 115] on span "21030790" at bounding box center [184, 118] width 82 height 9
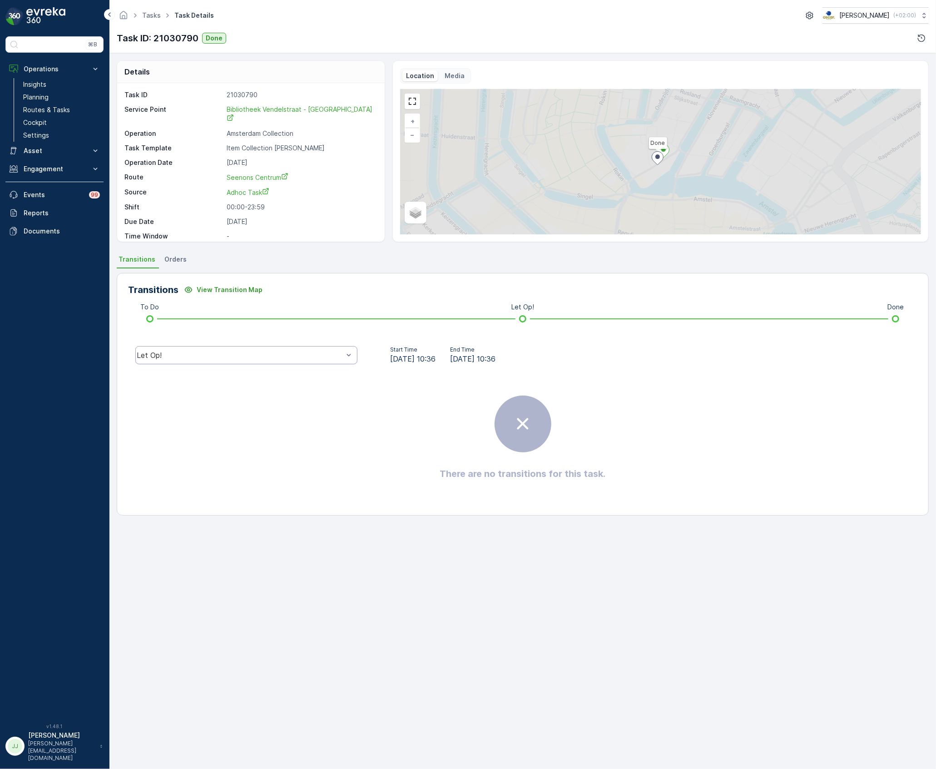
click at [252, 351] on div "Let Op!" at bounding box center [246, 355] width 222 height 18
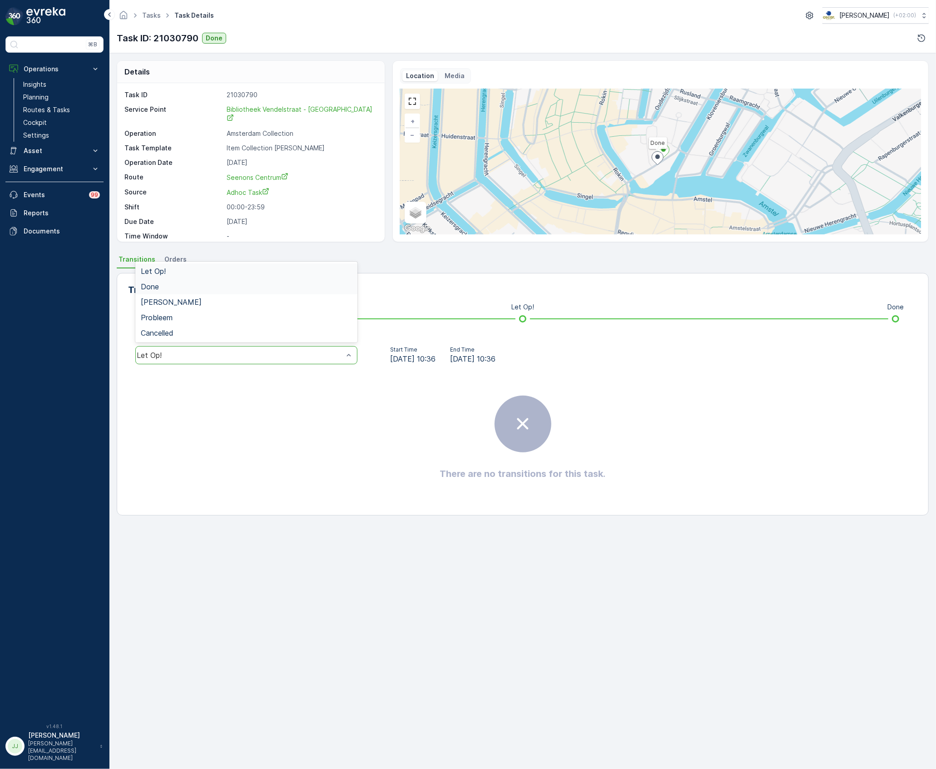
click at [172, 283] on div "Done" at bounding box center [246, 287] width 211 height 8
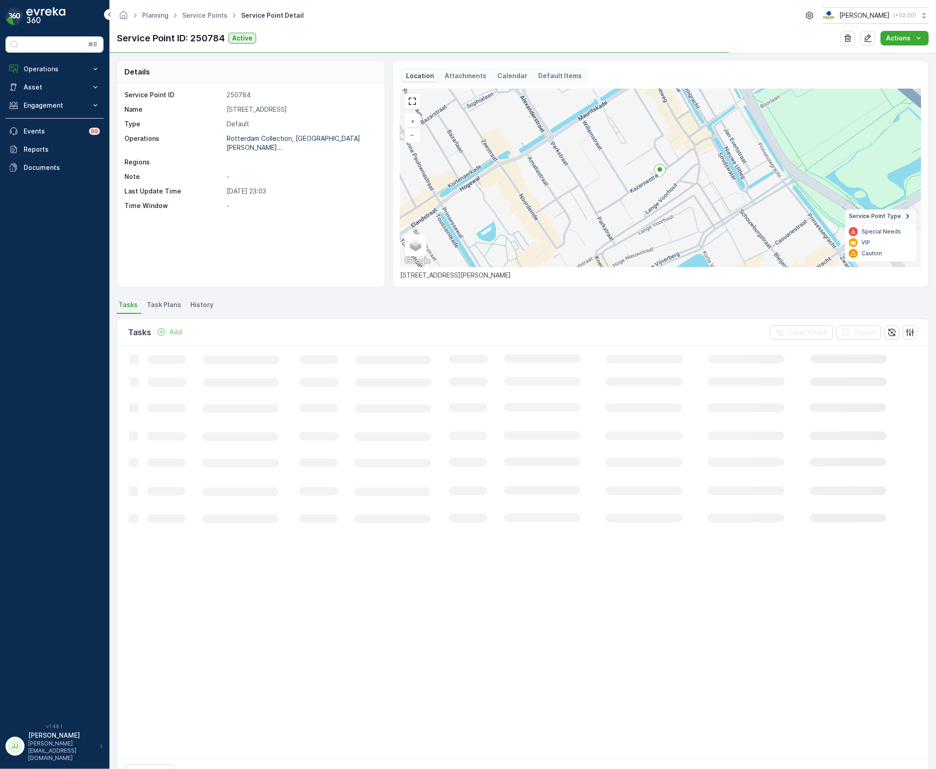
click at [472, 75] on p "Attachments" at bounding box center [466, 75] width 42 height 9
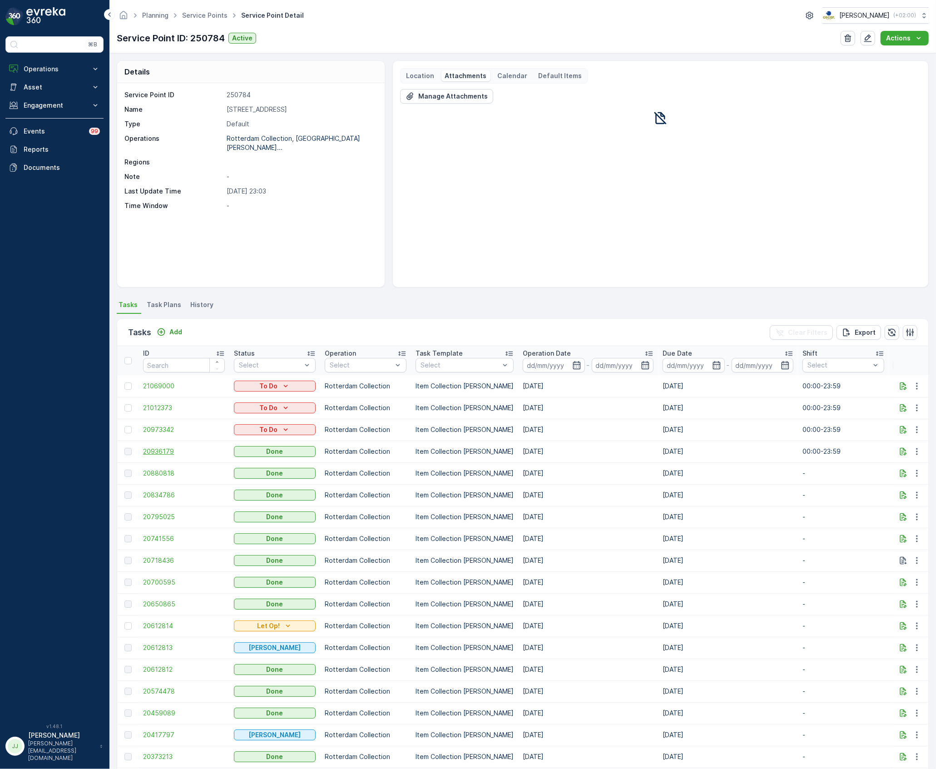
click at [182, 455] on span "20936179" at bounding box center [184, 451] width 82 height 9
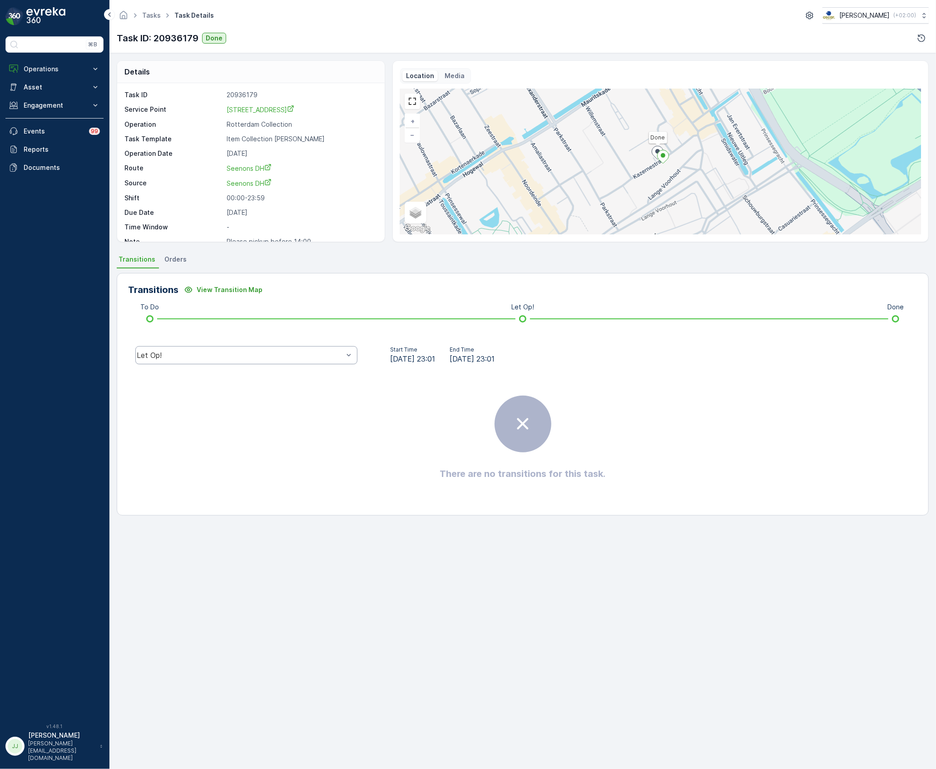
click at [208, 359] on div "Let Op!" at bounding box center [240, 355] width 207 height 8
click at [150, 290] on span "Done" at bounding box center [150, 287] width 18 height 8
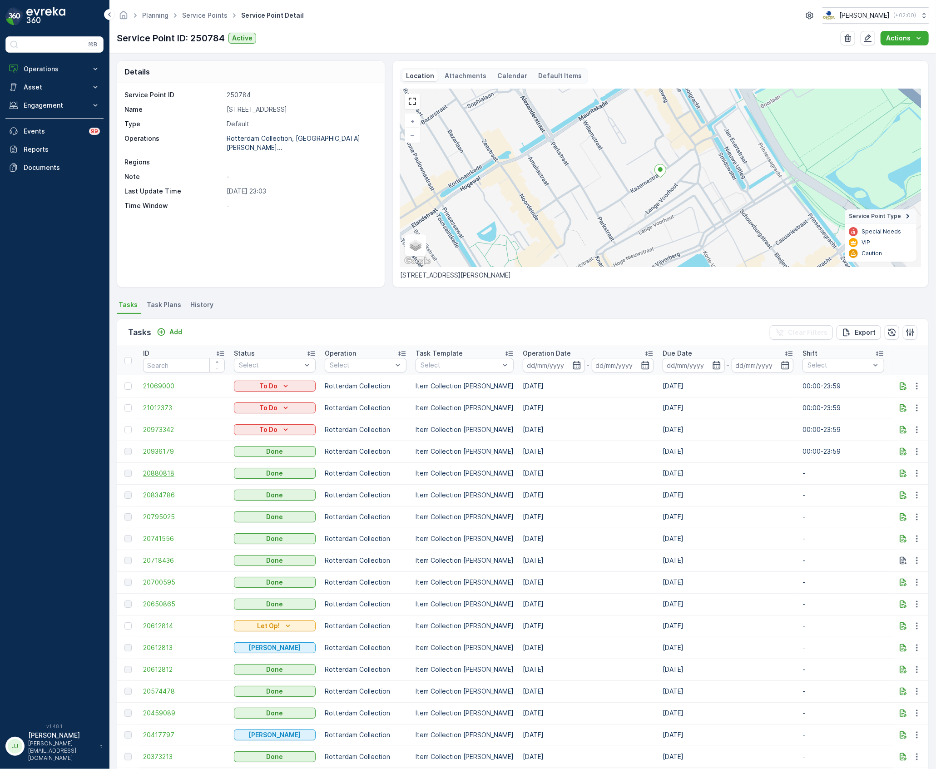
click at [169, 473] on span "20880818" at bounding box center [184, 473] width 82 height 9
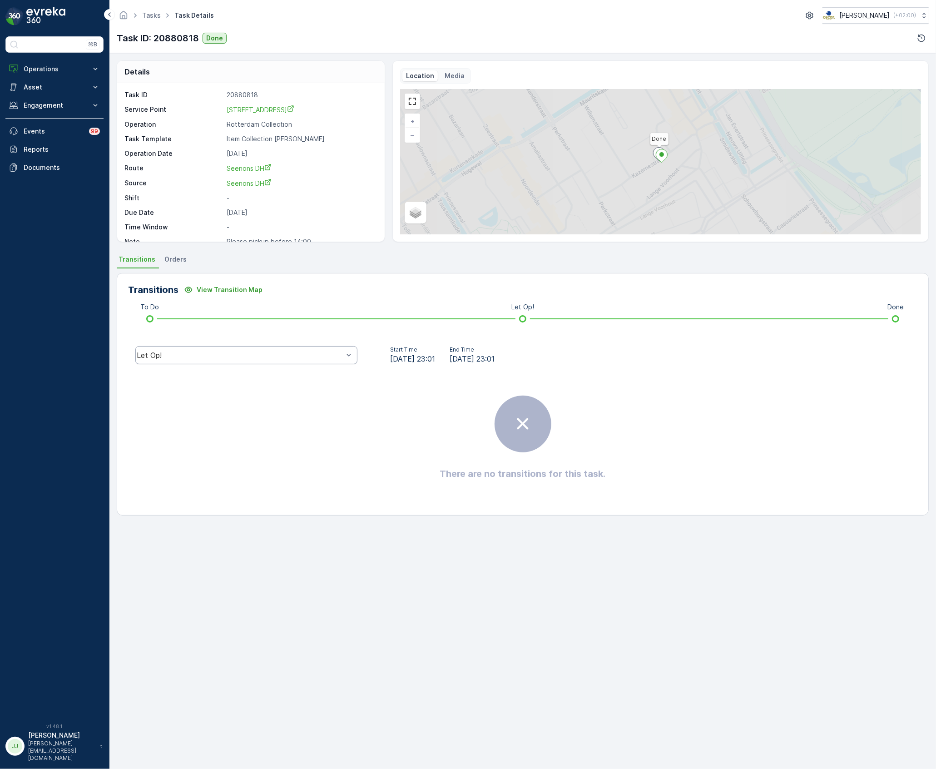
click at [199, 354] on div "Let Op!" at bounding box center [240, 355] width 207 height 8
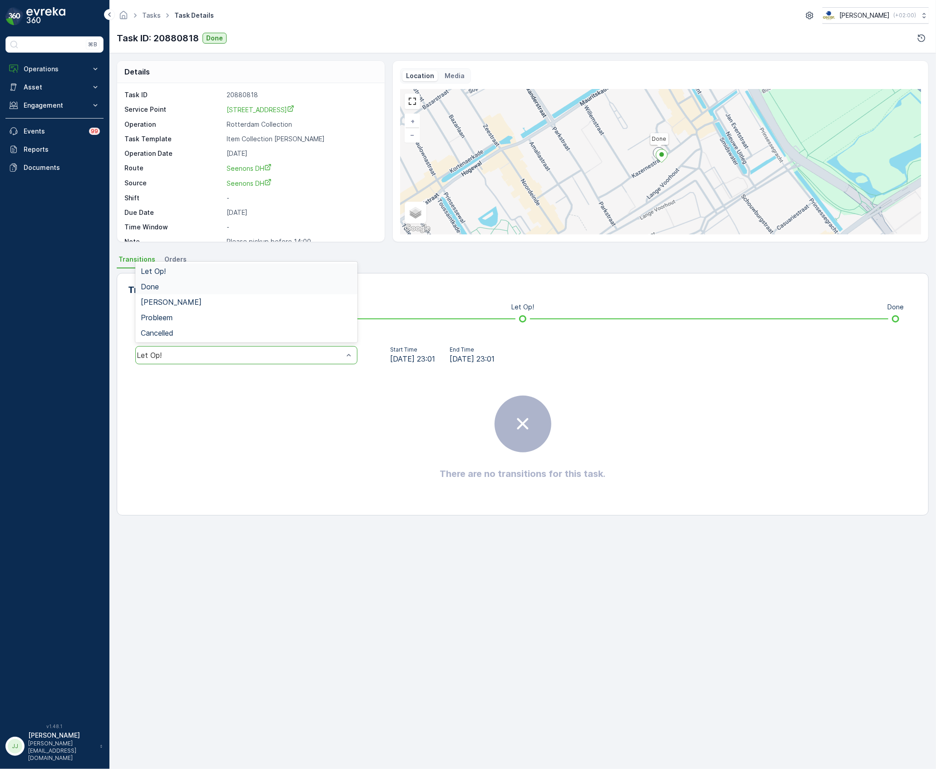
click at [177, 291] on div "Done" at bounding box center [246, 287] width 211 height 8
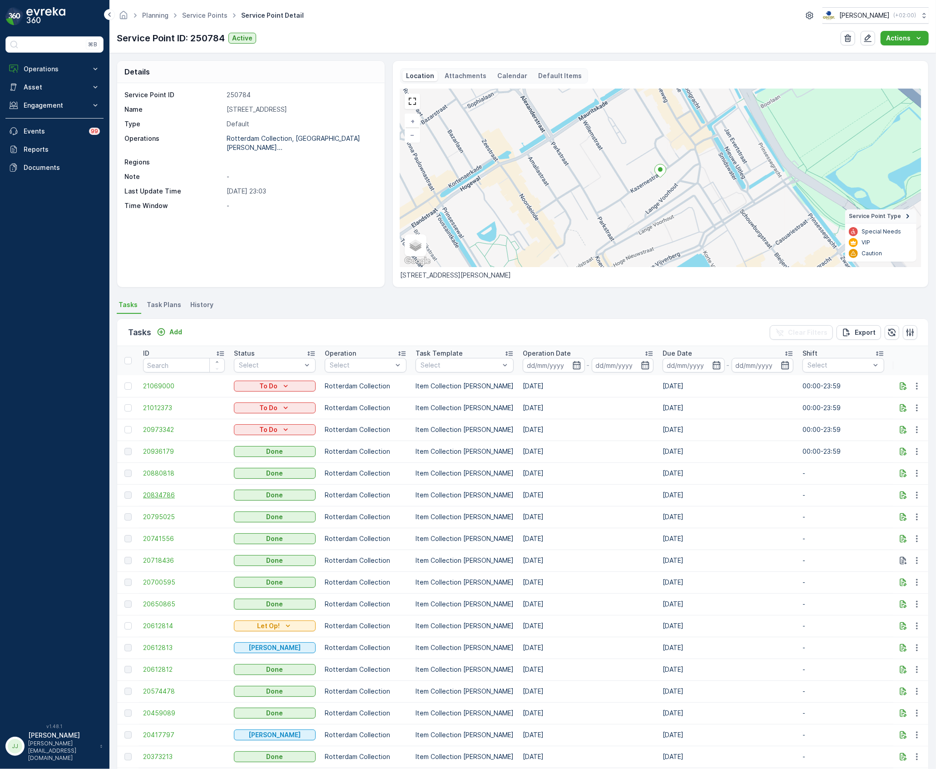
click at [174, 495] on span "20834786" at bounding box center [184, 495] width 82 height 9
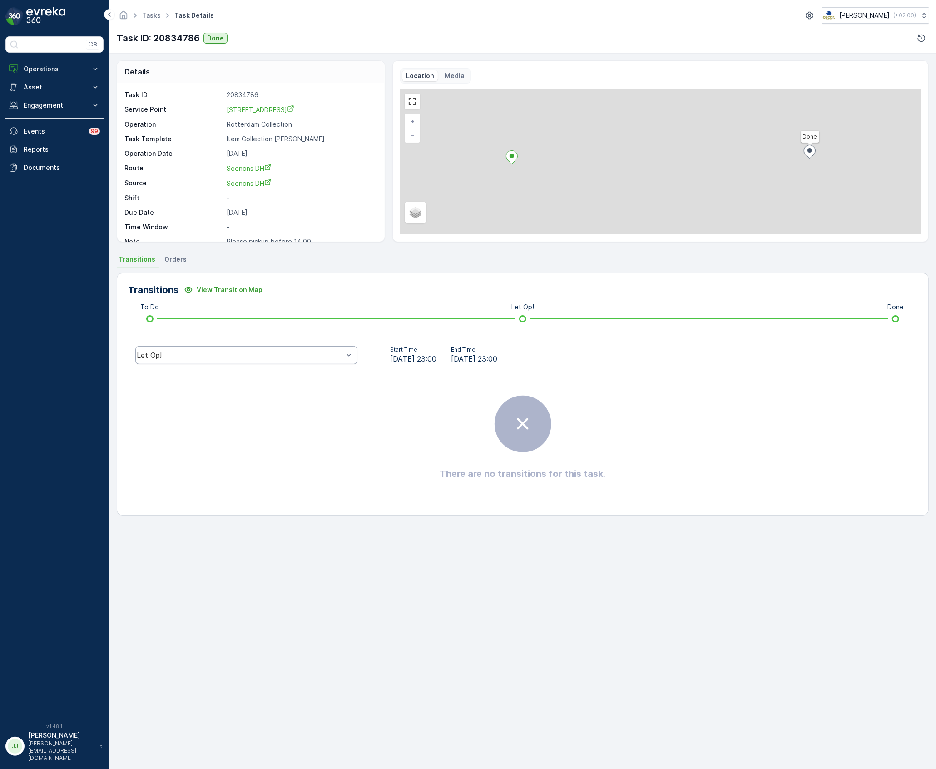
click at [188, 355] on div "Let Op!" at bounding box center [240, 355] width 207 height 8
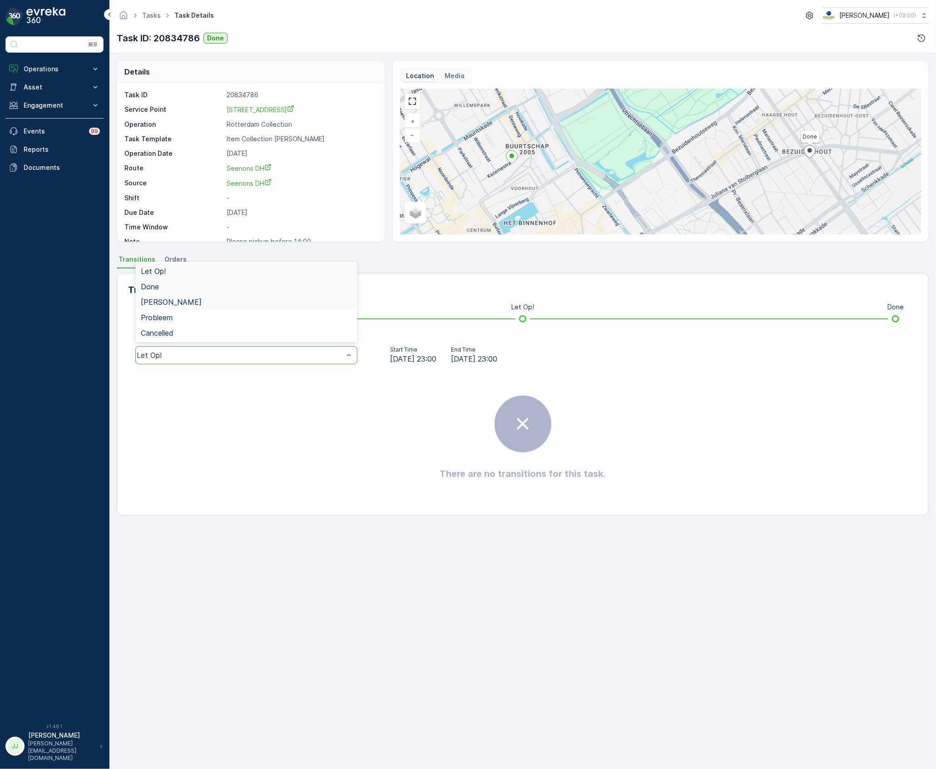
click at [149, 293] on div "Done" at bounding box center [246, 286] width 222 height 15
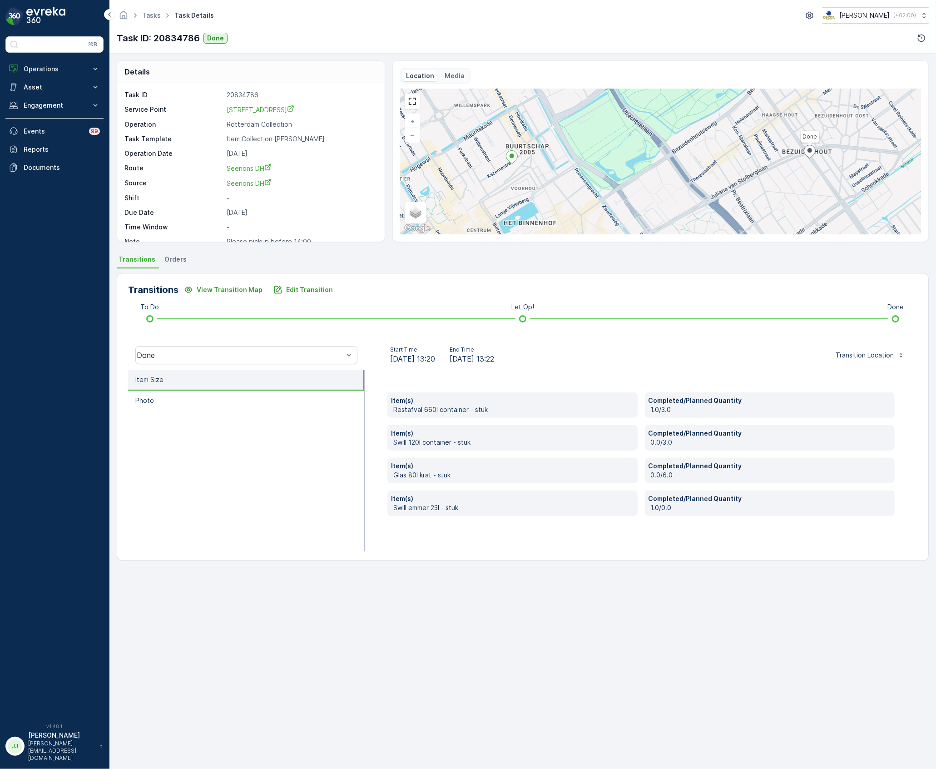
drag, startPoint x: 156, startPoint y: 499, endPoint x: 159, endPoint y: 495, distance: 4.9
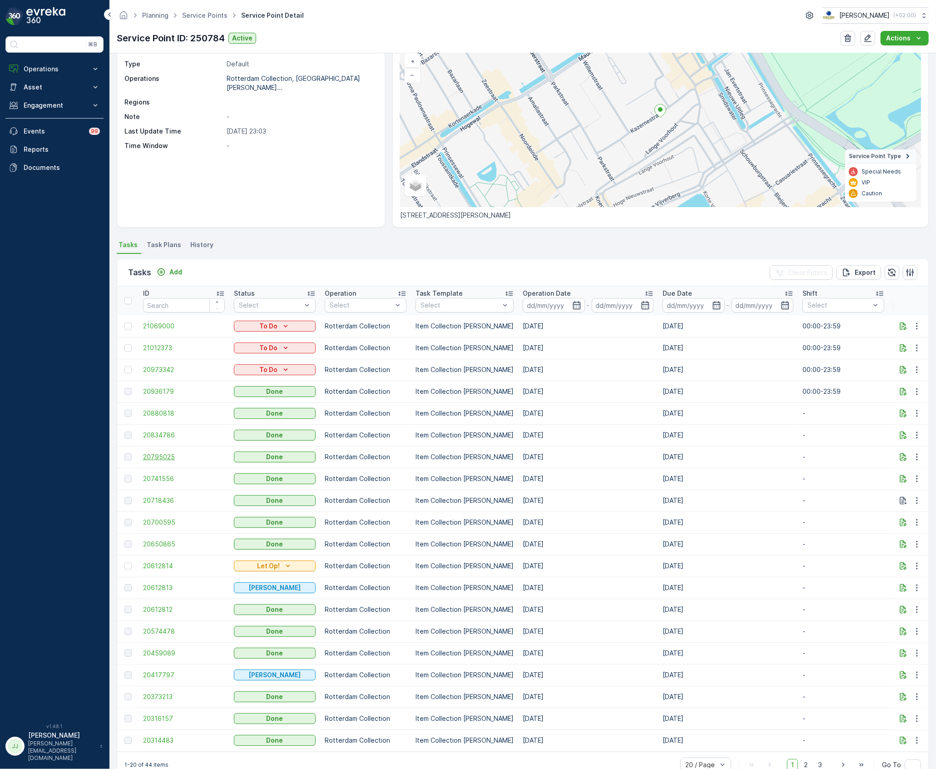
scroll to position [60, 0]
click at [146, 480] on span "20741556" at bounding box center [184, 478] width 82 height 9
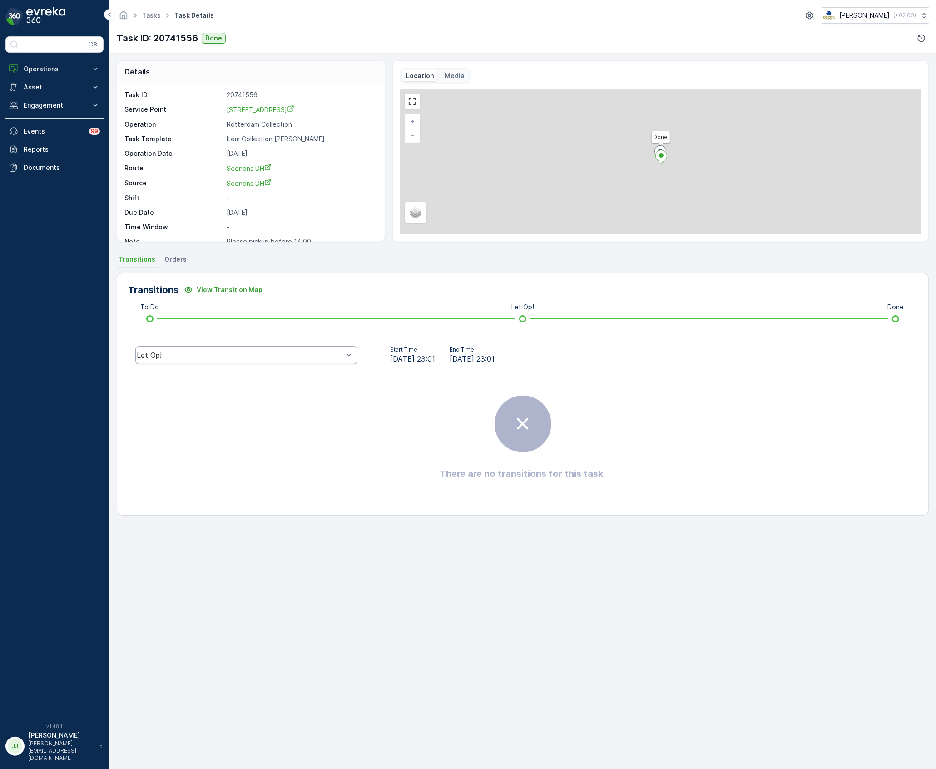
click at [211, 358] on div "Let Op!" at bounding box center [240, 355] width 207 height 8
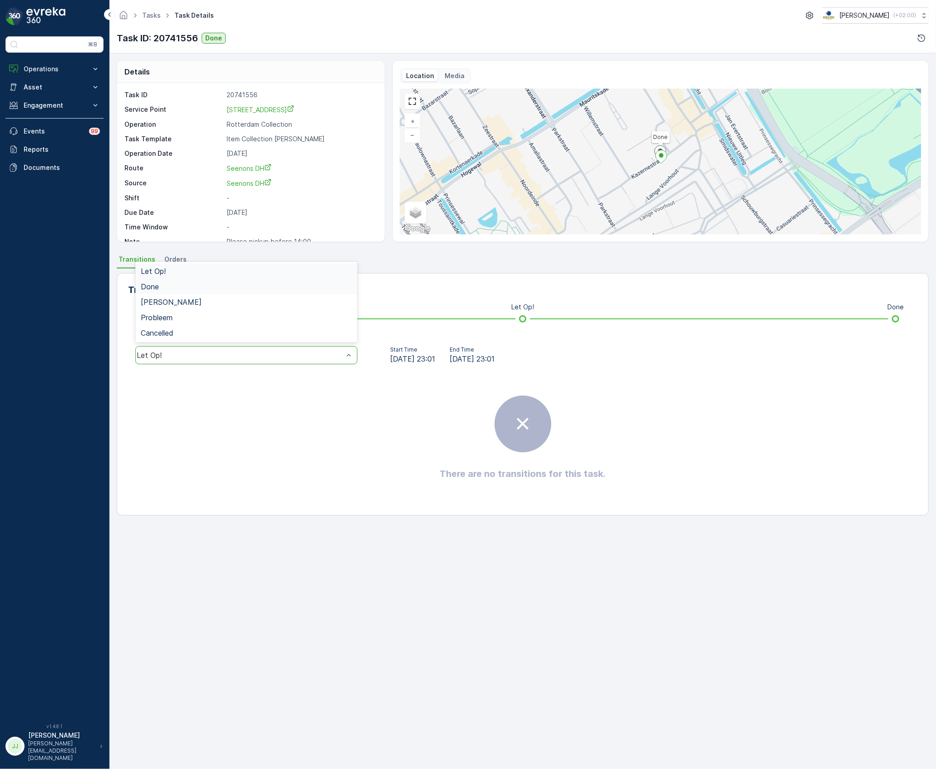
click at [159, 286] on span "Done" at bounding box center [150, 287] width 18 height 8
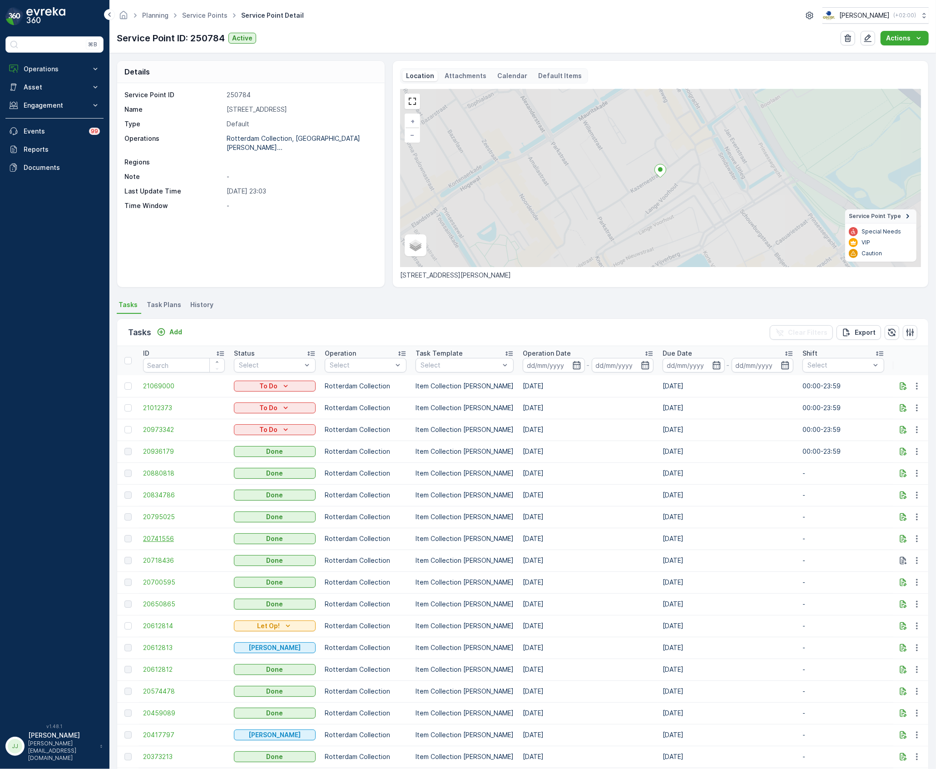
click at [169, 540] on span "20741556" at bounding box center [184, 538] width 82 height 9
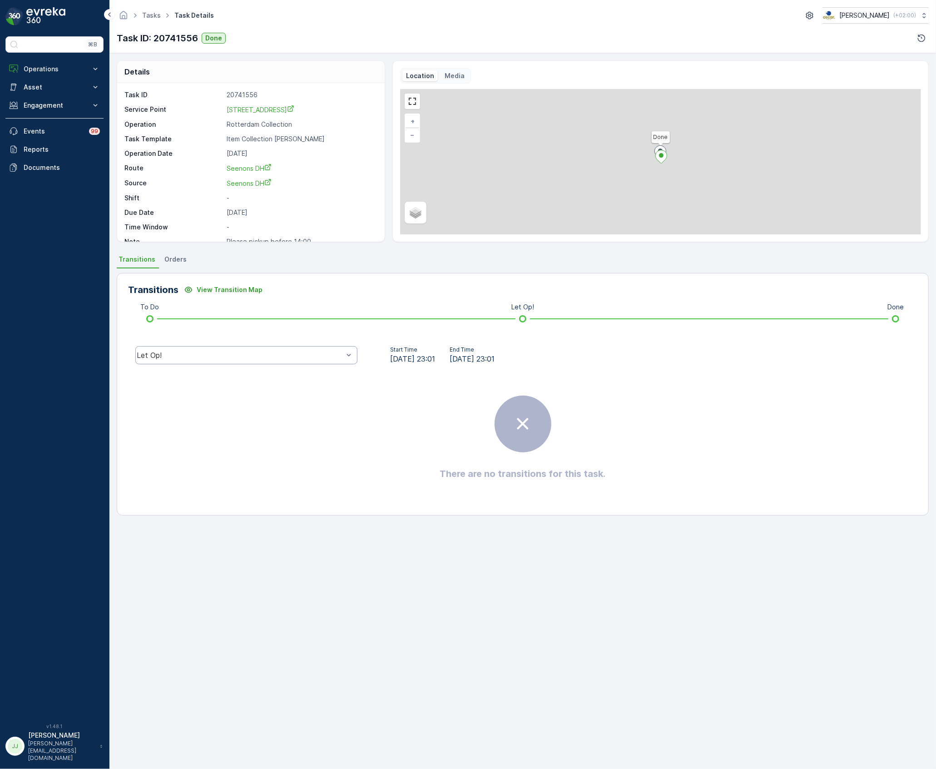
click at [177, 350] on div "Let Op!" at bounding box center [246, 355] width 222 height 18
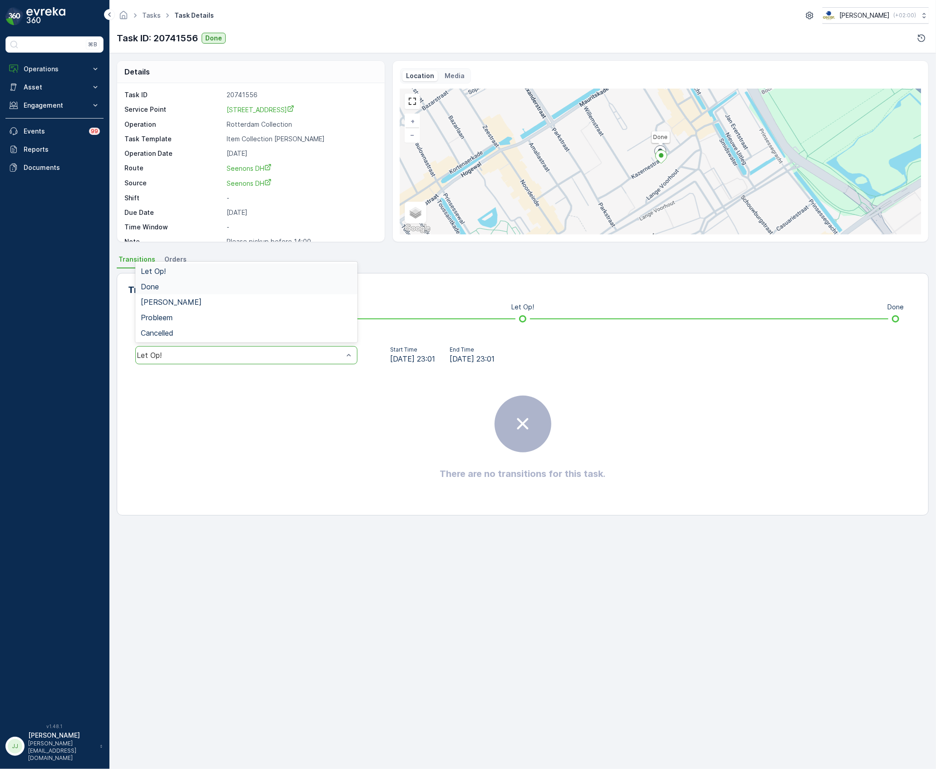
click at [161, 290] on div "Done" at bounding box center [246, 287] width 211 height 8
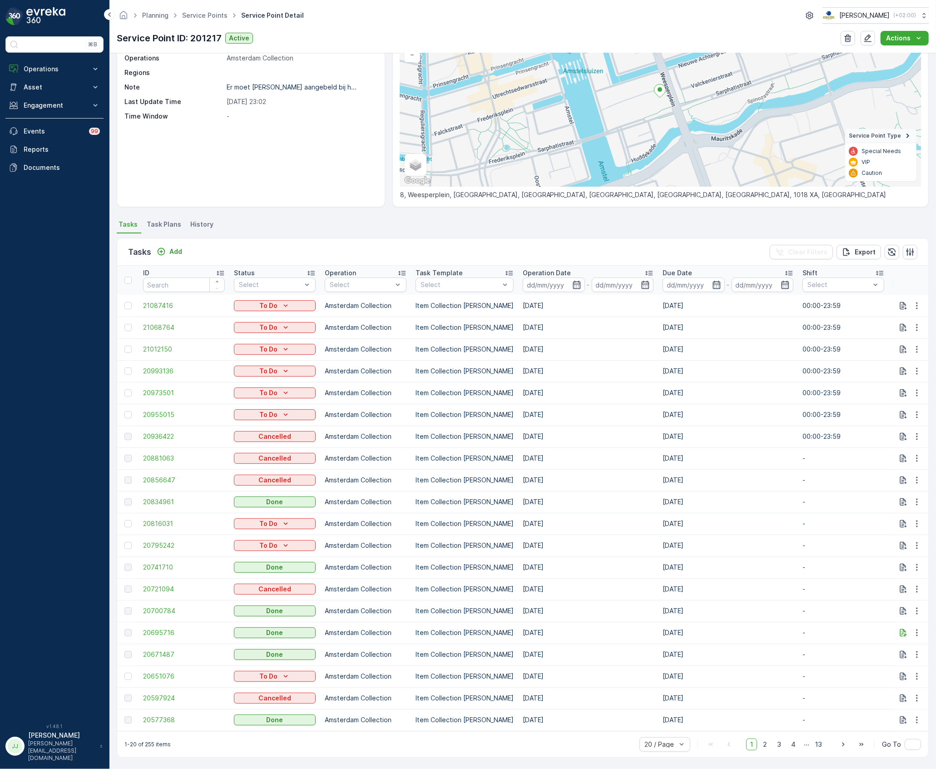
scroll to position [85, 0]
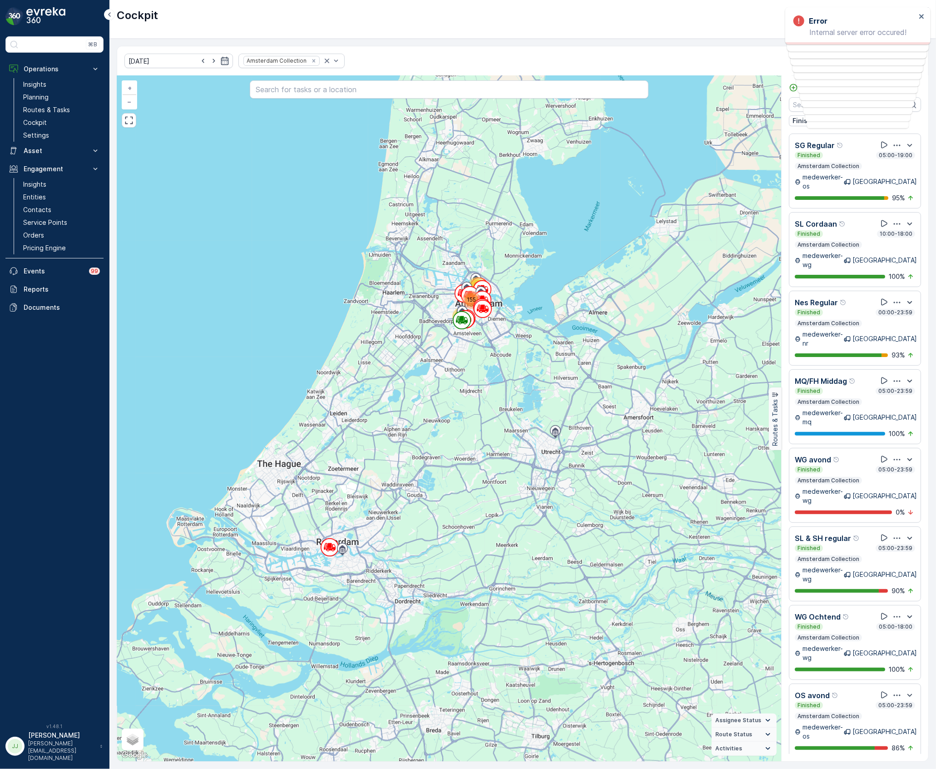
scroll to position [128, 0]
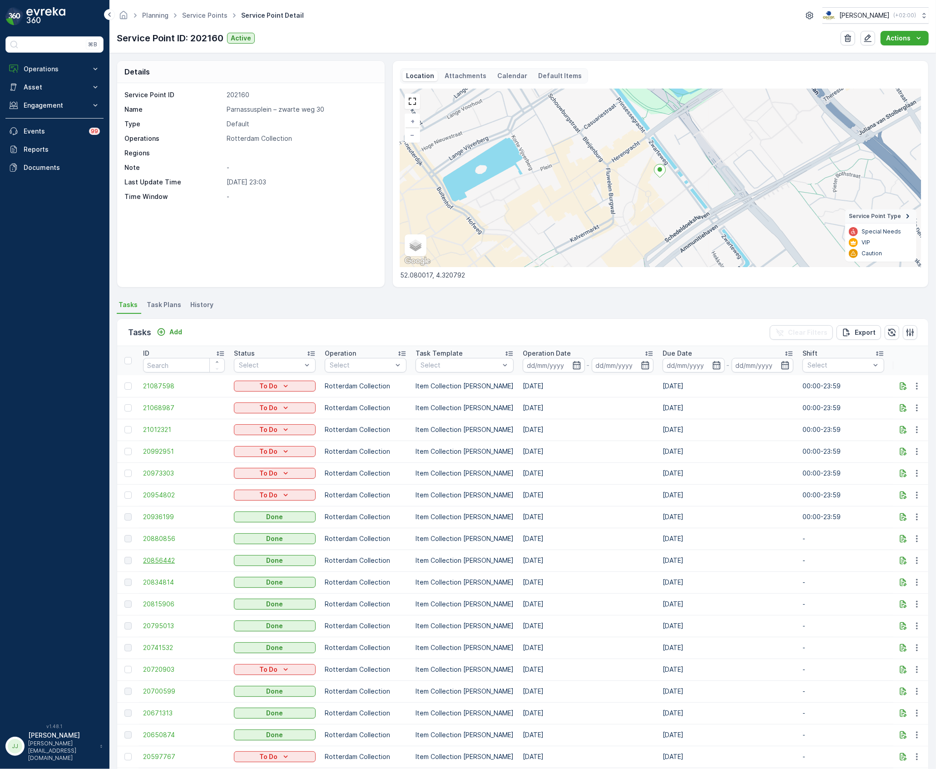
click at [159, 564] on span "20856442" at bounding box center [184, 560] width 82 height 9
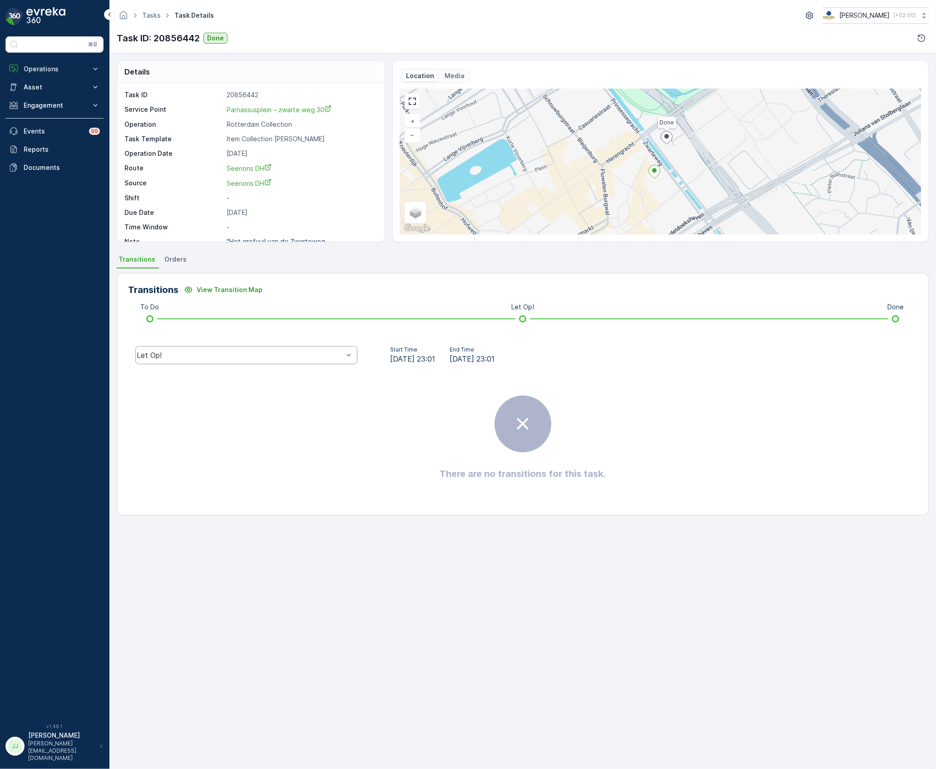
click at [281, 348] on div "Let Op!" at bounding box center [246, 355] width 222 height 18
click at [141, 286] on span "Done" at bounding box center [150, 287] width 18 height 8
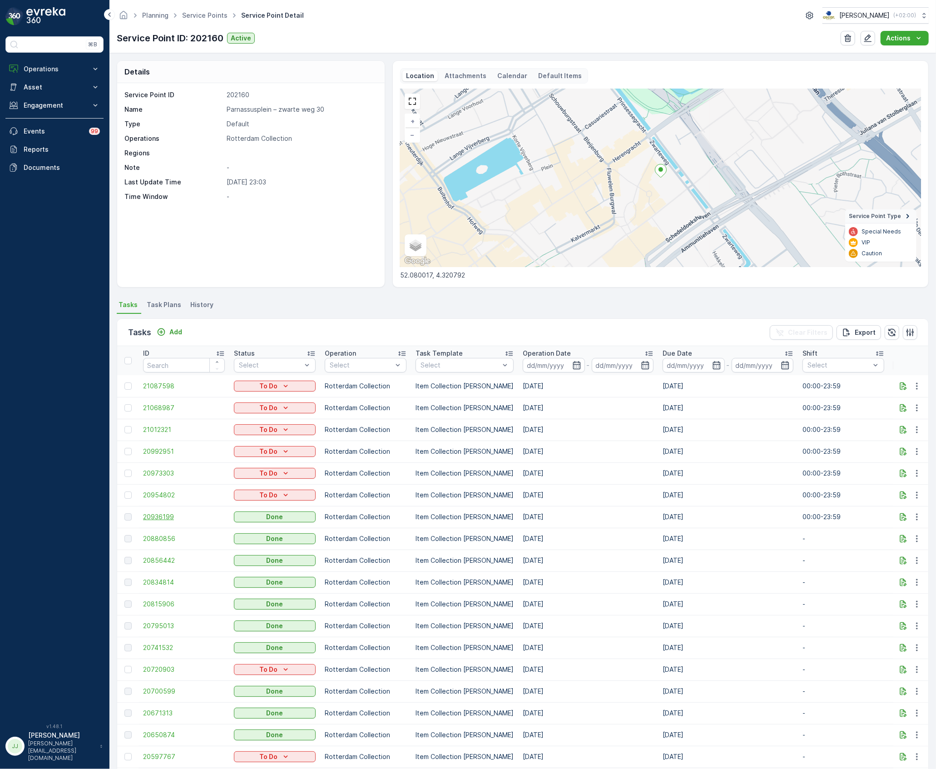
click at [169, 518] on span "20936199" at bounding box center [184, 516] width 82 height 9
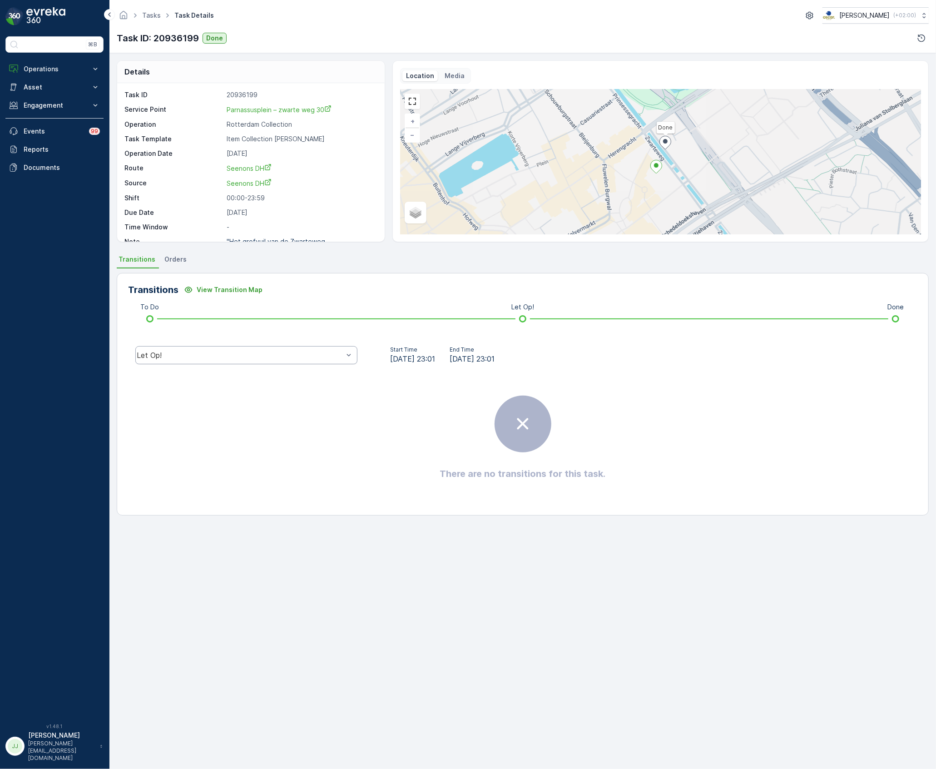
click at [182, 358] on div "Let Op!" at bounding box center [240, 355] width 207 height 8
click at [154, 291] on span "Done" at bounding box center [150, 287] width 18 height 8
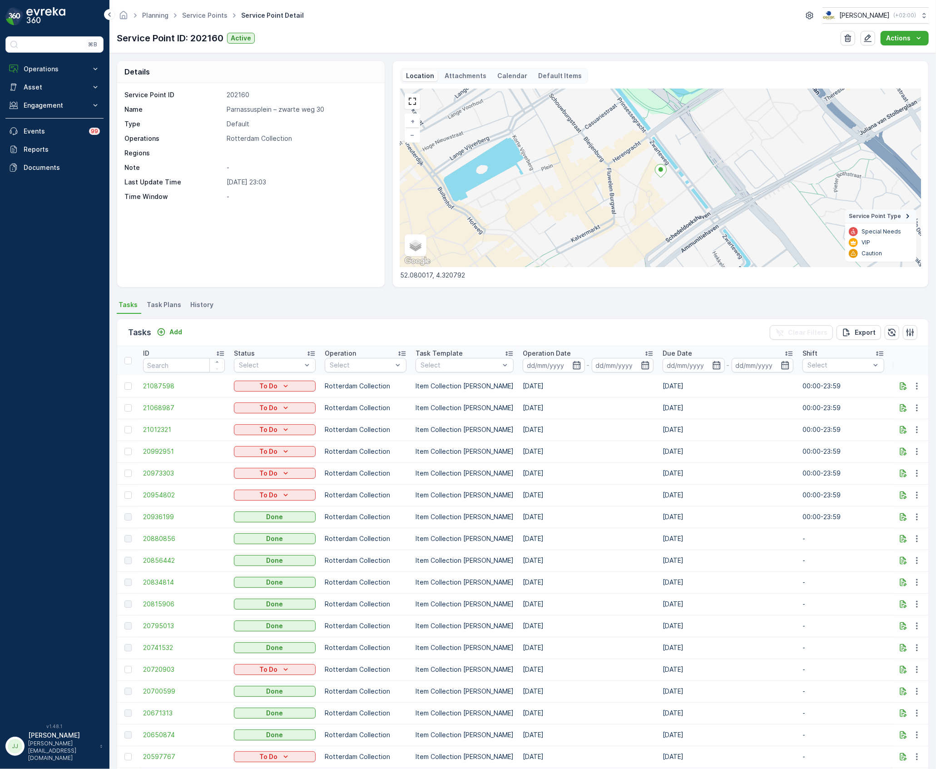
drag, startPoint x: 560, startPoint y: 622, endPoint x: 522, endPoint y: 604, distance: 41.4
click at [522, 606] on tbody "21087598 To Do Rotterdam Collection Item Collection Oscar Regulier 26.08.2025 2…" at bounding box center [836, 593] width 1439 height 436
click at [539, 521] on td "[DATE]" at bounding box center [588, 517] width 140 height 22
click at [574, 516] on td "[DATE]" at bounding box center [588, 517] width 140 height 22
drag, startPoint x: 43, startPoint y: 672, endPoint x: 218, endPoint y: 521, distance: 231.3
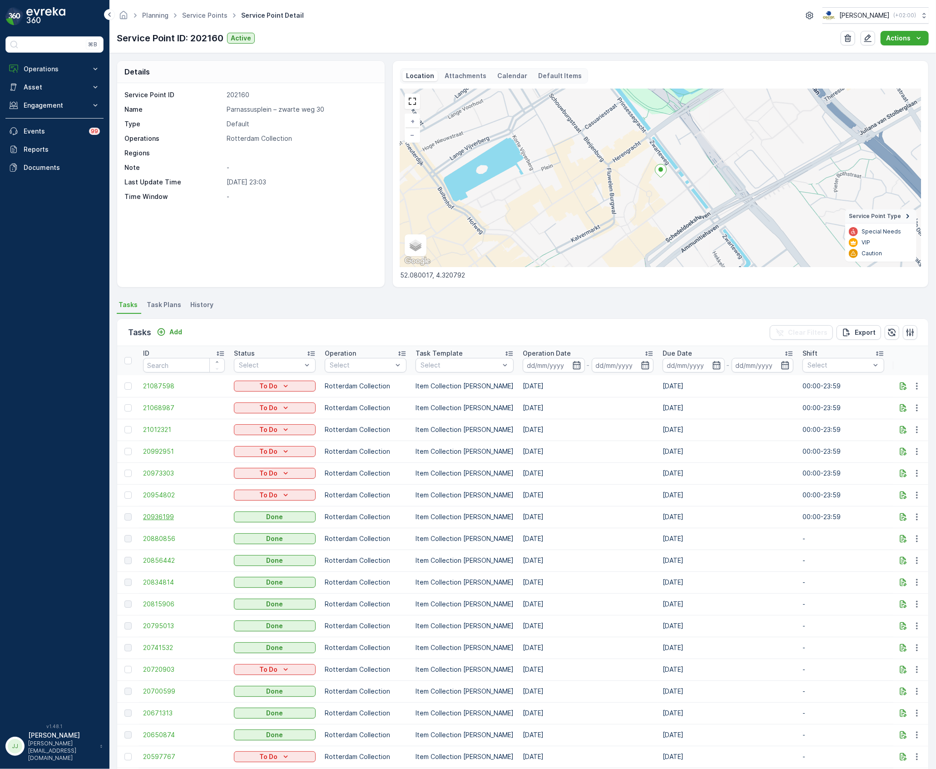
click at [43, 672] on div "⌘B Operations Insights Planning Routes & Tasks Cockpit Settings Asset Assets En…" at bounding box center [54, 374] width 98 height 676
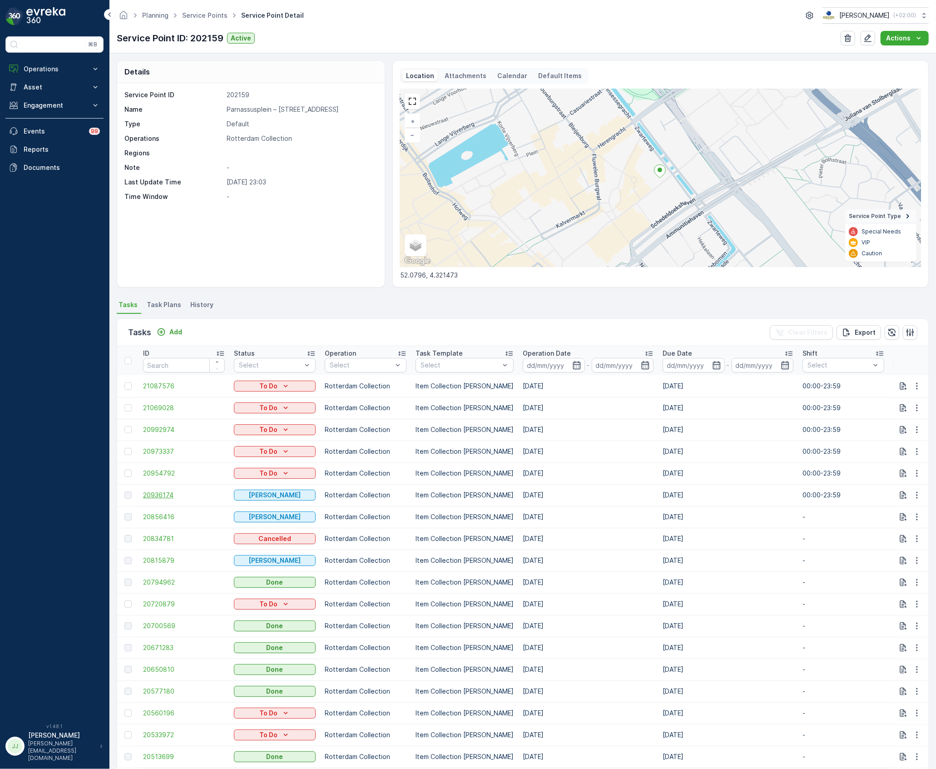
click at [163, 495] on span "20936174" at bounding box center [184, 495] width 82 height 9
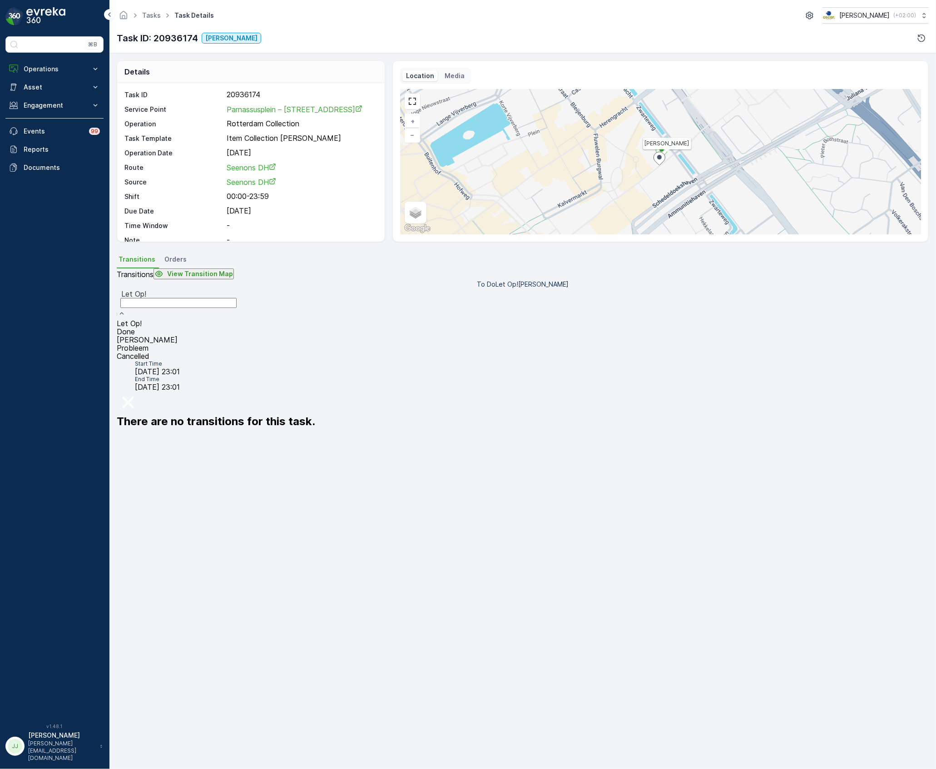
click at [240, 319] on div "Let Op!" at bounding box center [179, 304] width 124 height 30
click at [191, 328] on div "Done" at bounding box center [179, 332] width 124 height 8
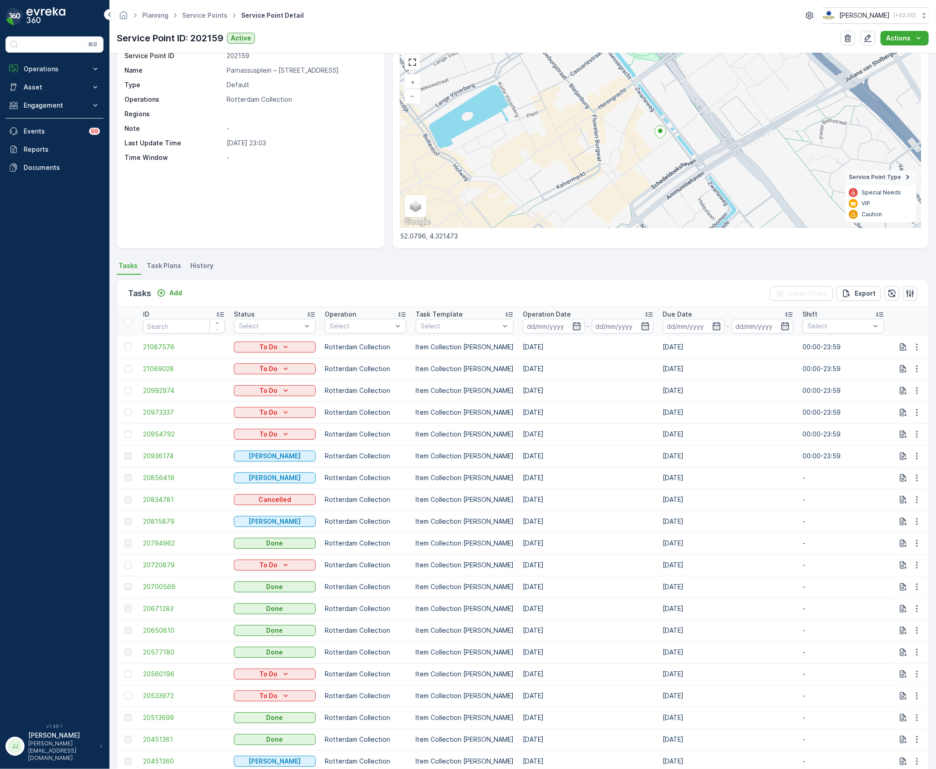
scroll to position [60, 0]
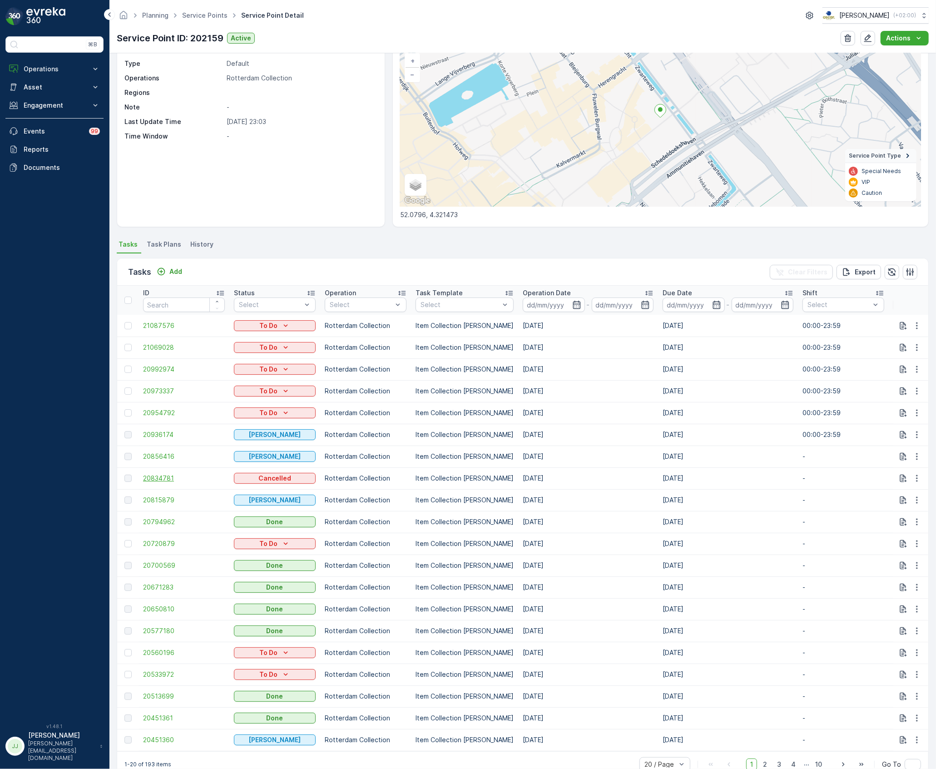
click at [187, 480] on span "20834781" at bounding box center [184, 478] width 82 height 9
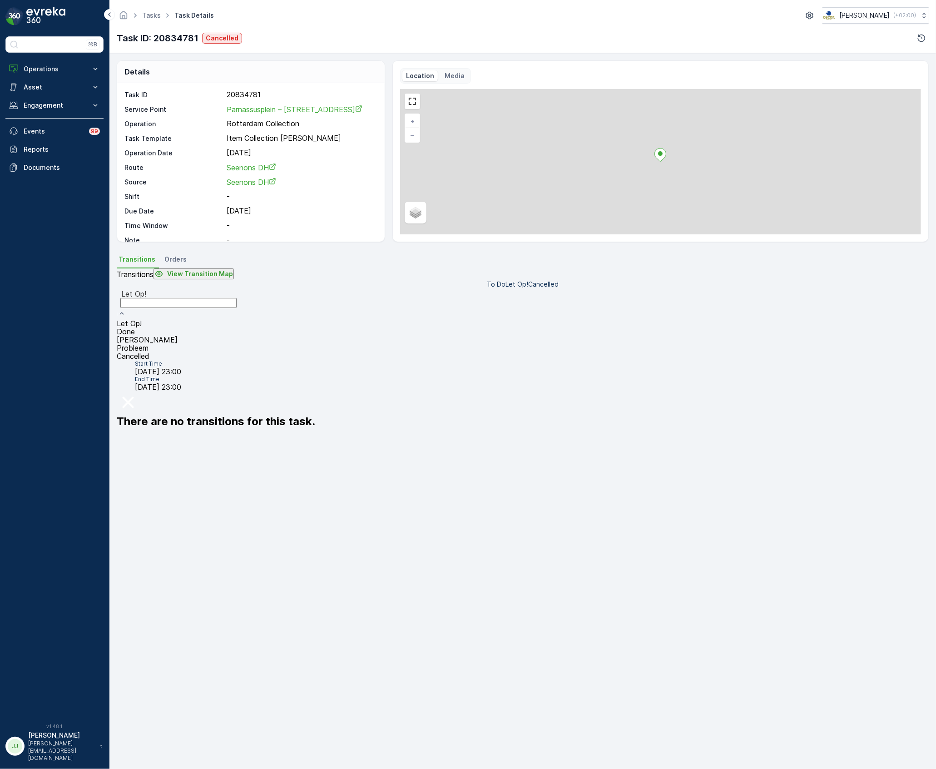
click at [221, 319] on div "Let Op!" at bounding box center [179, 304] width 124 height 30
click at [166, 328] on div "Done" at bounding box center [179, 332] width 124 height 8
